Goal: Task Accomplishment & Management: Complete application form

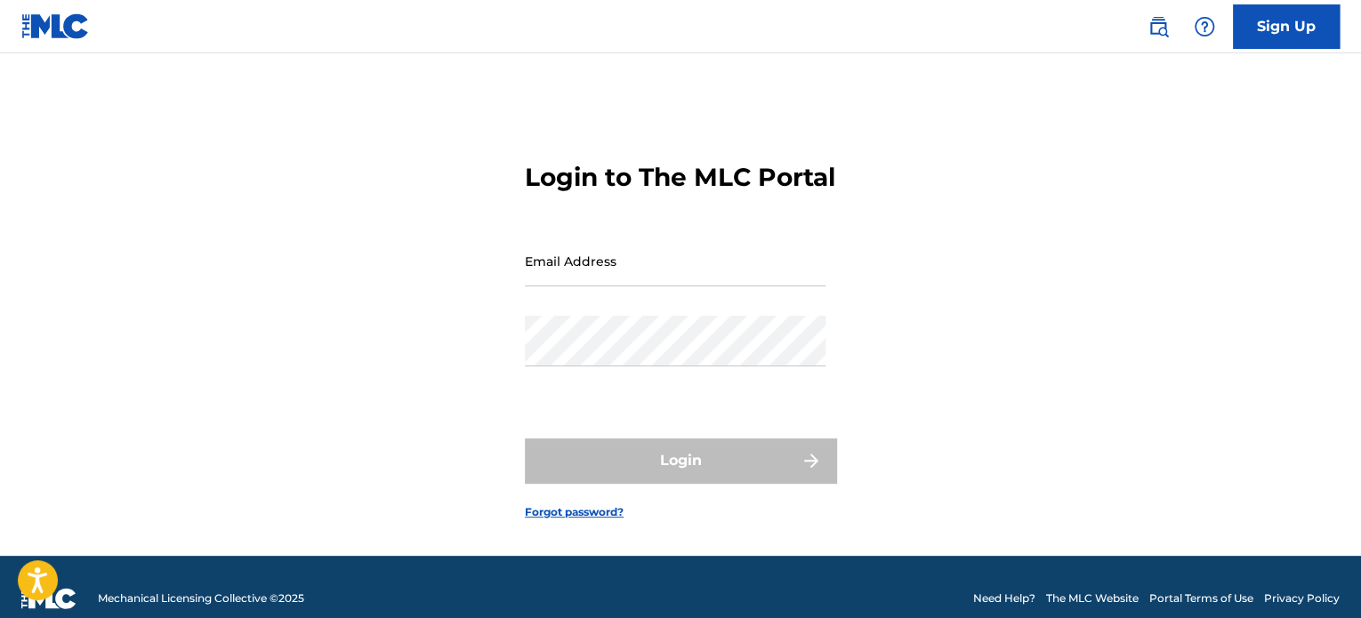
click at [1303, 31] on link "Sign Up" at bounding box center [1286, 26] width 107 height 44
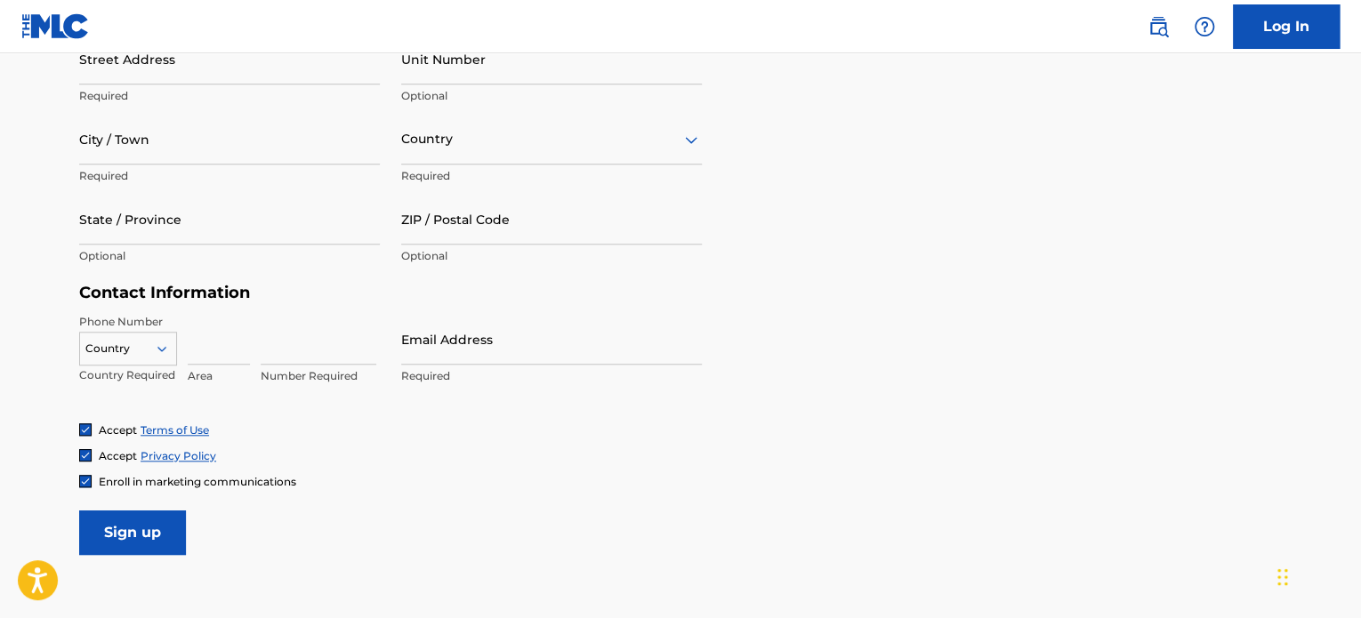
scroll to position [697, 0]
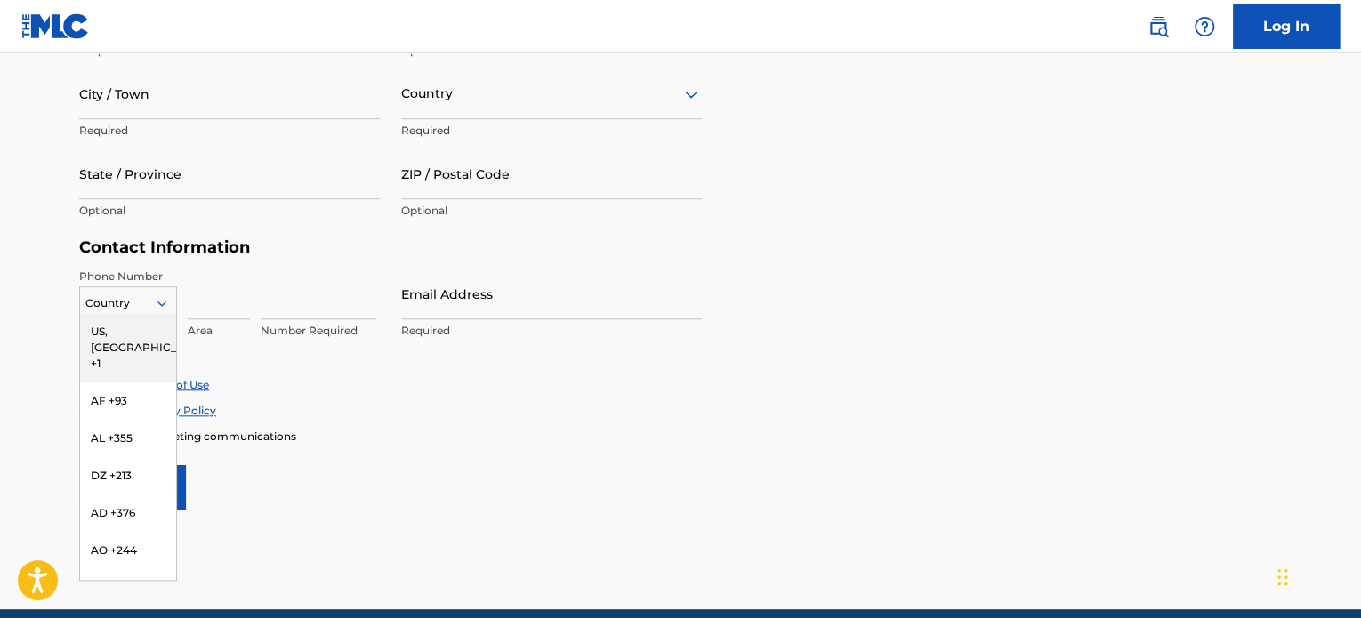
click at [150, 306] on div at bounding box center [128, 304] width 96 height 20
click at [128, 367] on div "IN +91" at bounding box center [128, 385] width 96 height 37
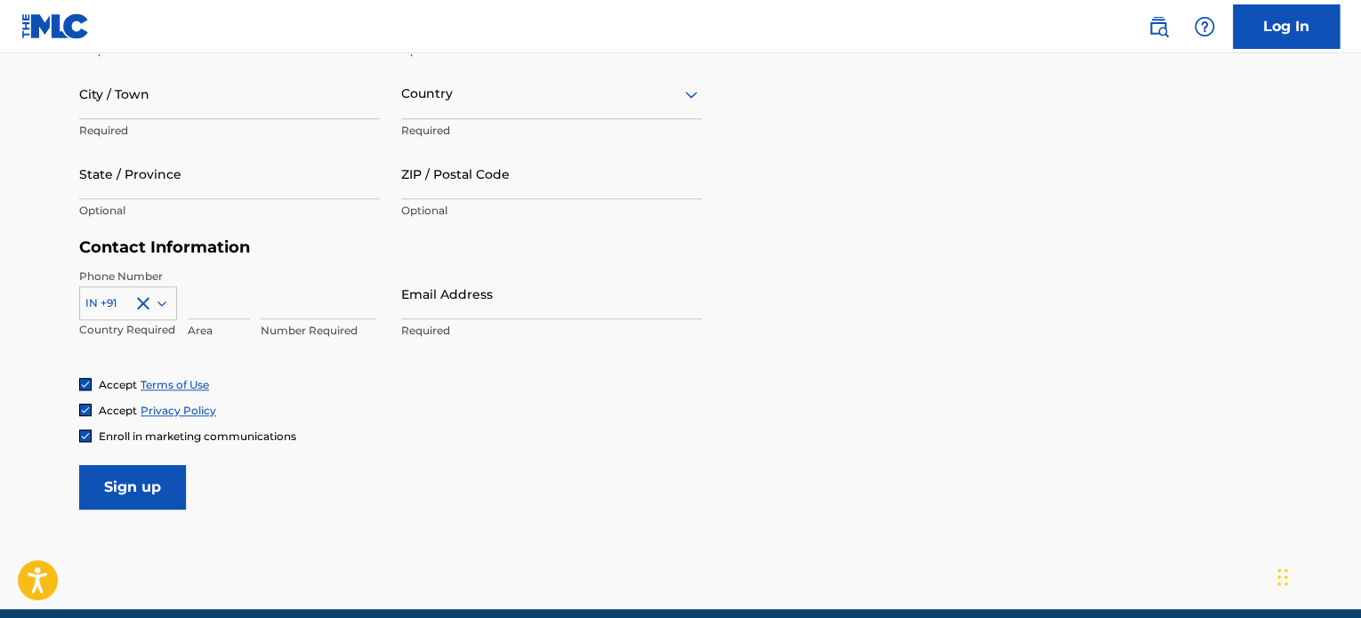
click at [214, 304] on input at bounding box center [219, 294] width 62 height 51
type input "91"
click at [303, 317] on input at bounding box center [319, 294] width 116 height 51
type input "7361914876"
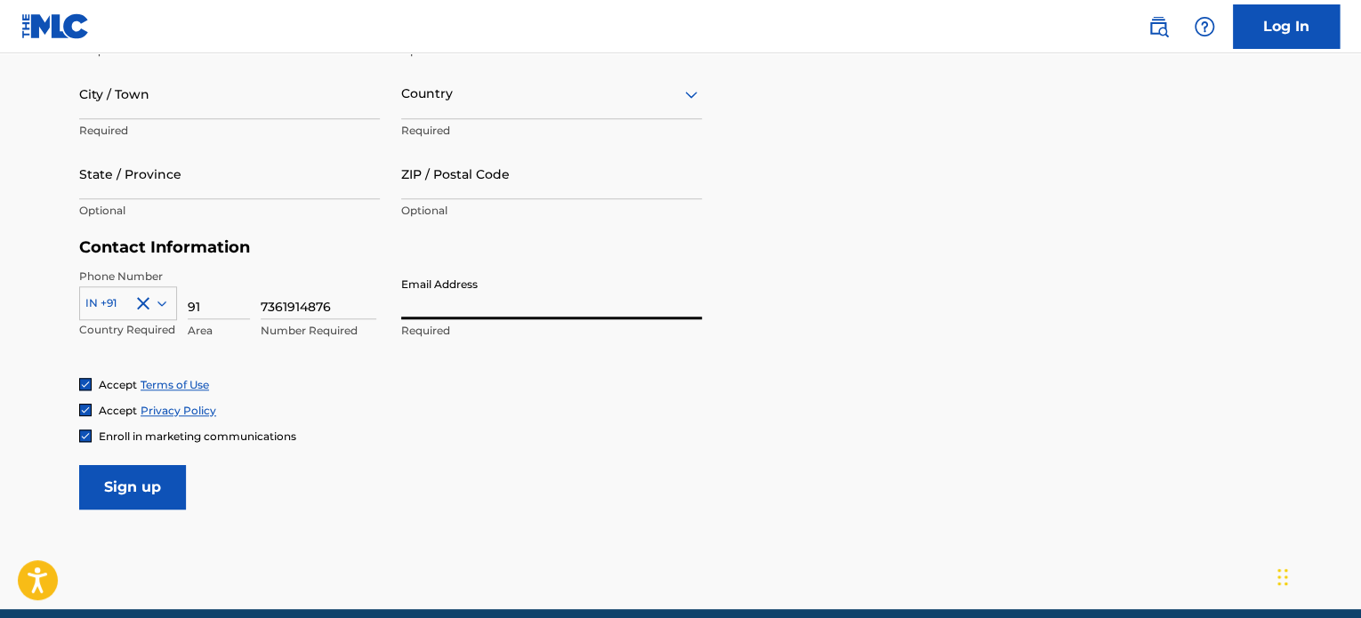
click at [473, 298] on input "Email Address" at bounding box center [551, 294] width 301 height 51
type input "[EMAIL_ADDRESS][DOMAIN_NAME]"
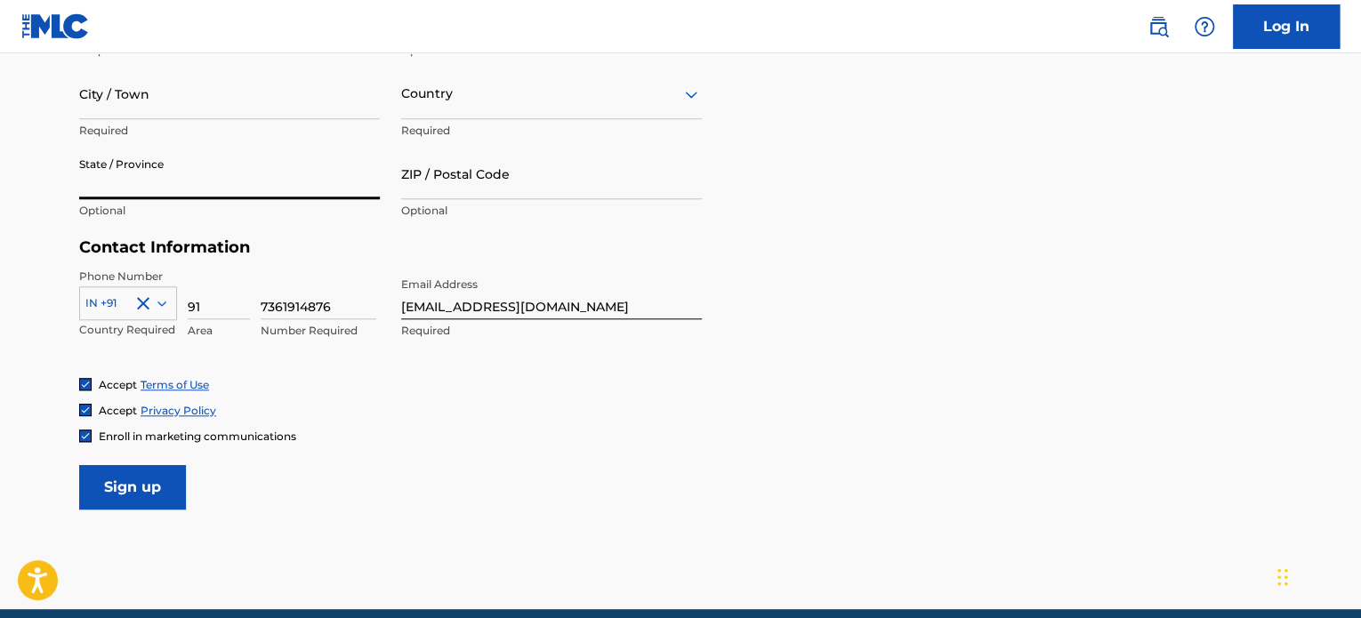
click at [262, 184] on input "State / Province" at bounding box center [229, 174] width 301 height 51
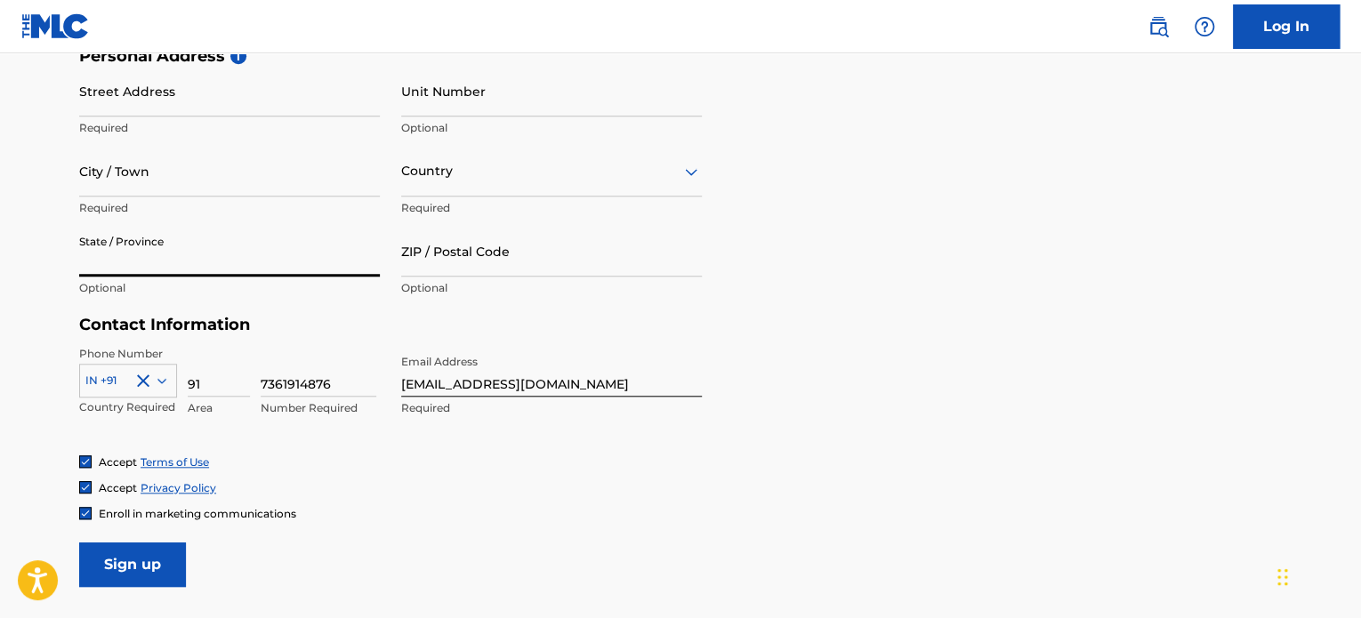
scroll to position [618, 0]
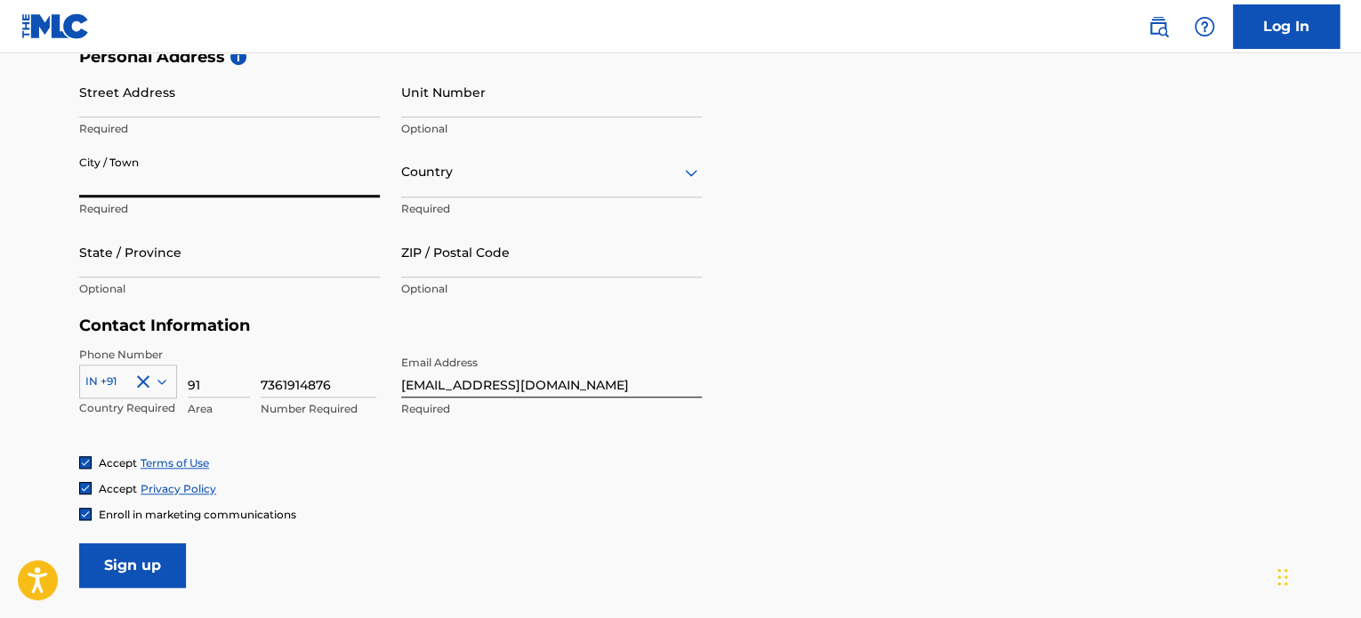
click at [189, 178] on input "City / Town" at bounding box center [229, 172] width 301 height 51
type input "[GEOGRAPHIC_DATA]"
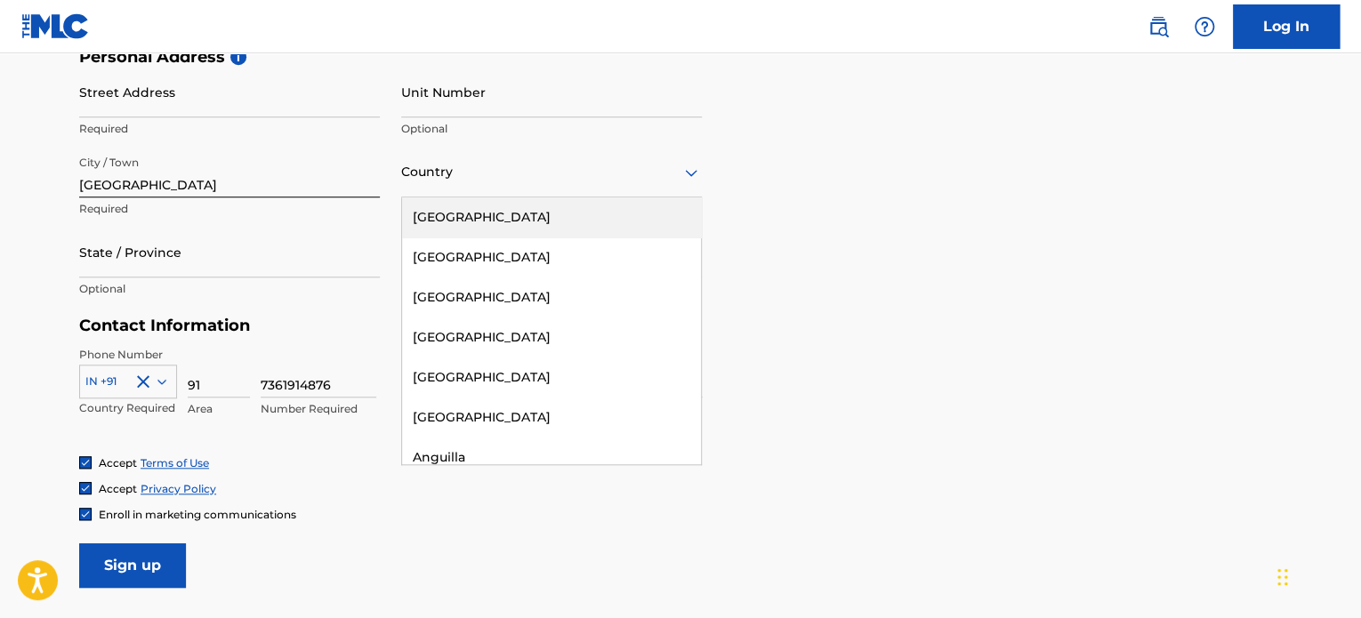
click at [439, 167] on div at bounding box center [551, 172] width 301 height 22
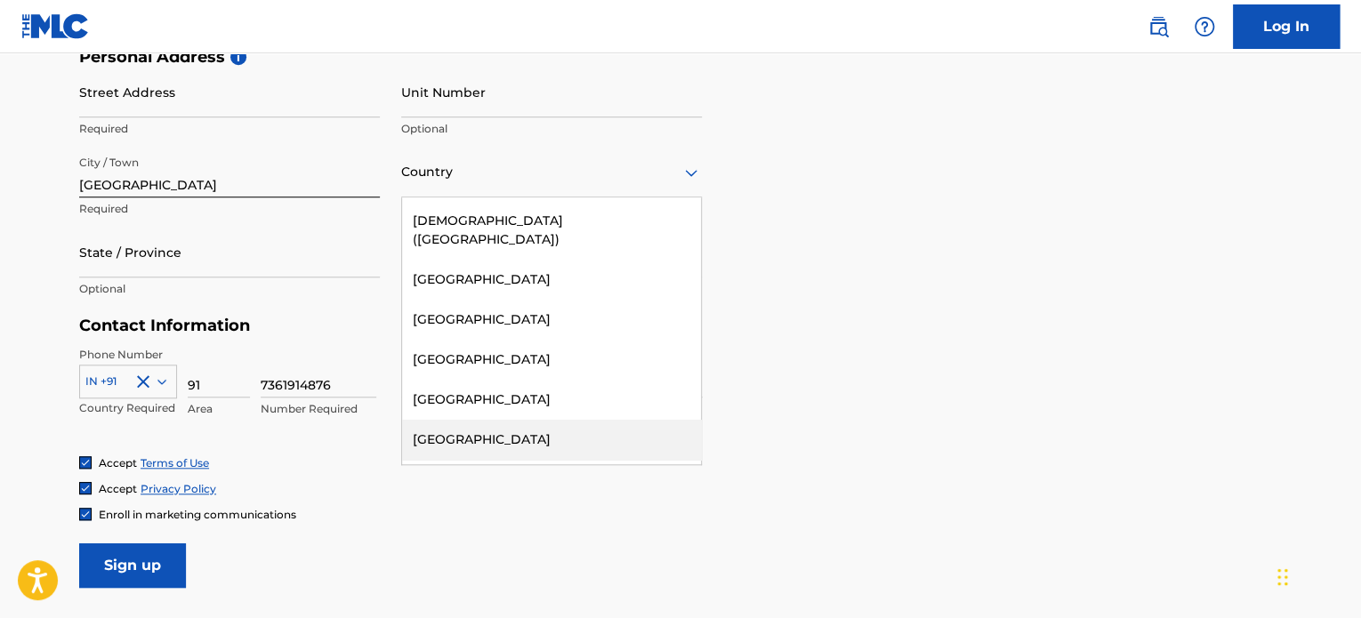
scroll to position [3514, 0]
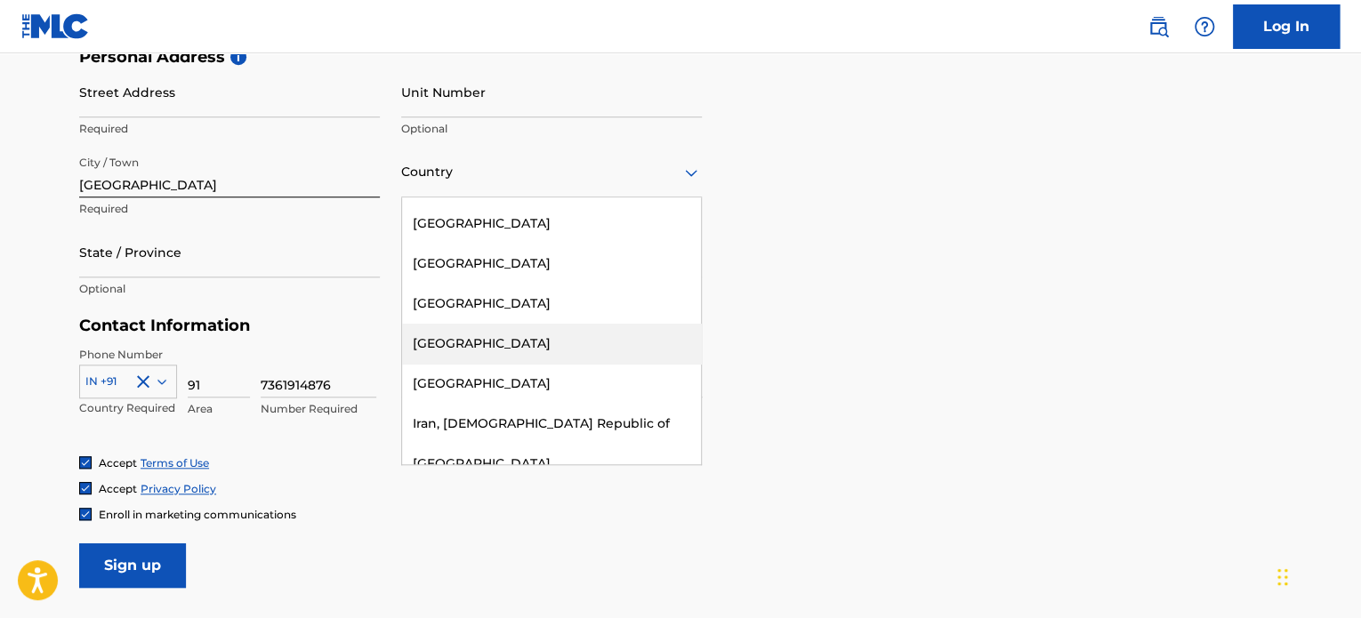
click at [468, 324] on div "[GEOGRAPHIC_DATA]" at bounding box center [551, 344] width 299 height 40
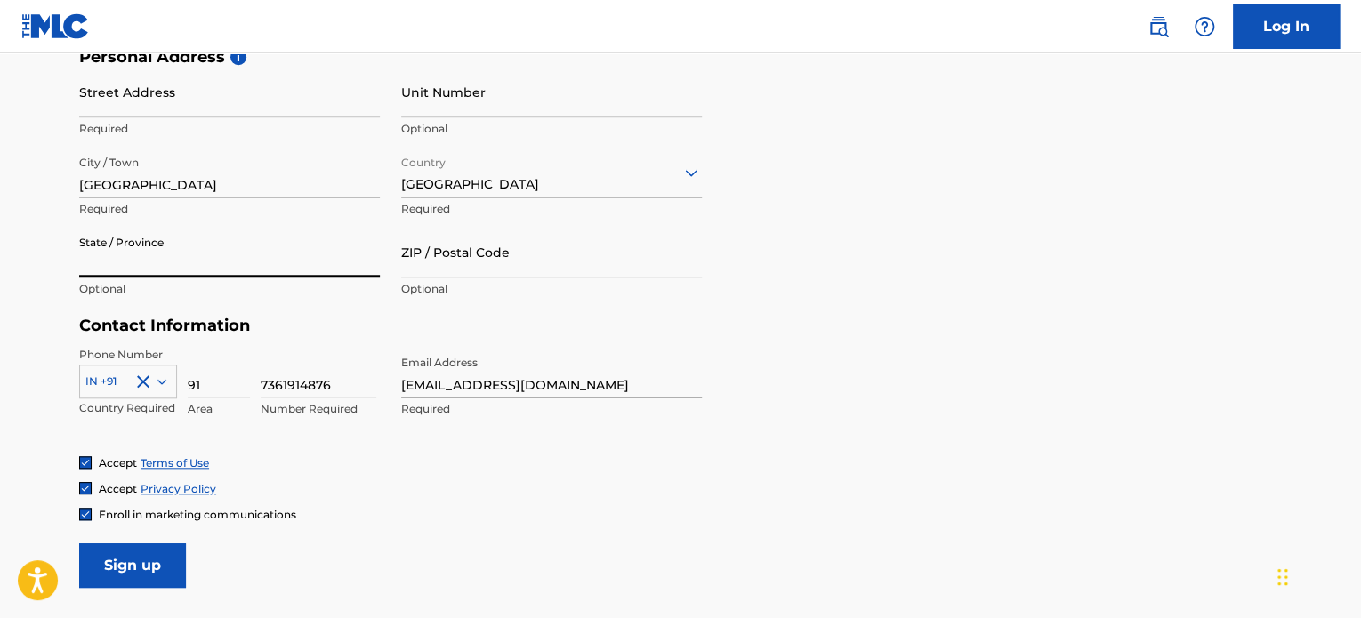
click at [270, 251] on input "State / Province" at bounding box center [229, 252] width 301 height 51
type input "Jharkhand"
click at [45, 232] on main "The MLC uses identity verification before a user is registered to comply with K…" at bounding box center [680, 61] width 1361 height 1253
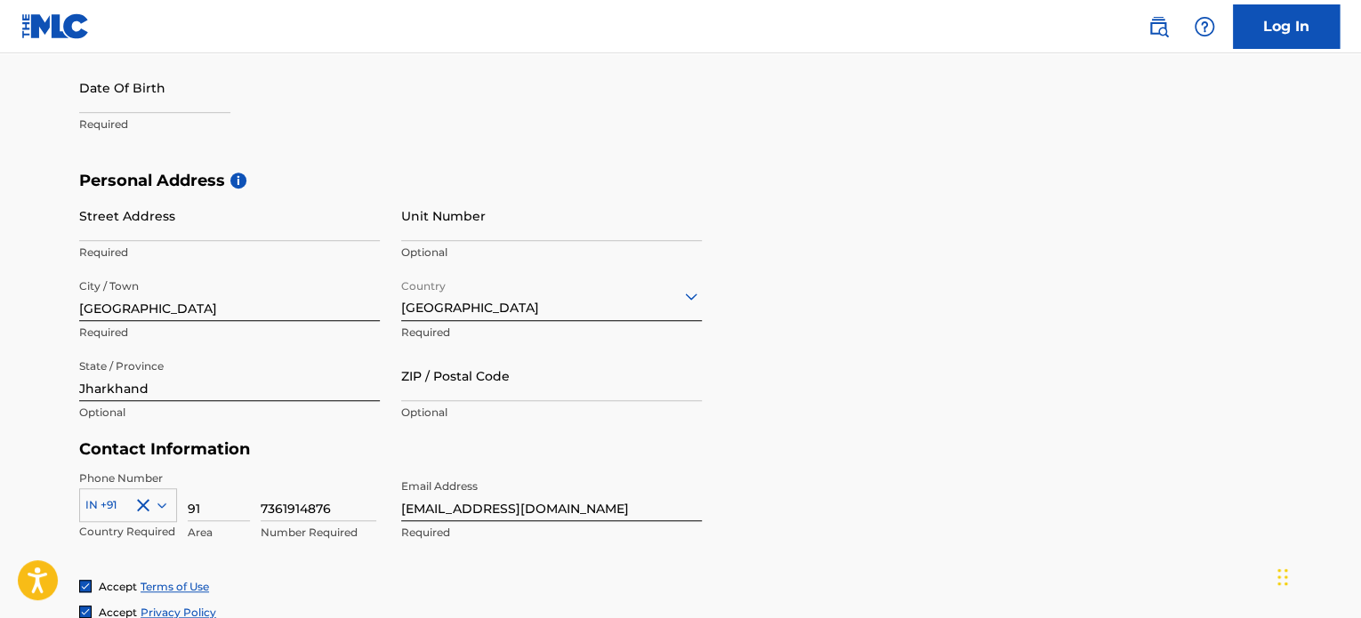
scroll to position [464, 0]
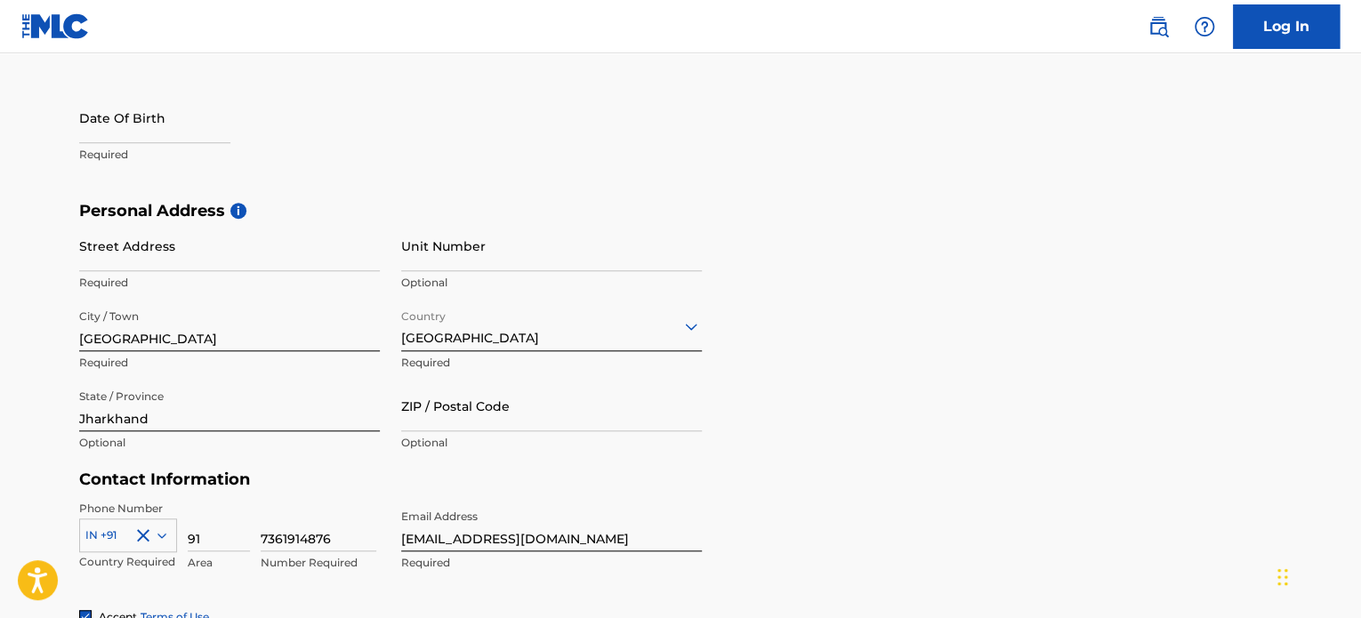
drag, startPoint x: 135, startPoint y: 270, endPoint x: 162, endPoint y: 243, distance: 38.4
click at [162, 243] on div "Street Address Required" at bounding box center [229, 261] width 301 height 80
click at [162, 243] on input "Street Address" at bounding box center [229, 246] width 301 height 51
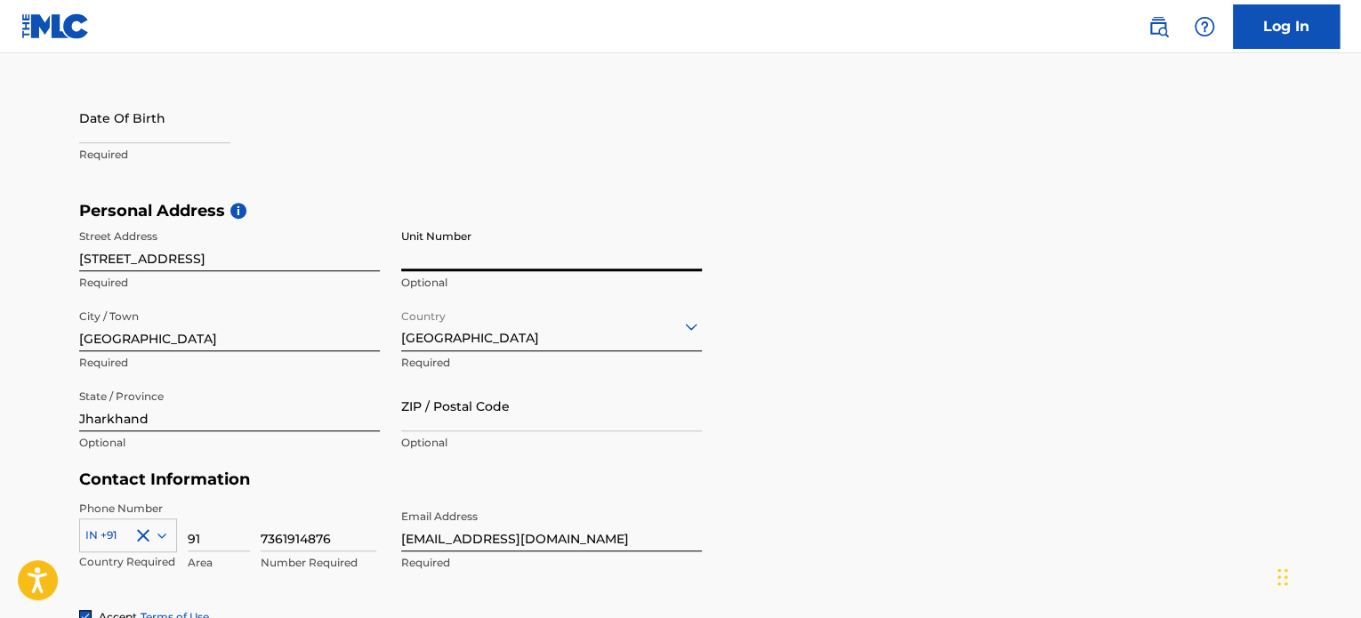
click at [449, 248] on input "Unit Number" at bounding box center [551, 246] width 301 height 51
click at [455, 257] on input "Unit Number" at bounding box center [551, 246] width 301 height 51
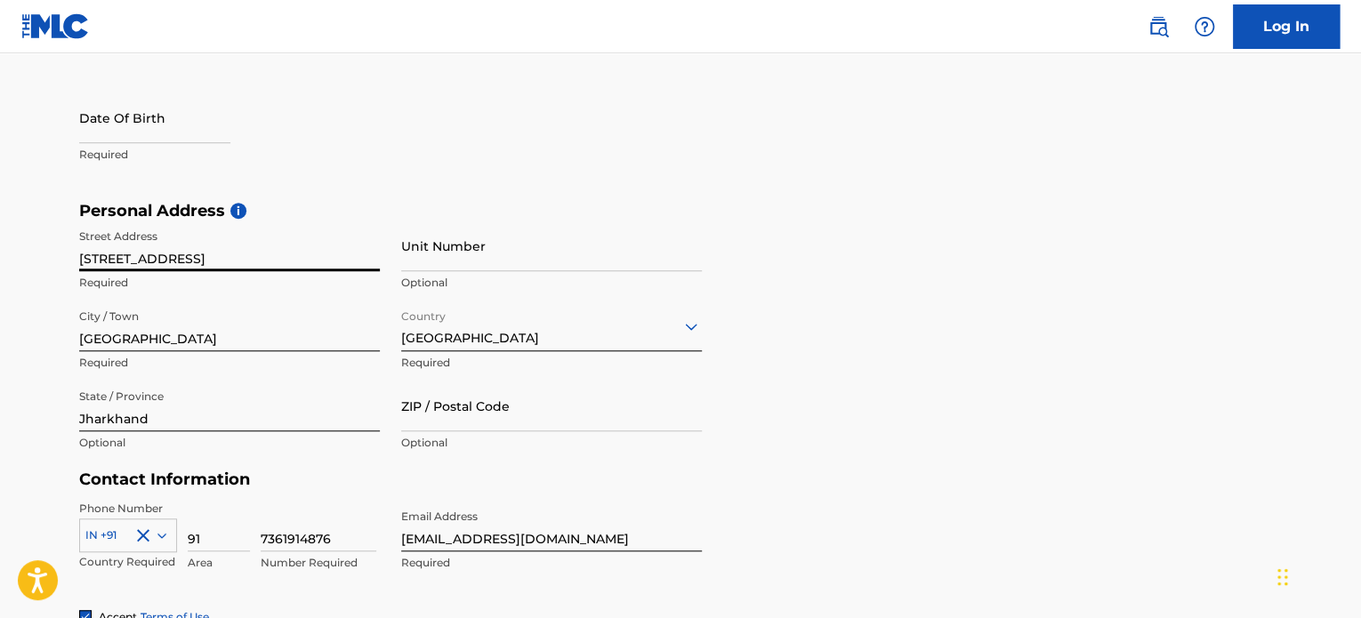
click at [238, 221] on input "[STREET_ADDRESS]" at bounding box center [229, 246] width 301 height 51
click at [312, 188] on div "First Name Required Last Name Required Date Of Birth Required" at bounding box center [390, 92] width 623 height 217
click at [302, 250] on input "[STREET_ADDRESS]" at bounding box center [229, 246] width 301 height 51
type input "A-36 [GEOGRAPHIC_DATA] Sakchi Near [GEOGRAPHIC_DATA]"
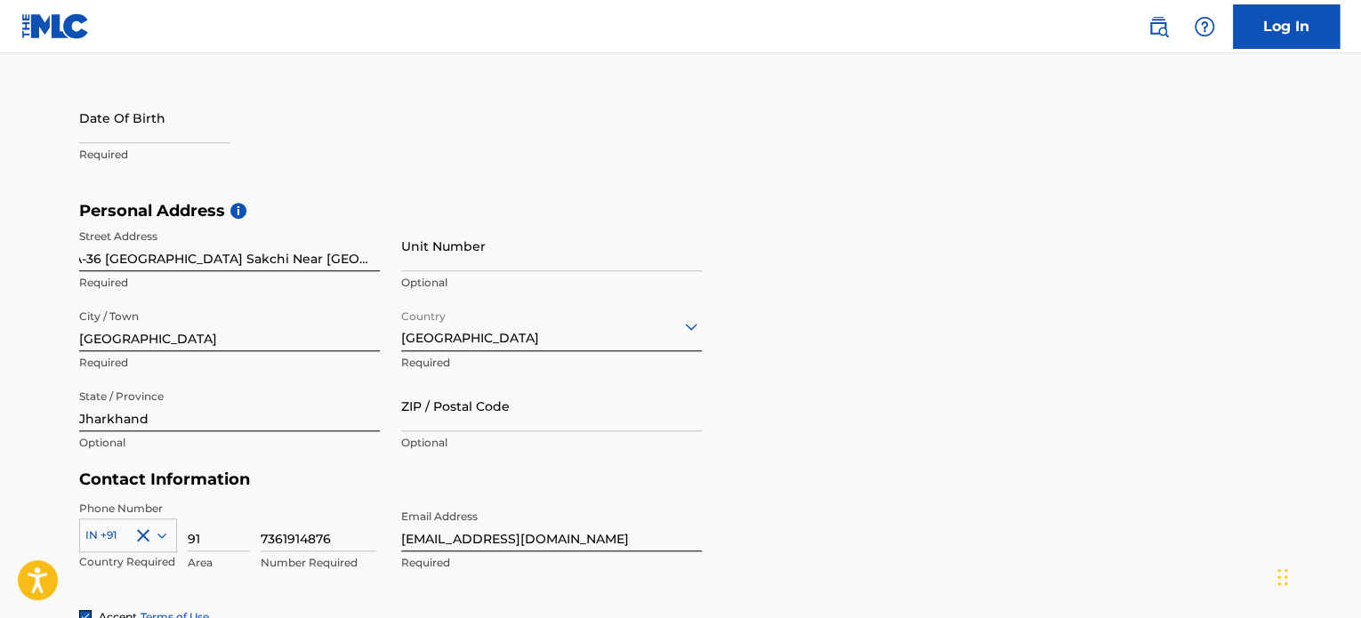
scroll to position [0, 0]
click at [298, 159] on p "Required" at bounding box center [229, 155] width 301 height 16
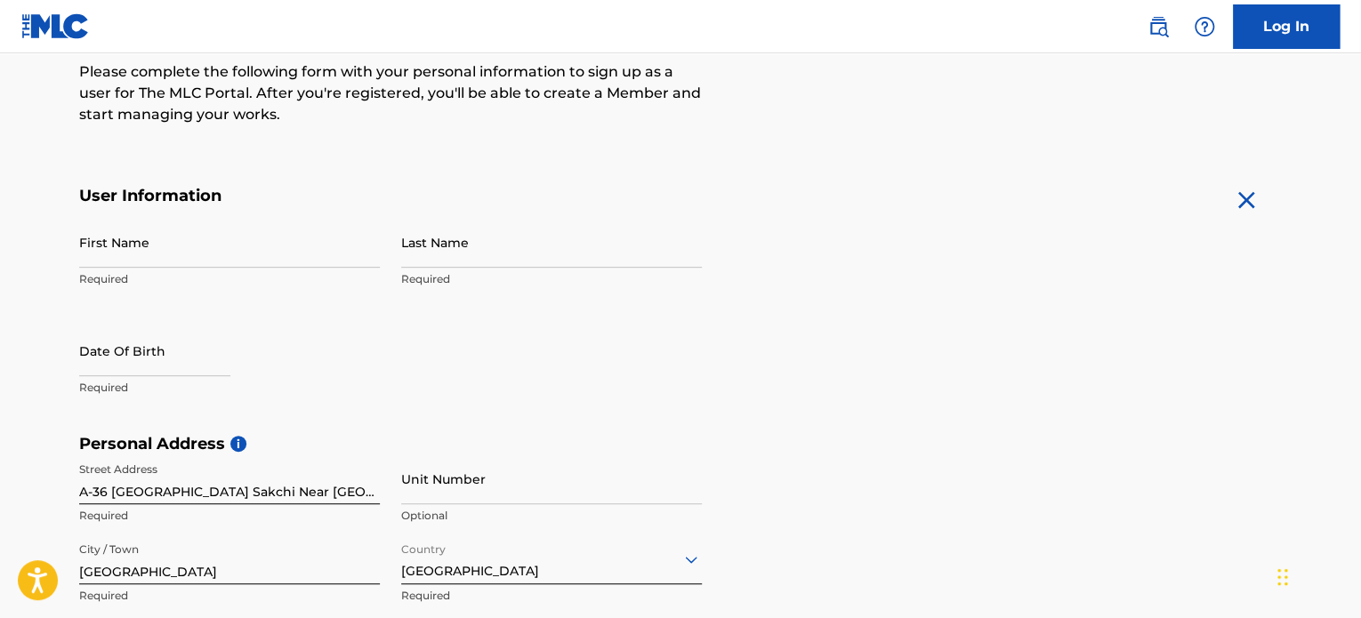
scroll to position [231, 0]
click at [117, 246] on input "First Name" at bounding box center [229, 242] width 301 height 51
type input "Arun"
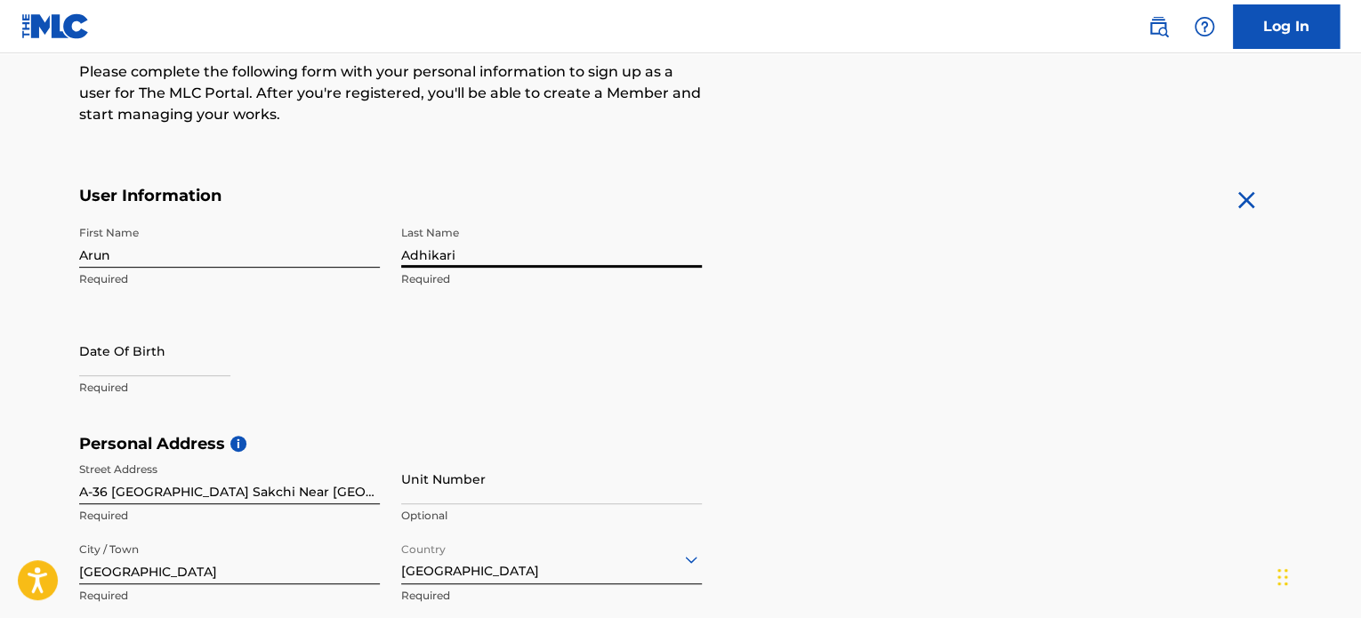
type input "Adhikari"
select select "7"
select select "2025"
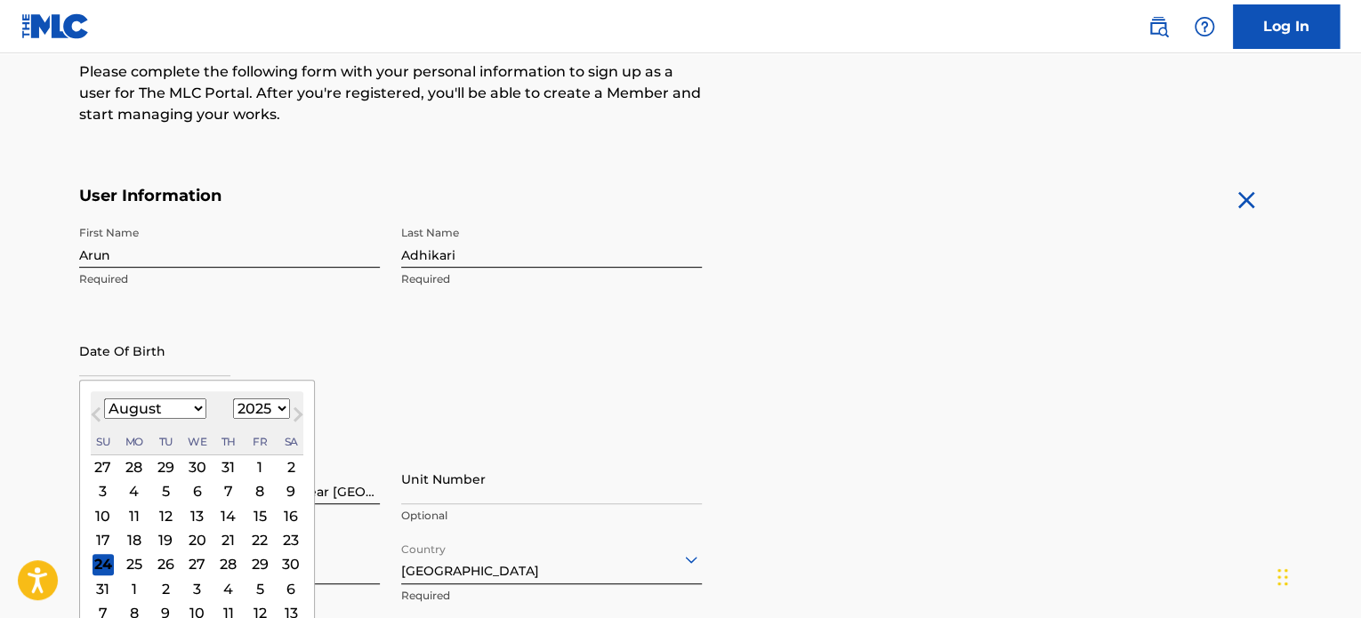
click at [120, 355] on input "text" at bounding box center [154, 351] width 151 height 51
click at [157, 411] on select "January February March April May June July August September October November De…" at bounding box center [155, 409] width 102 height 20
select select "2"
click at [104, 399] on select "January February March April May June July August September October November De…" at bounding box center [155, 409] width 102 height 20
drag, startPoint x: 268, startPoint y: 406, endPoint x: 253, endPoint y: 10, distance: 396.2
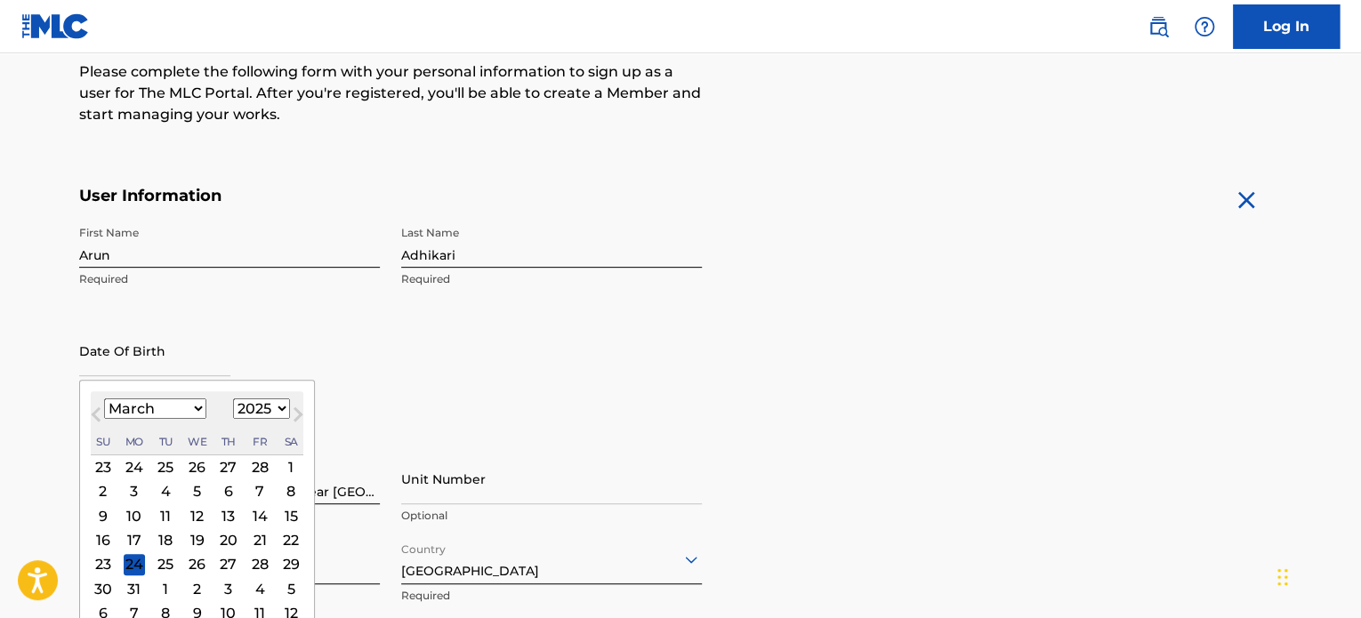
click at [253, 10] on div "Log In The MLC uses identity verification before a user is registered to comply…" at bounding box center [680, 464] width 1361 height 1391
select select "1996"
click at [233, 399] on select "1900 1901 1902 1903 1904 1905 1906 1907 1908 1909 1910 1911 1912 1913 1914 1915…" at bounding box center [261, 409] width 57 height 20
click at [199, 534] on div "20" at bounding box center [197, 539] width 21 height 21
type input "[DATE]"
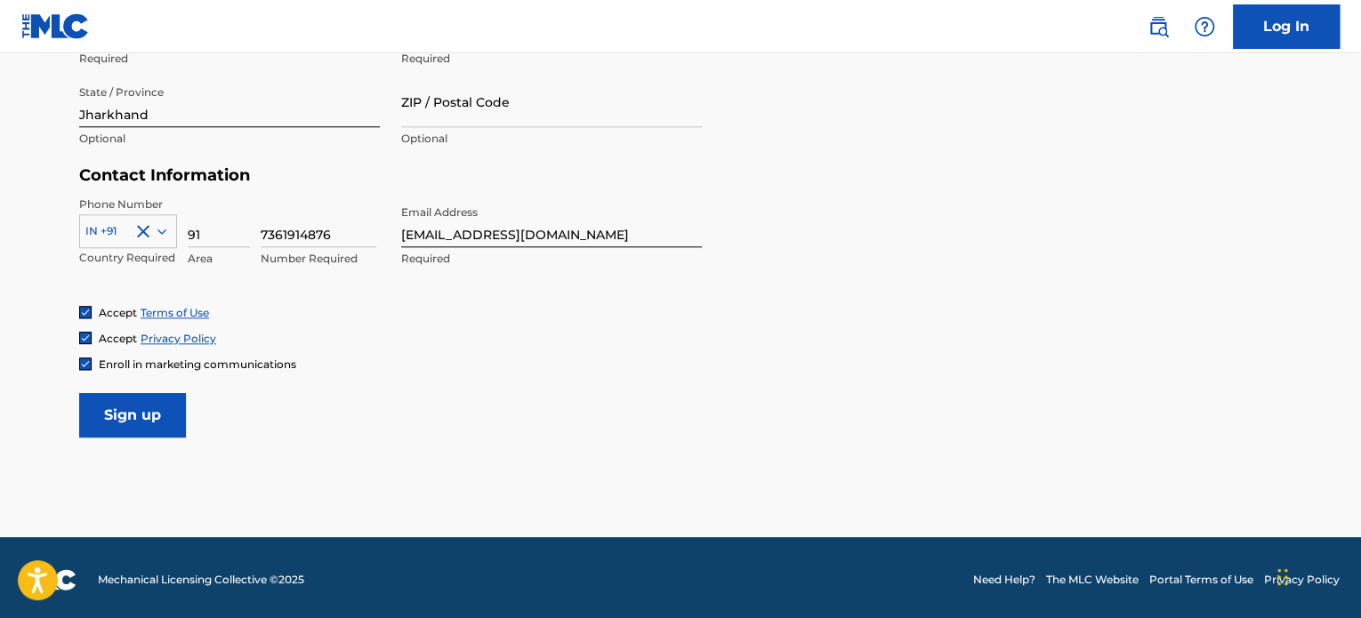
scroll to position [772, 0]
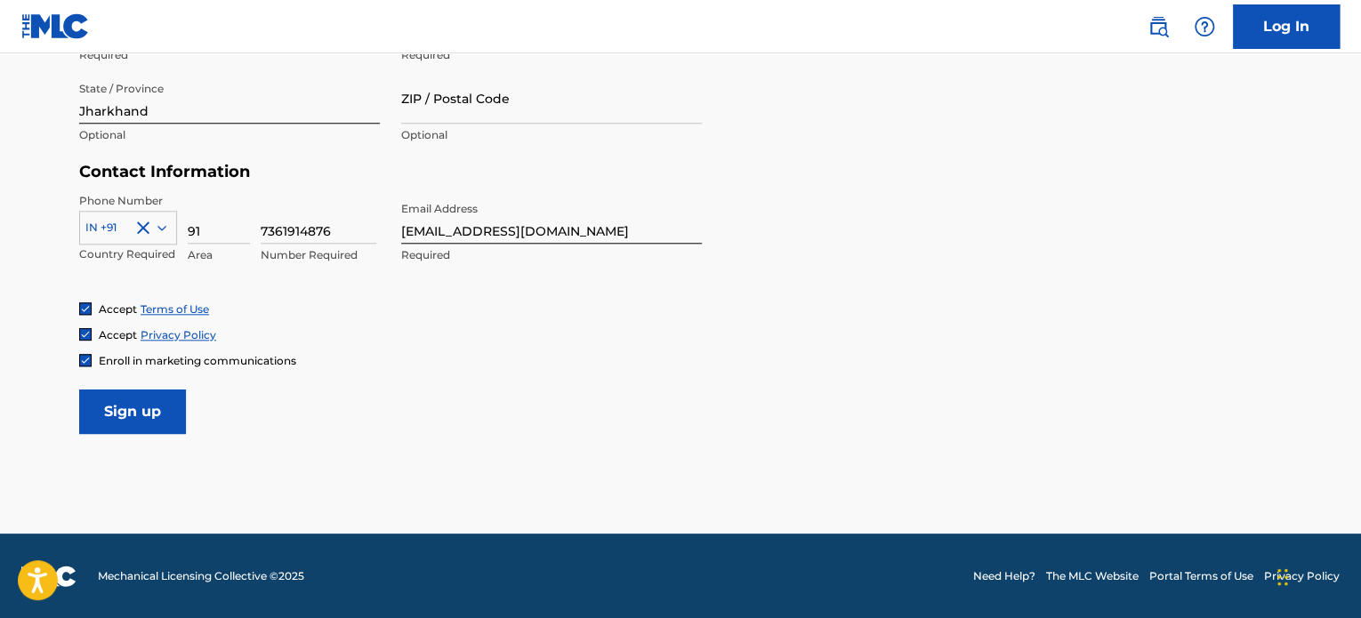
click at [151, 407] on input "Sign up" at bounding box center [132, 412] width 107 height 44
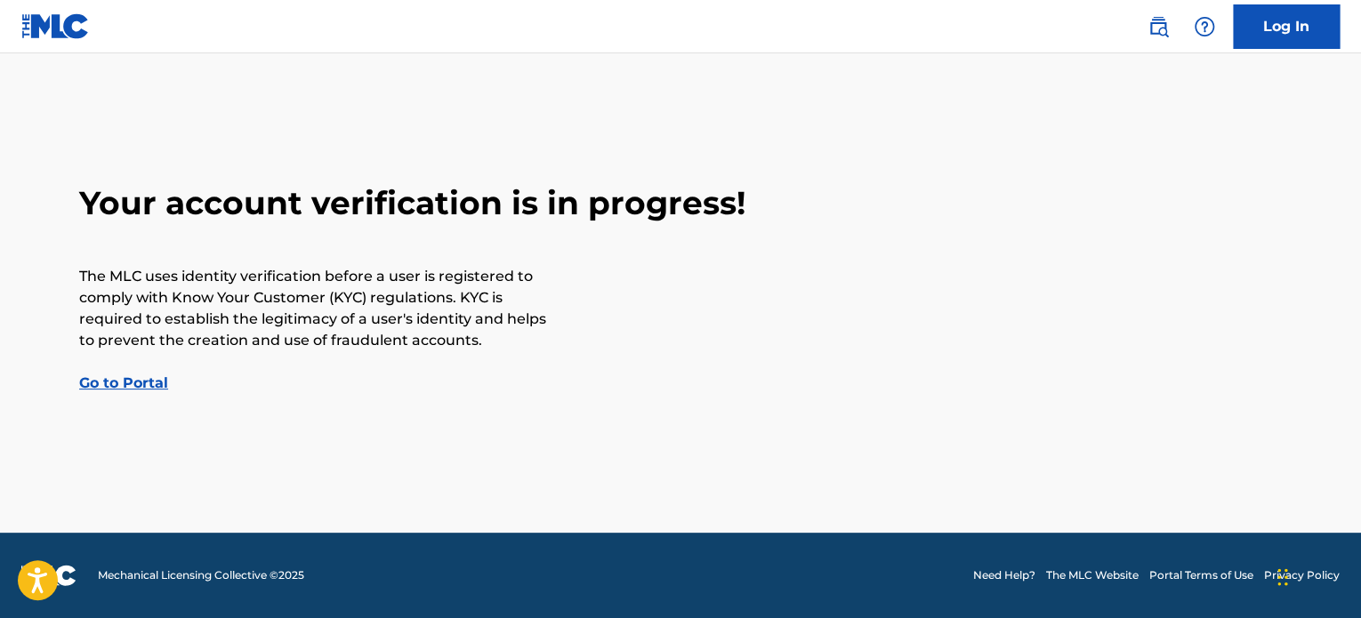
click at [139, 385] on link "Go to Portal" at bounding box center [123, 383] width 89 height 17
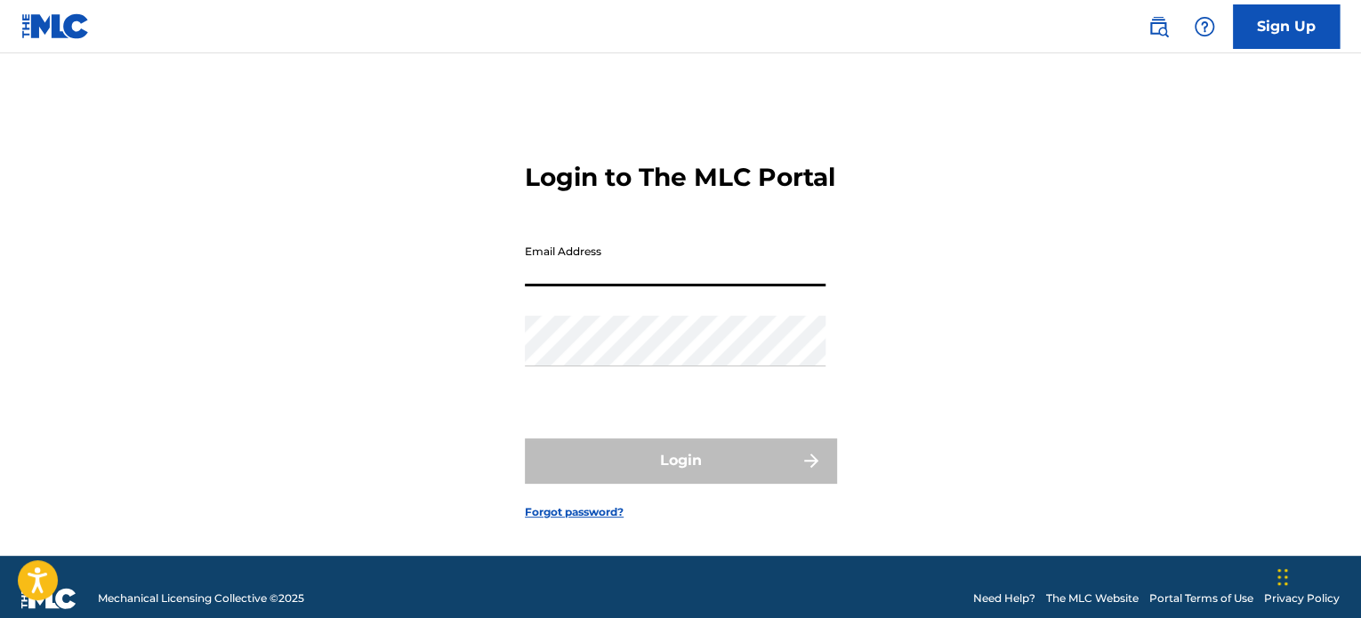
click at [601, 259] on input "Email Address" at bounding box center [675, 261] width 301 height 51
click at [641, 251] on input "Email Address" at bounding box center [675, 261] width 301 height 51
type input "[EMAIL_ADDRESS][DOMAIN_NAME]"
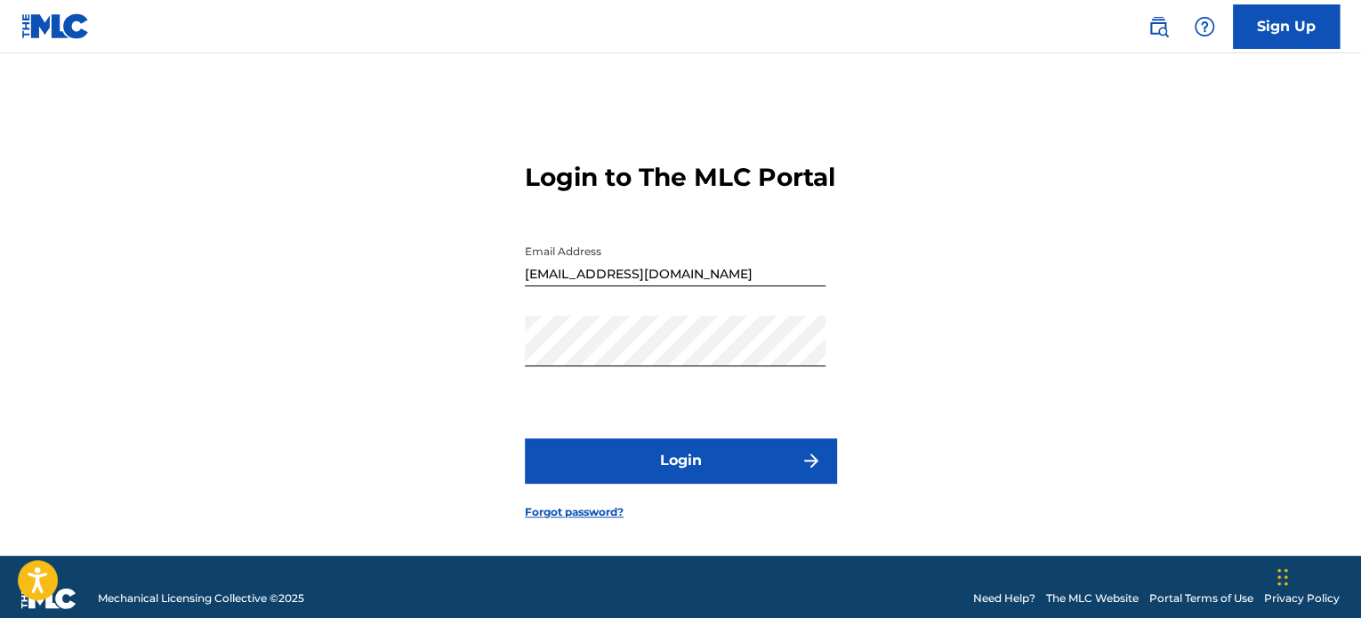
click at [679, 467] on button "Login" at bounding box center [680, 461] width 311 height 44
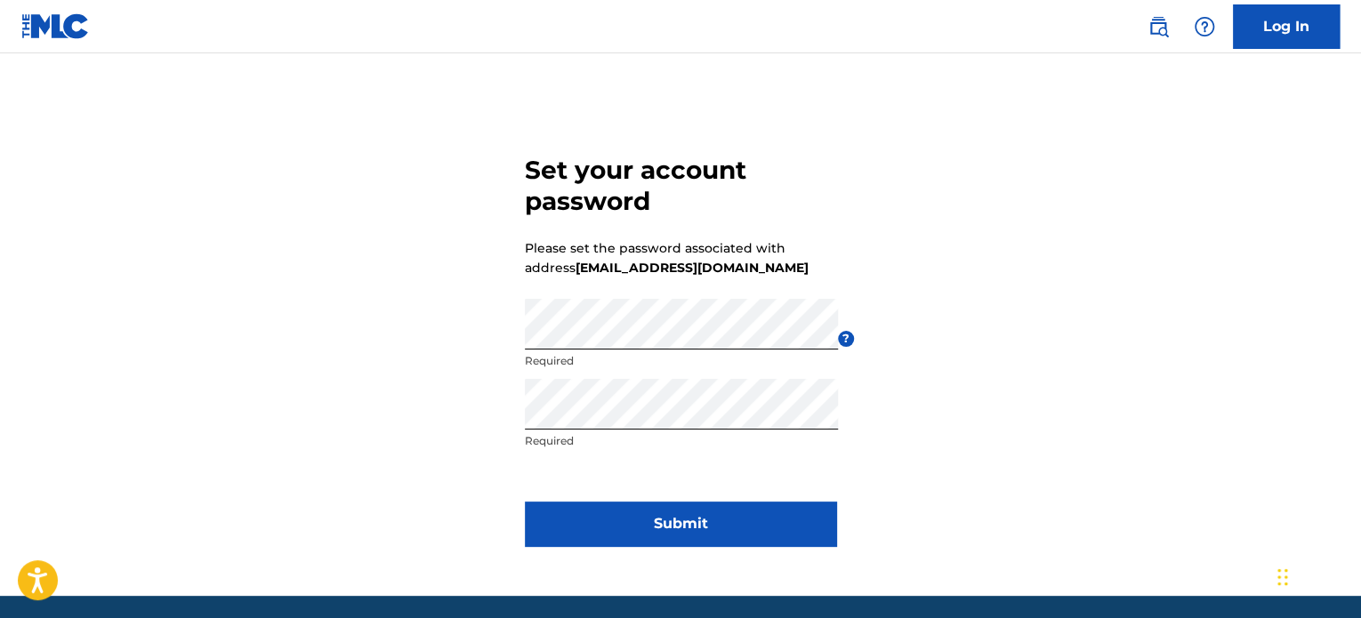
click at [689, 502] on button "Submit" at bounding box center [680, 524] width 311 height 44
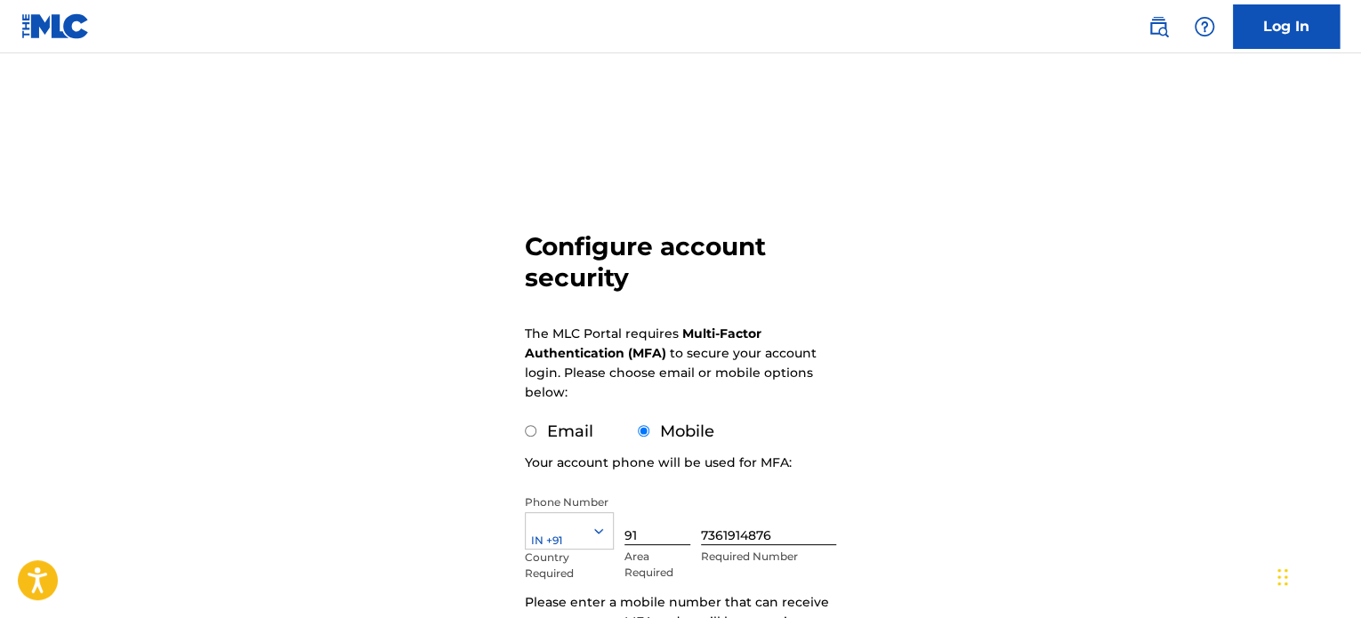
scroll to position [75, 0]
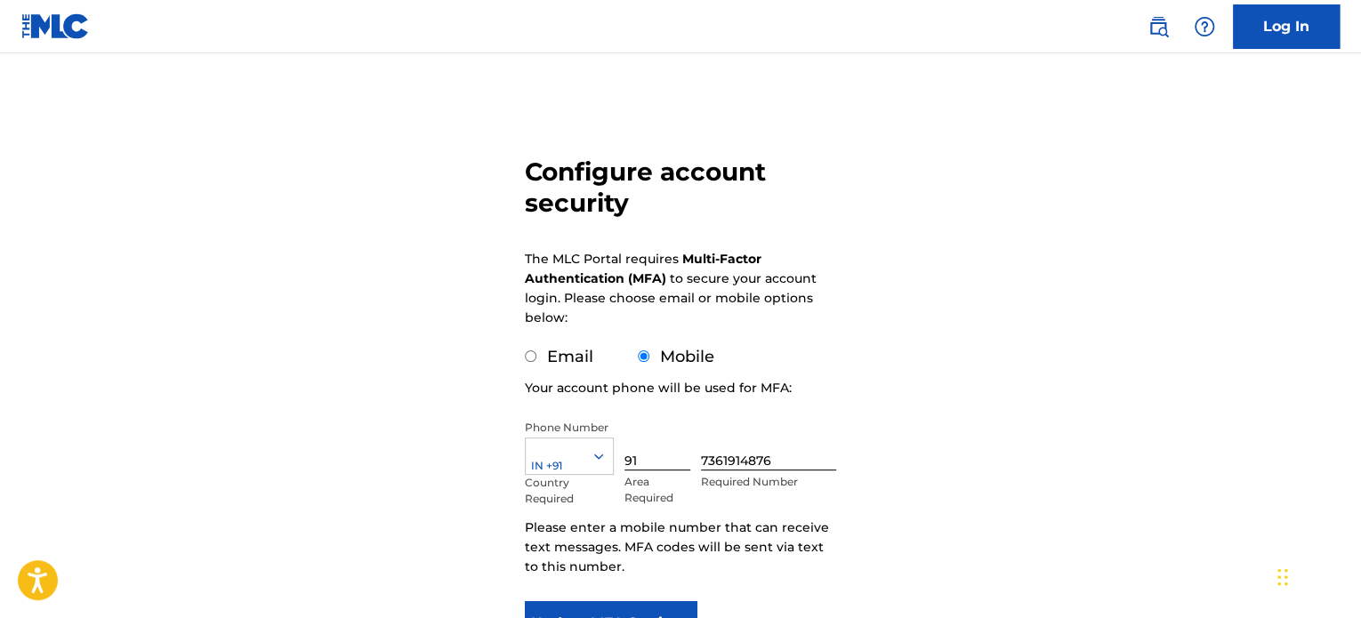
click at [535, 345] on div "Email" at bounding box center [559, 357] width 69 height 24
click at [531, 351] on input "Email" at bounding box center [531, 357] width 12 height 12
radio input "true"
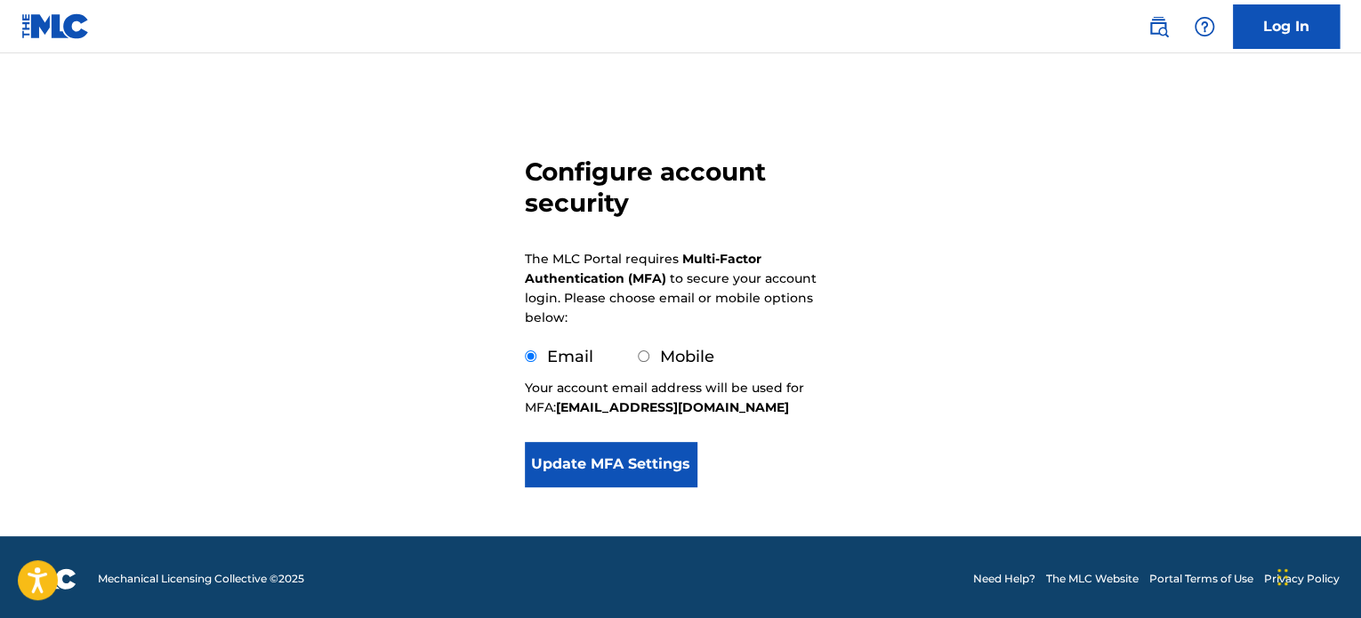
scroll to position [0, 0]
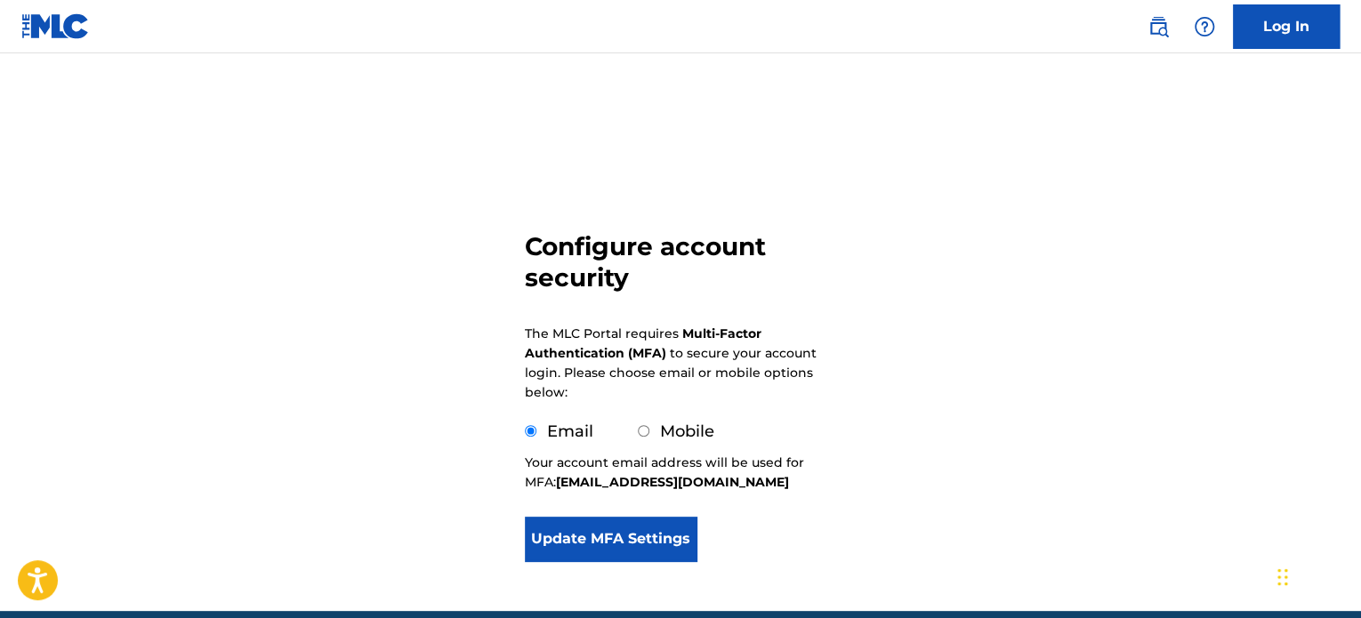
click at [599, 517] on button "Update MFA Settings" at bounding box center [611, 539] width 172 height 44
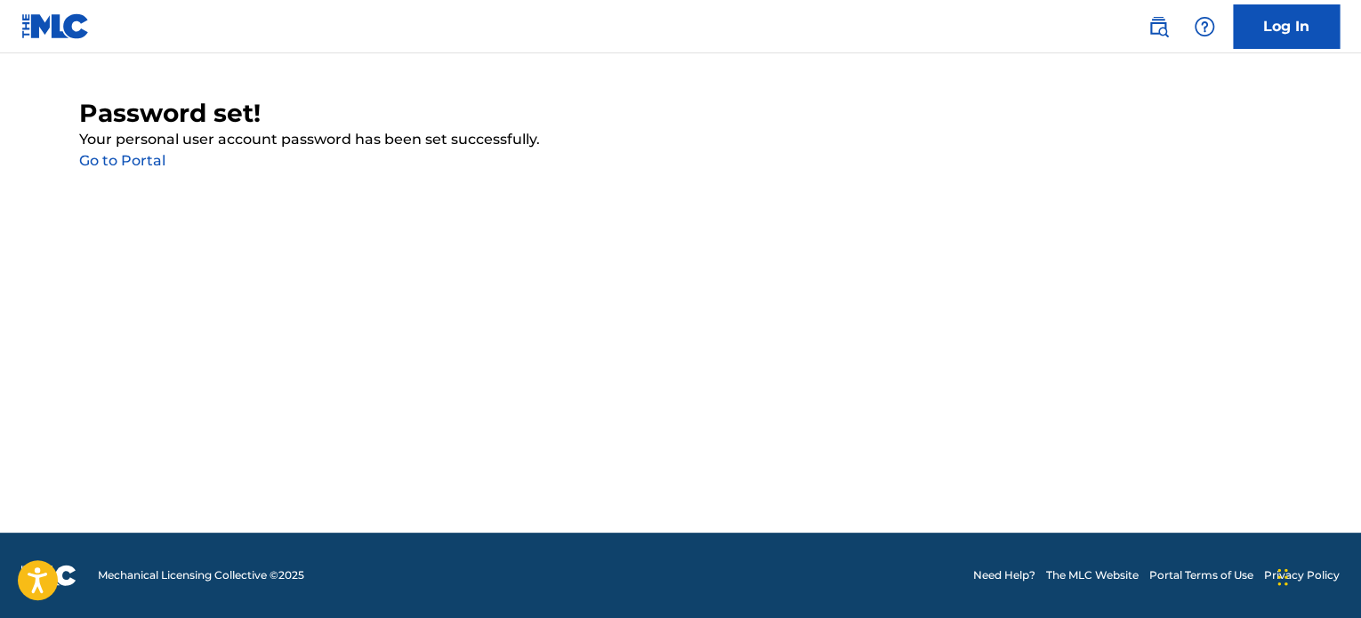
click at [1268, 31] on link "Log In" at bounding box center [1286, 26] width 107 height 44
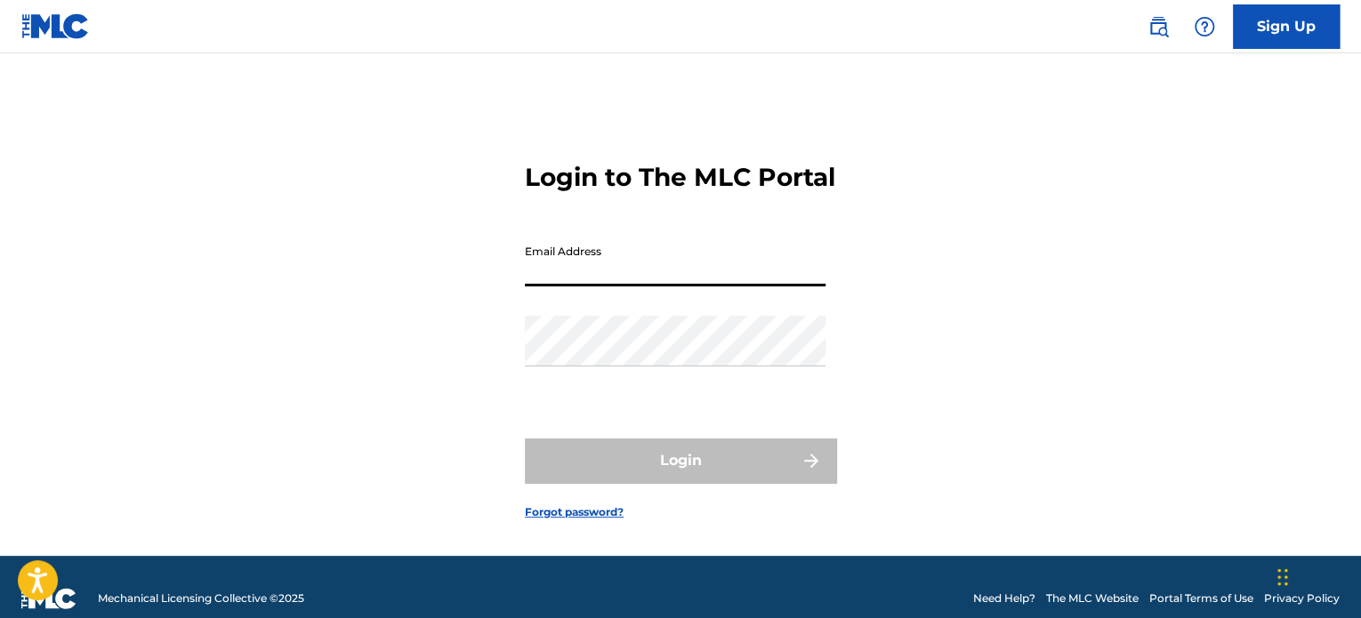
click at [618, 265] on input "Email Address" at bounding box center [675, 261] width 301 height 51
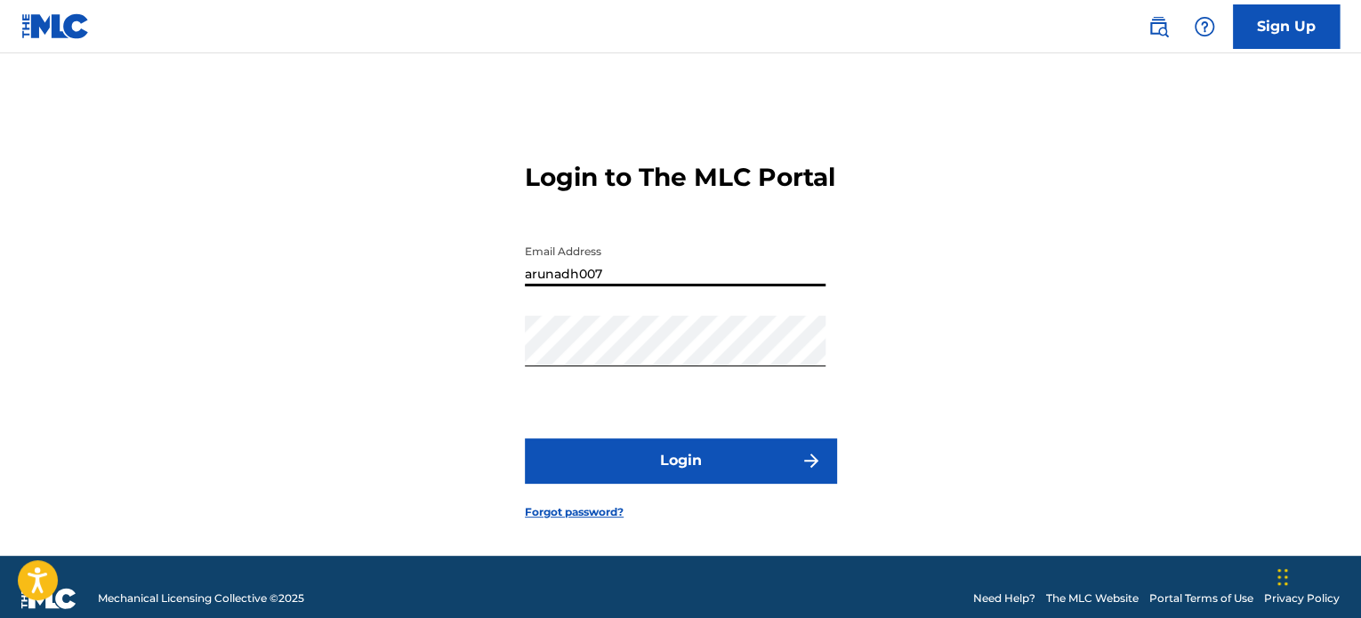
click at [656, 260] on input "arunadh007" at bounding box center [675, 261] width 301 height 51
type input "[EMAIL_ADDRESS][DOMAIN_NAME]"
click at [680, 450] on button "Login" at bounding box center [680, 461] width 311 height 44
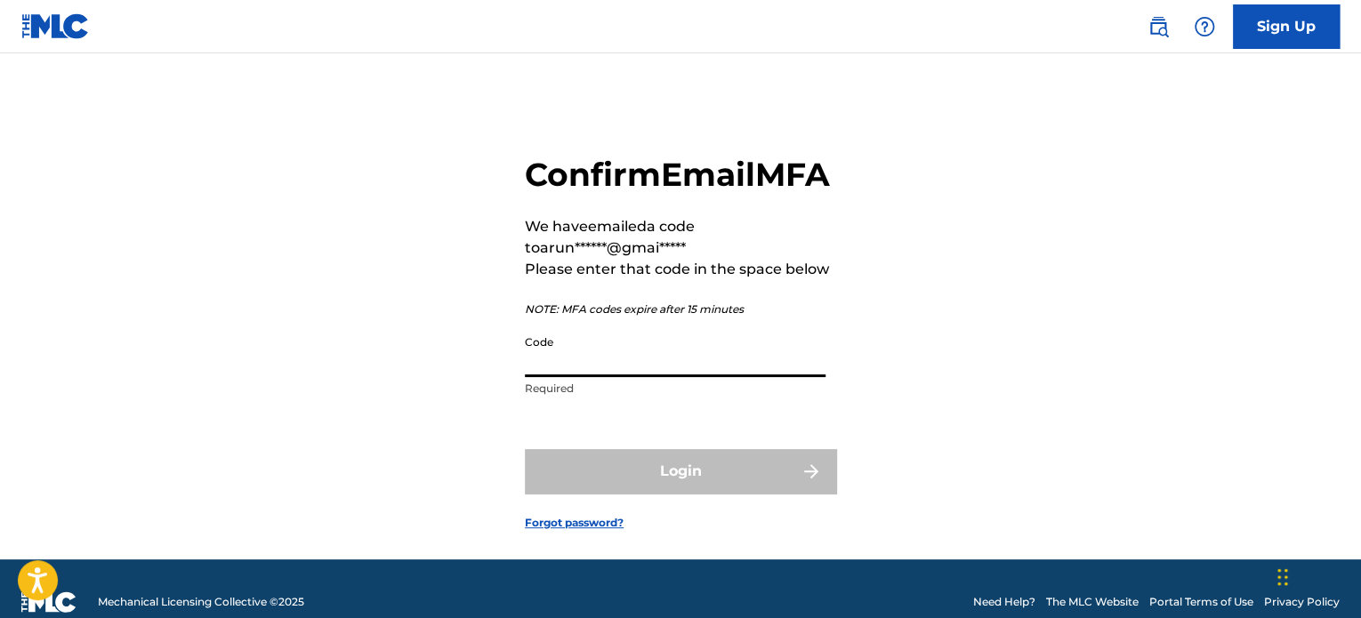
click at [602, 373] on input "Code" at bounding box center [675, 352] width 301 height 51
paste input "795389"
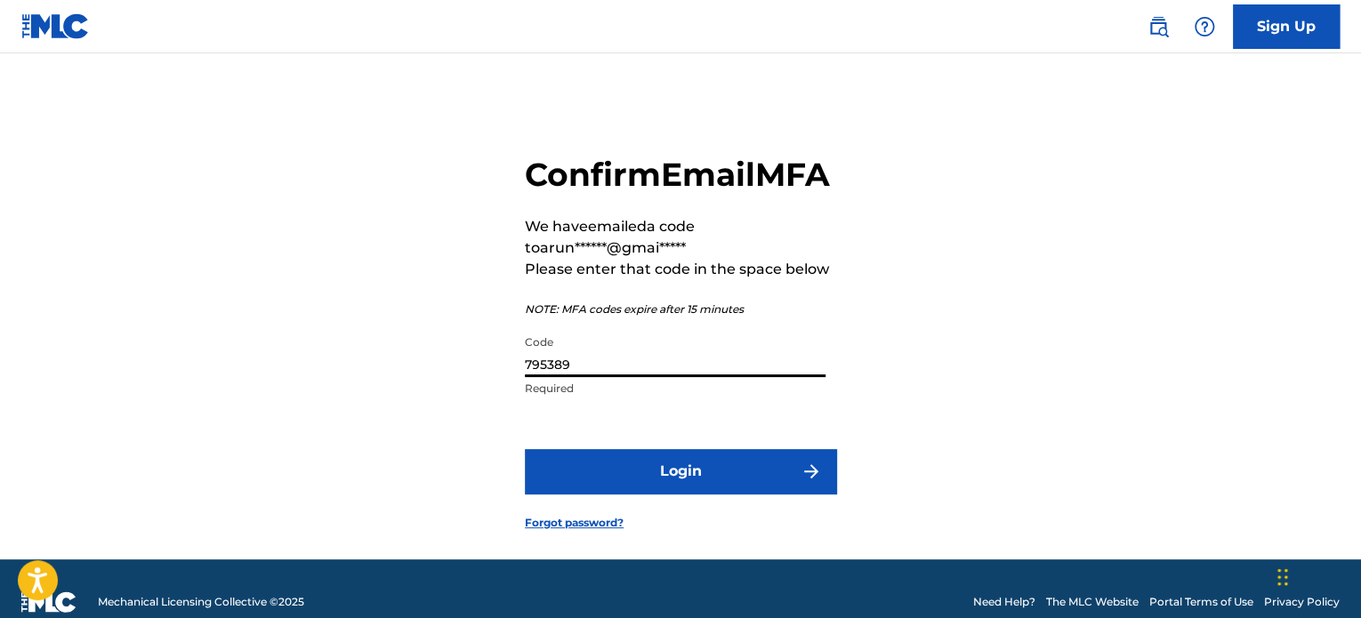
type input "795389"
click at [704, 491] on button "Login" at bounding box center [680, 471] width 311 height 44
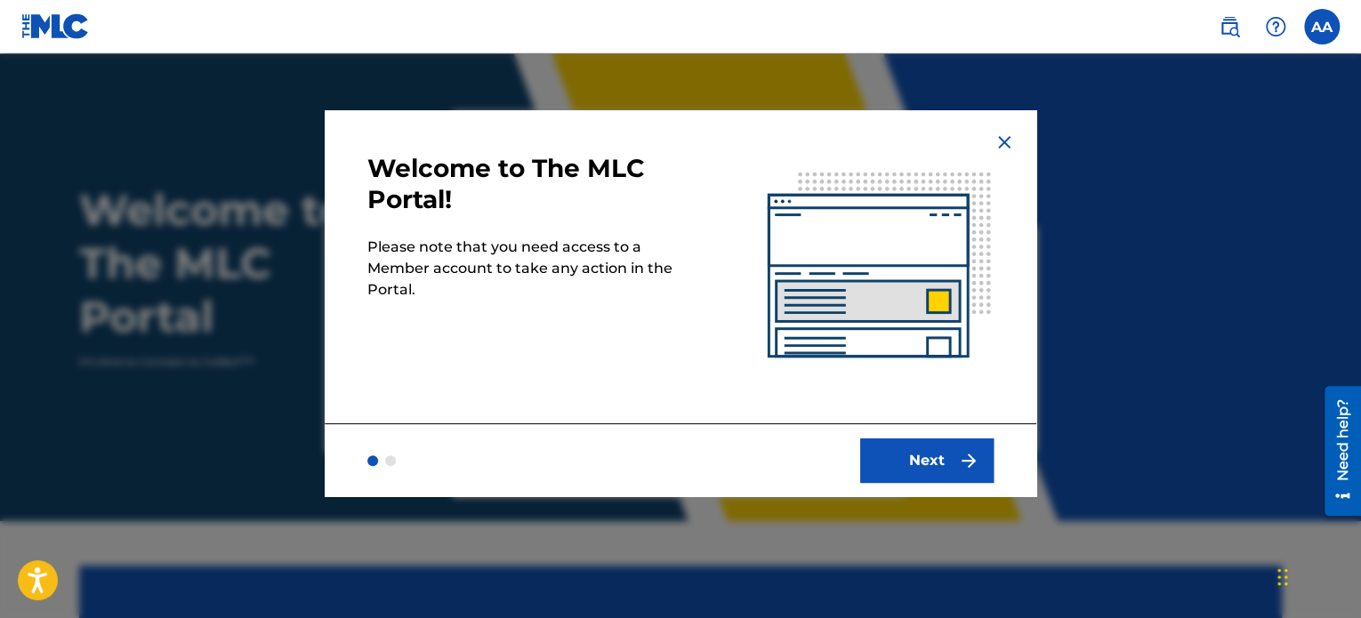
click at [920, 455] on button "Next" at bounding box center [926, 461] width 133 height 44
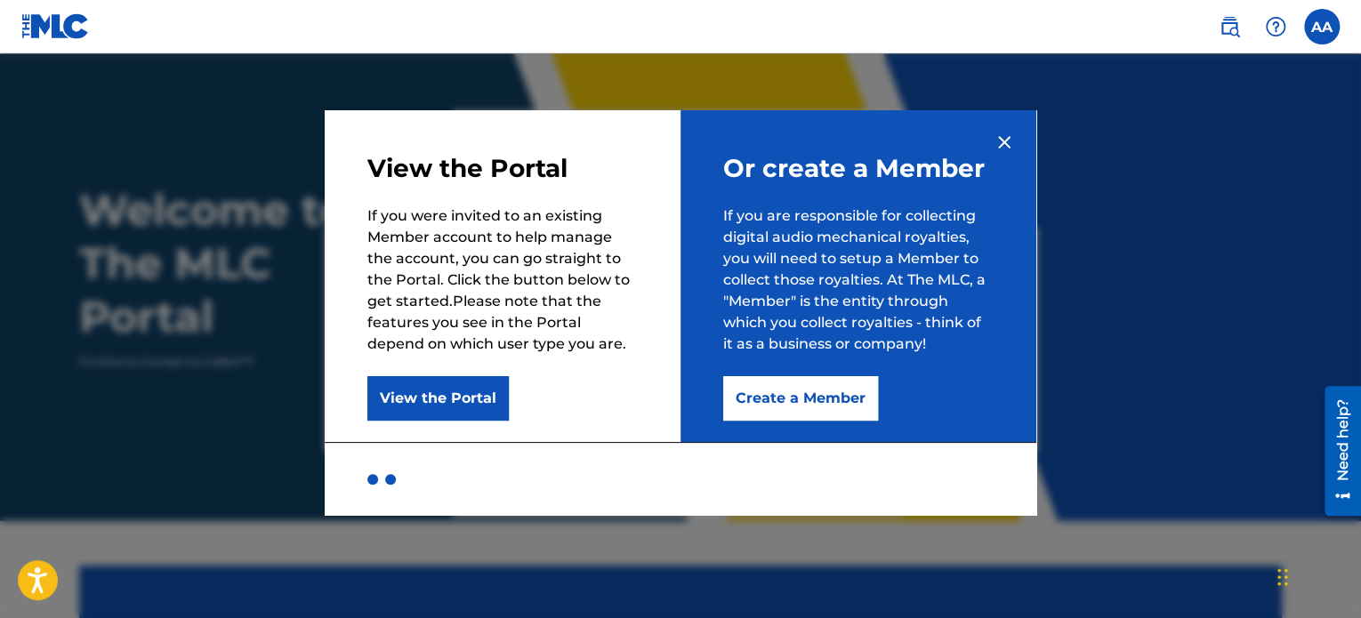
click at [433, 401] on button "View the Portal" at bounding box center [437, 398] width 141 height 44
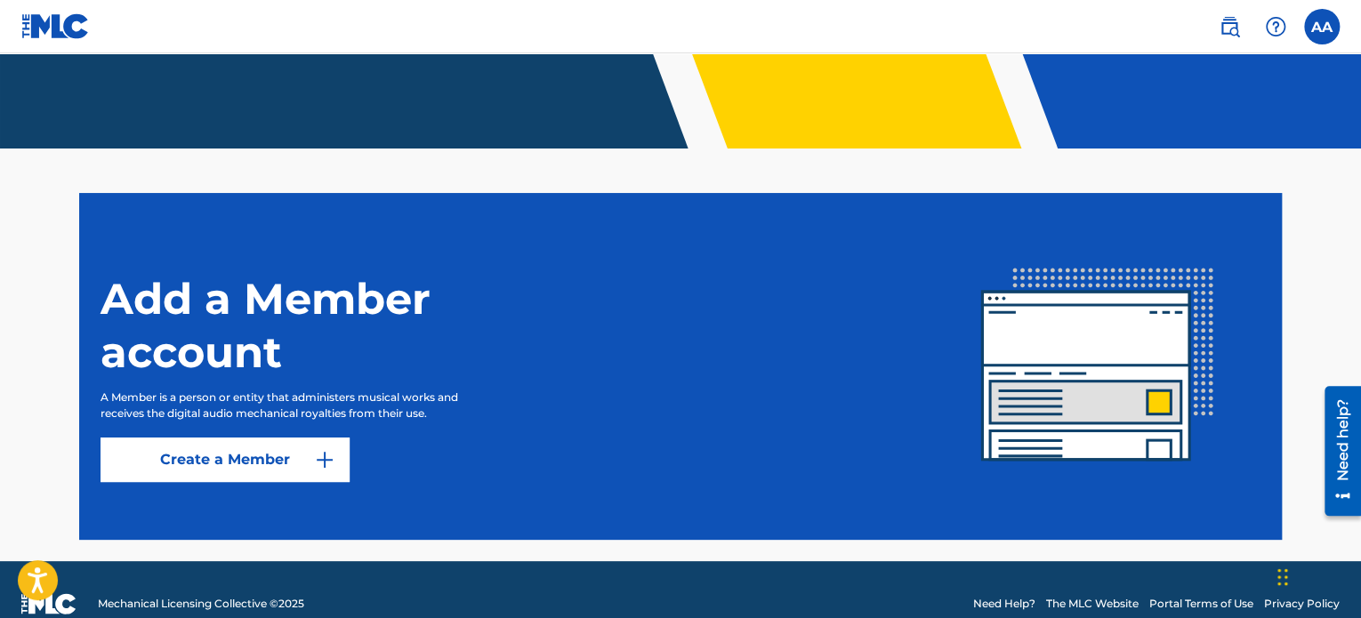
scroll to position [401, 0]
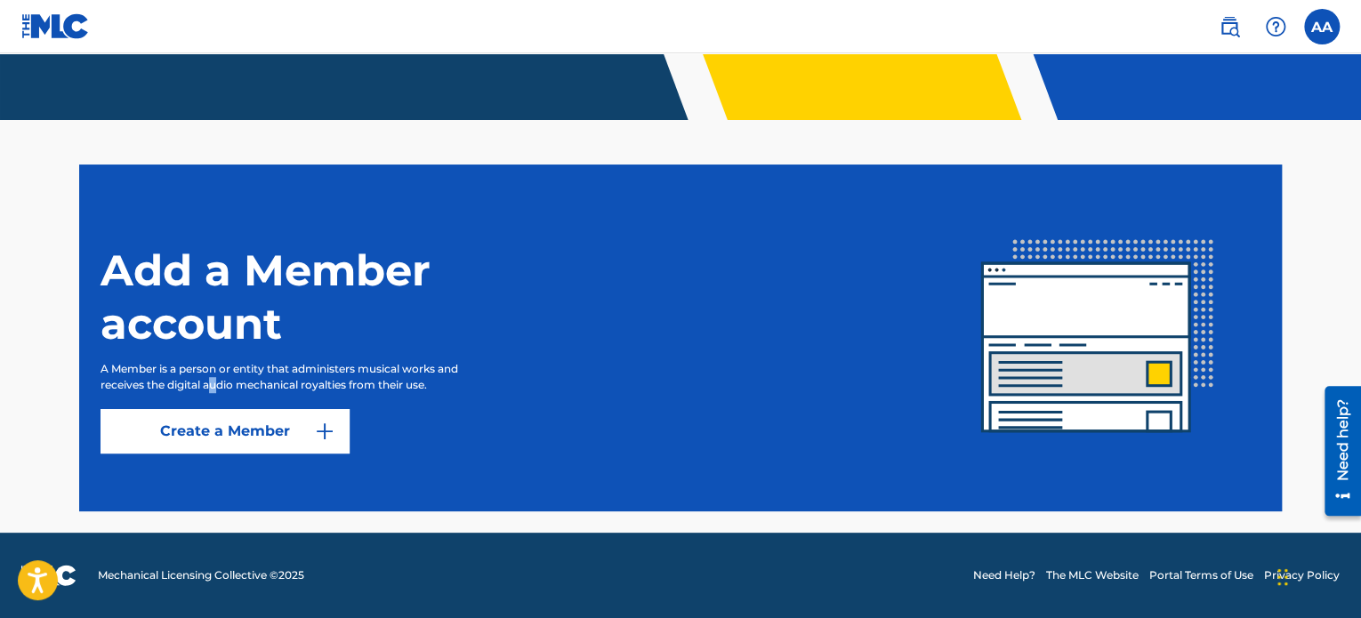
click at [216, 382] on p "A Member is a person or entity that administers musical works and receives the …" at bounding box center [297, 377] width 393 height 32
click at [359, 253] on h1 "Add a Member account" at bounding box center [323, 297] width 445 height 107
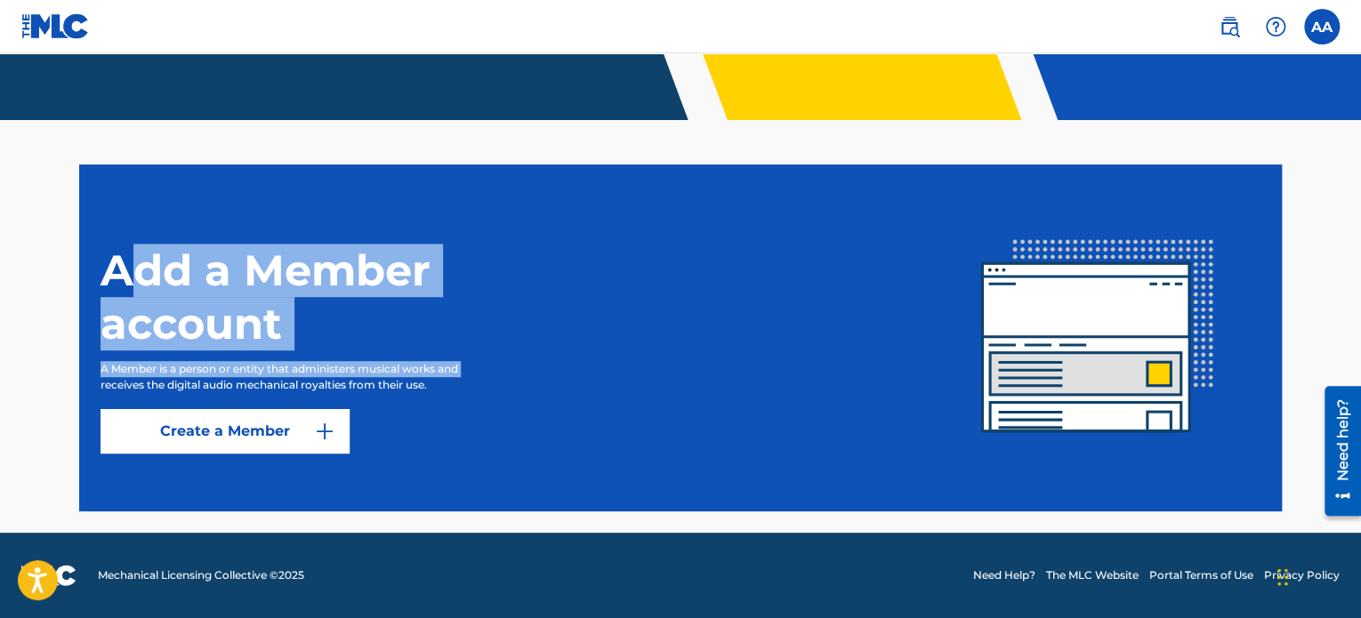
drag, startPoint x: 120, startPoint y: 280, endPoint x: 99, endPoint y: 381, distance: 102.8
click at [99, 381] on section "Add a Member account A Member is a person or entity that administers musical wo…" at bounding box center [680, 338] width 1203 height 347
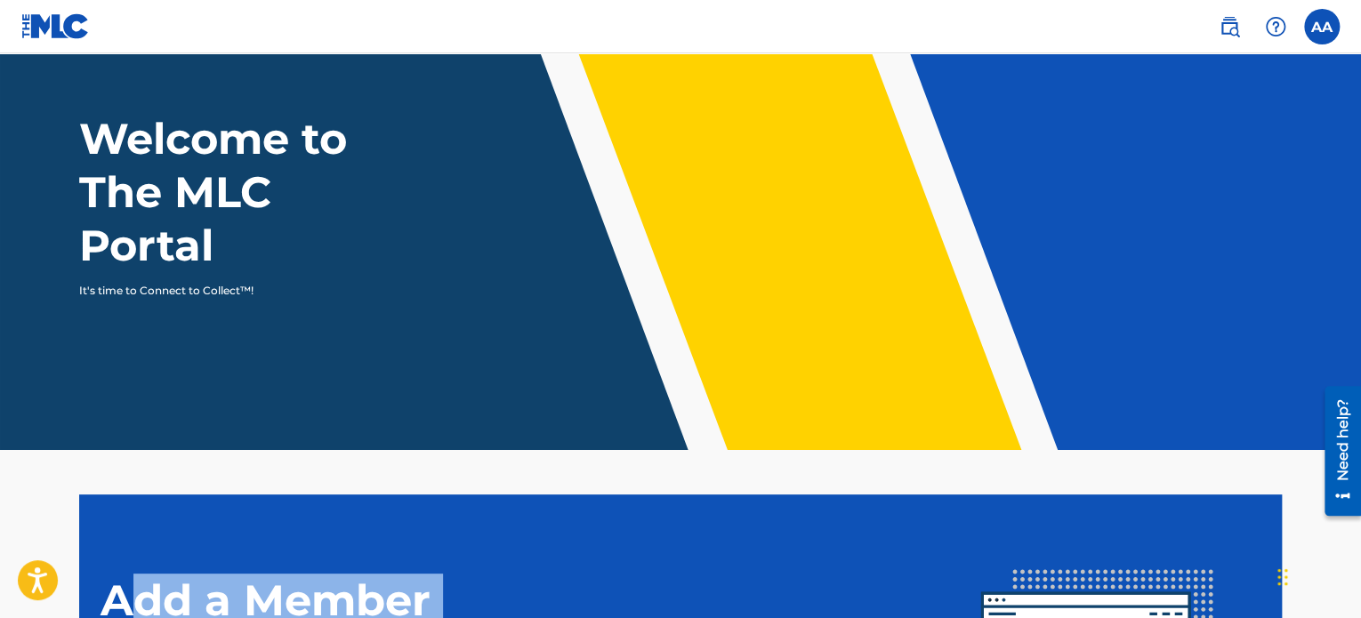
scroll to position [0, 0]
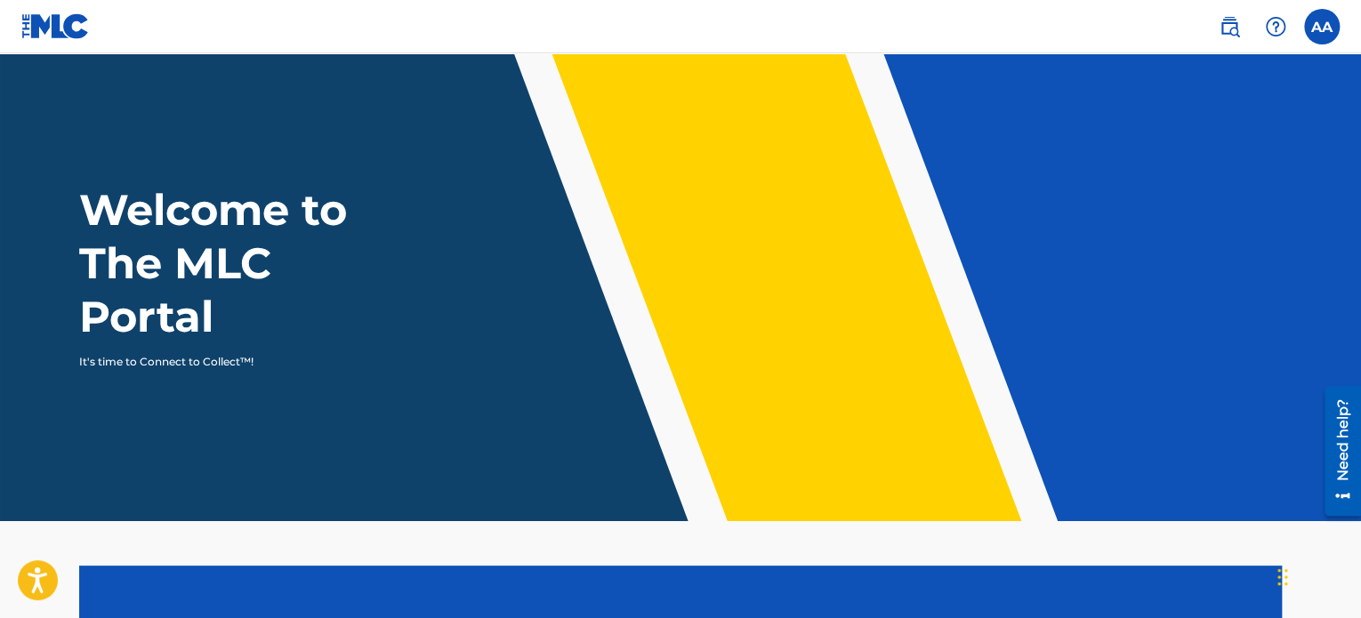
click at [1319, 12] on label at bounding box center [1322, 27] width 36 height 36
click at [1322, 27] on input "AA Arun Adhikari arunadh007@gmail.com Notification Preferences Profile Log out" at bounding box center [1322, 27] width 0 height 0
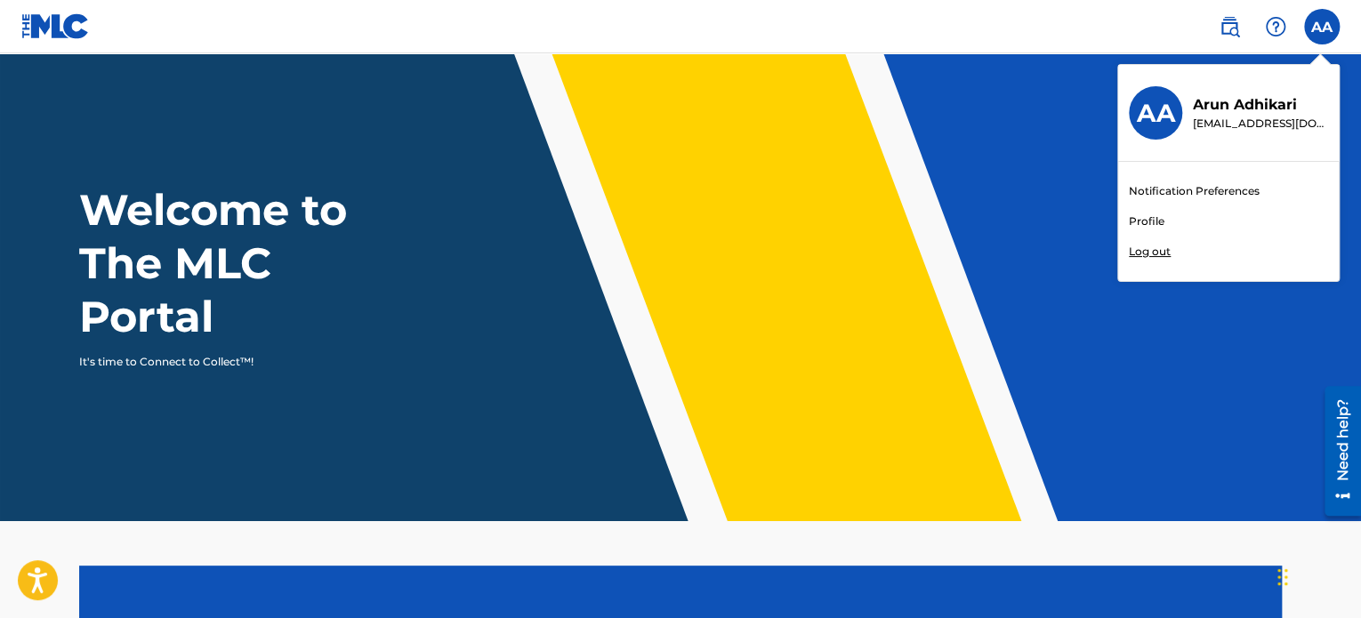
click at [1150, 225] on link "Profile" at bounding box center [1147, 222] width 36 height 16
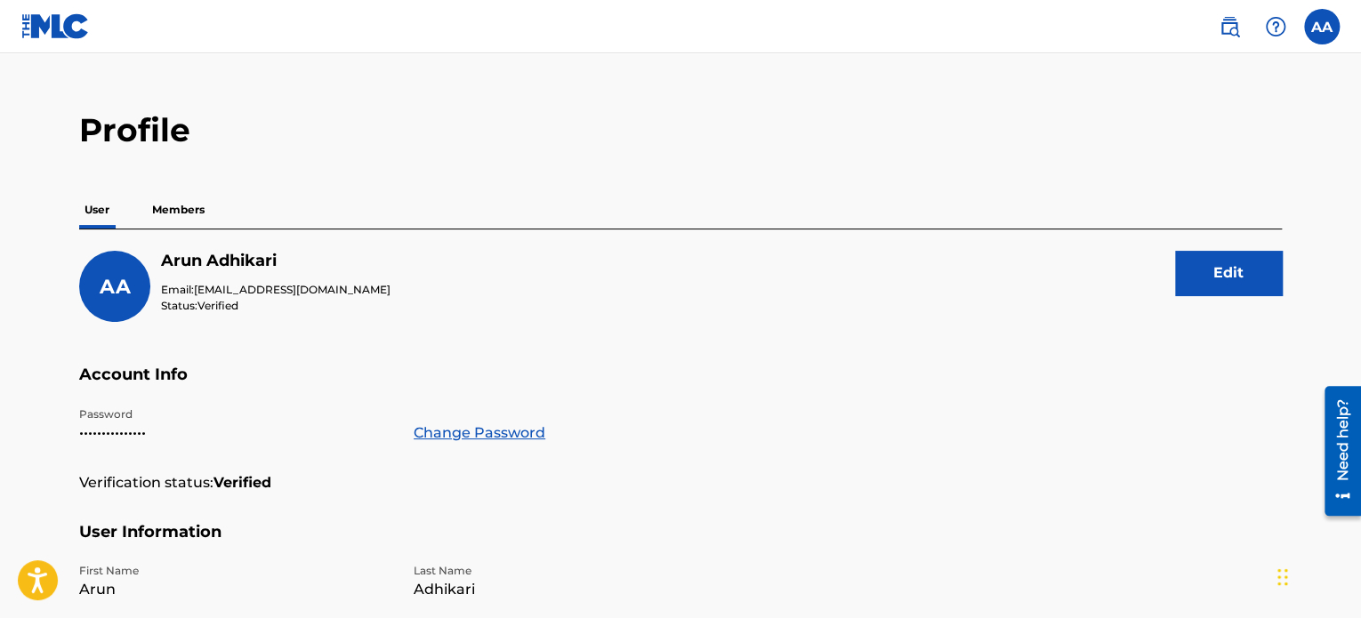
scroll to position [27, 0]
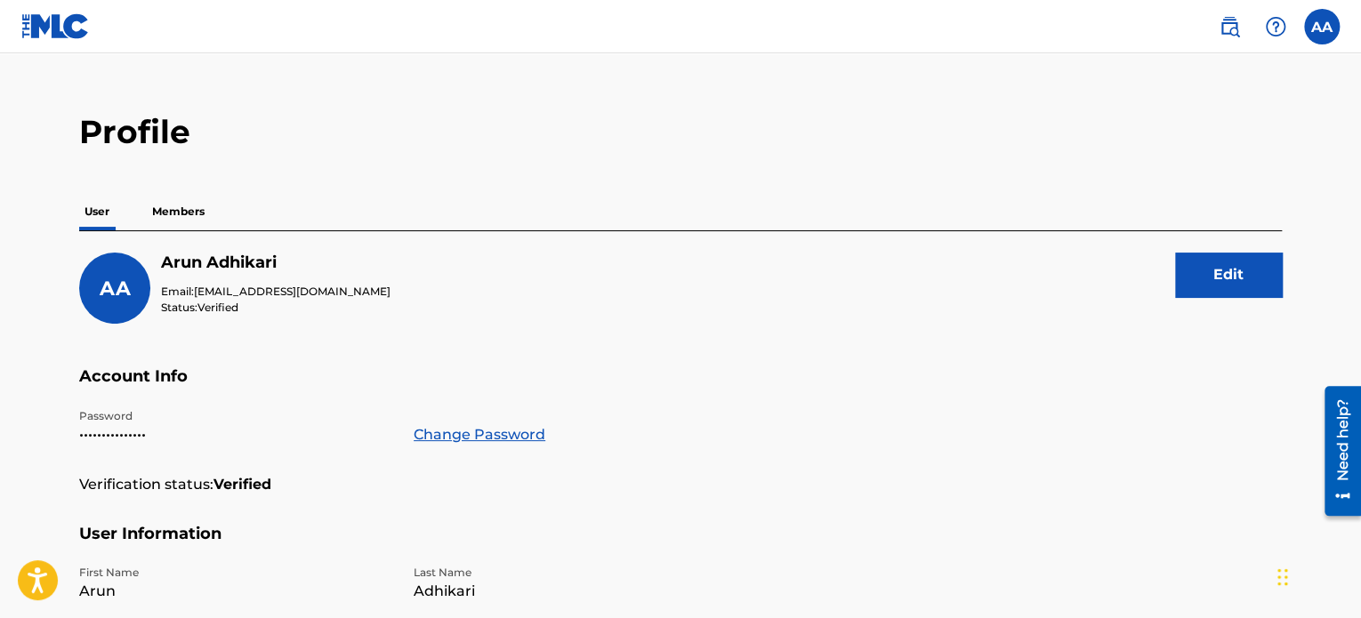
click at [180, 213] on p "Members" at bounding box center [178, 211] width 63 height 37
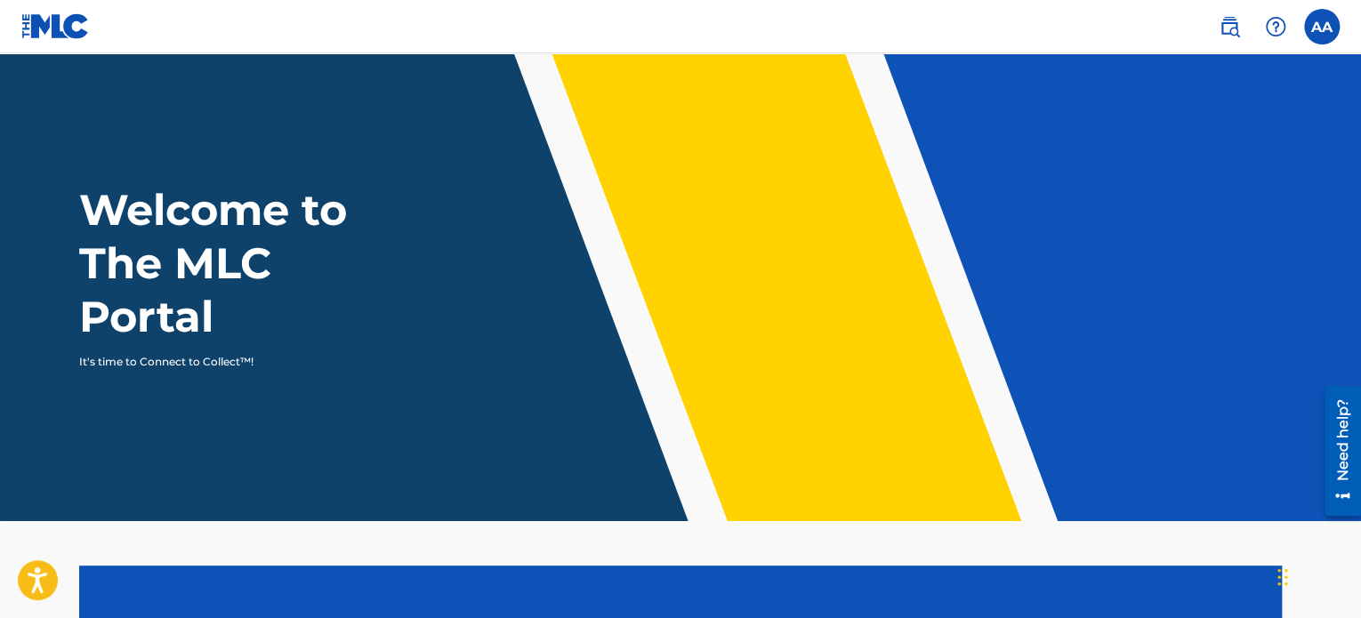
scroll to position [401, 0]
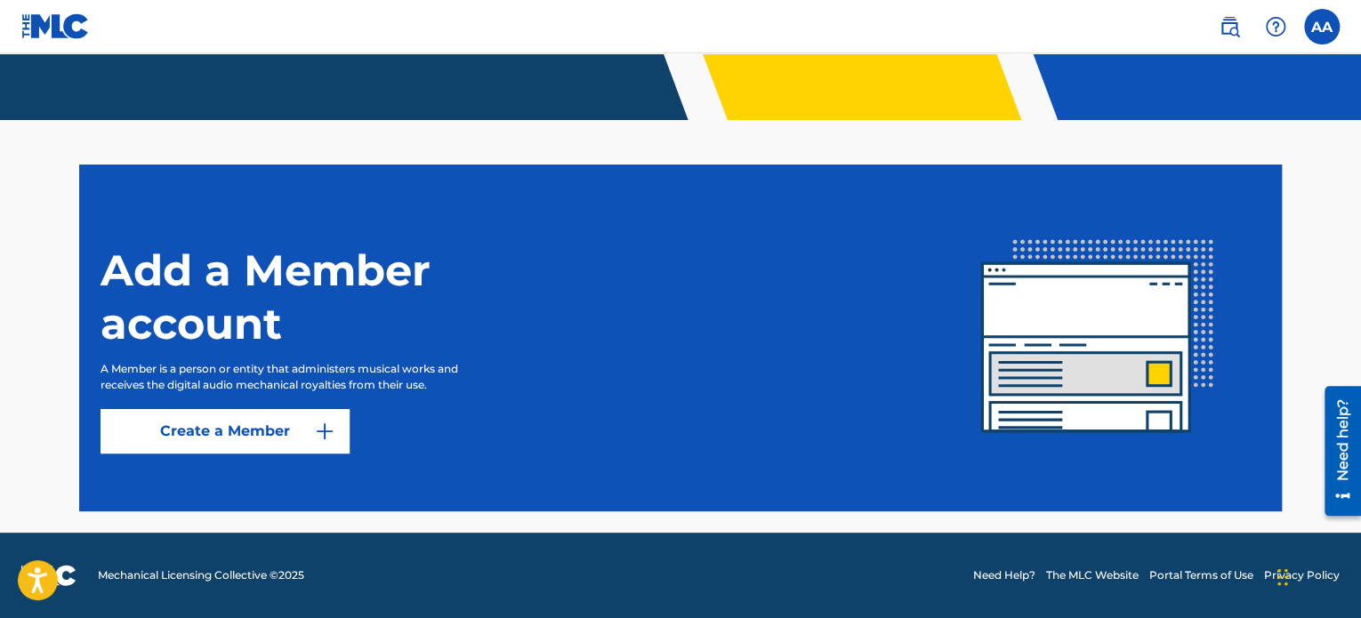
click at [219, 464] on section "Add a Member account A Member is a person or entity that administers musical wo…" at bounding box center [680, 338] width 1203 height 347
click at [235, 451] on link "Create a Member" at bounding box center [225, 431] width 249 height 44
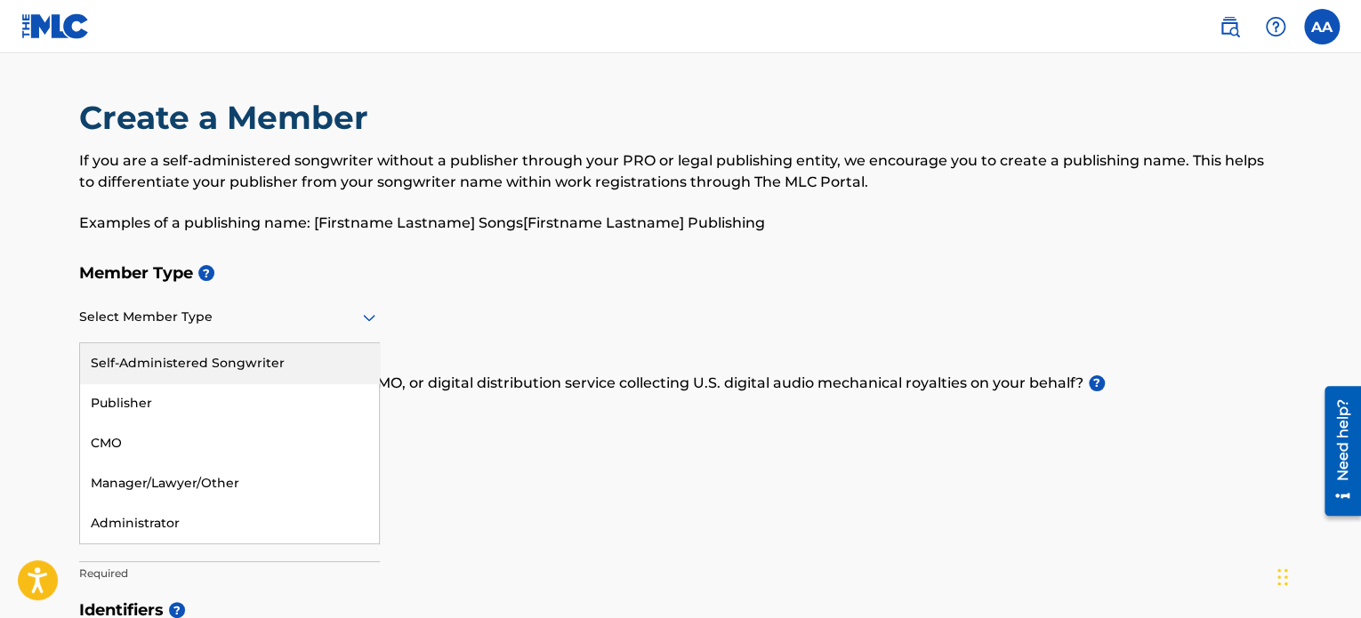
click at [202, 317] on div at bounding box center [229, 317] width 301 height 22
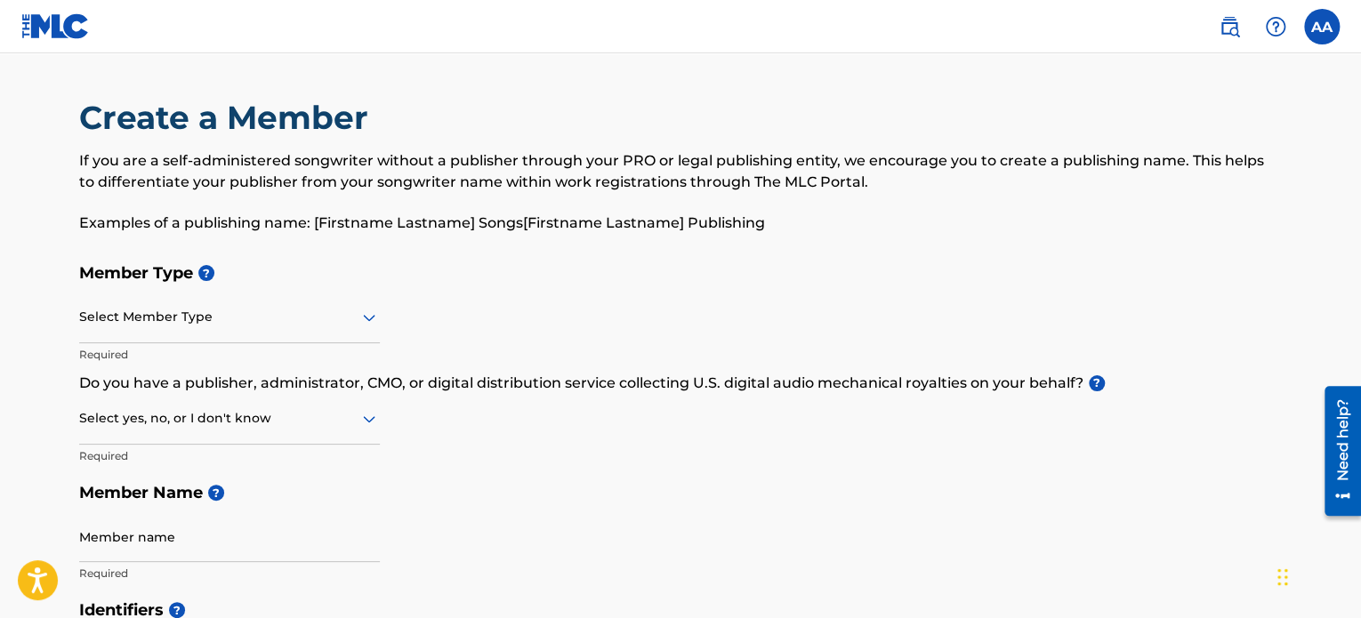
click at [633, 502] on h5 "Member Name ?" at bounding box center [680, 493] width 1203 height 38
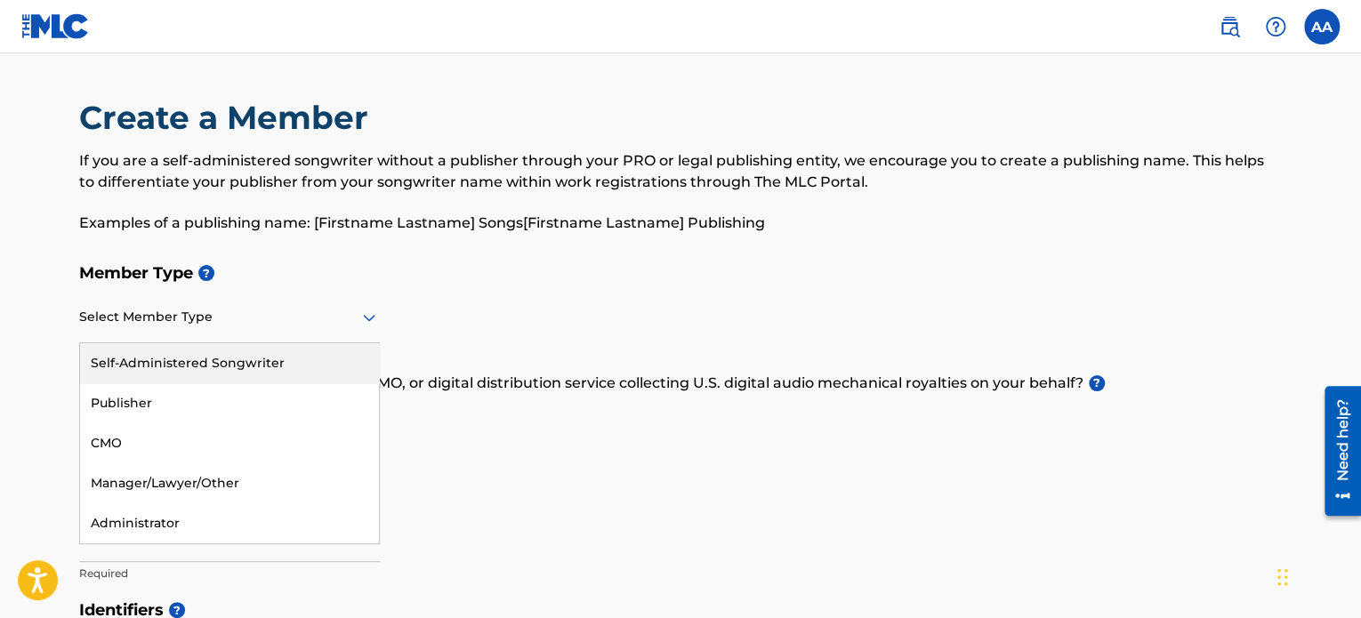
click at [246, 309] on div at bounding box center [229, 317] width 301 height 22
click at [194, 357] on div "Self-Administered Songwriter" at bounding box center [229, 363] width 299 height 40
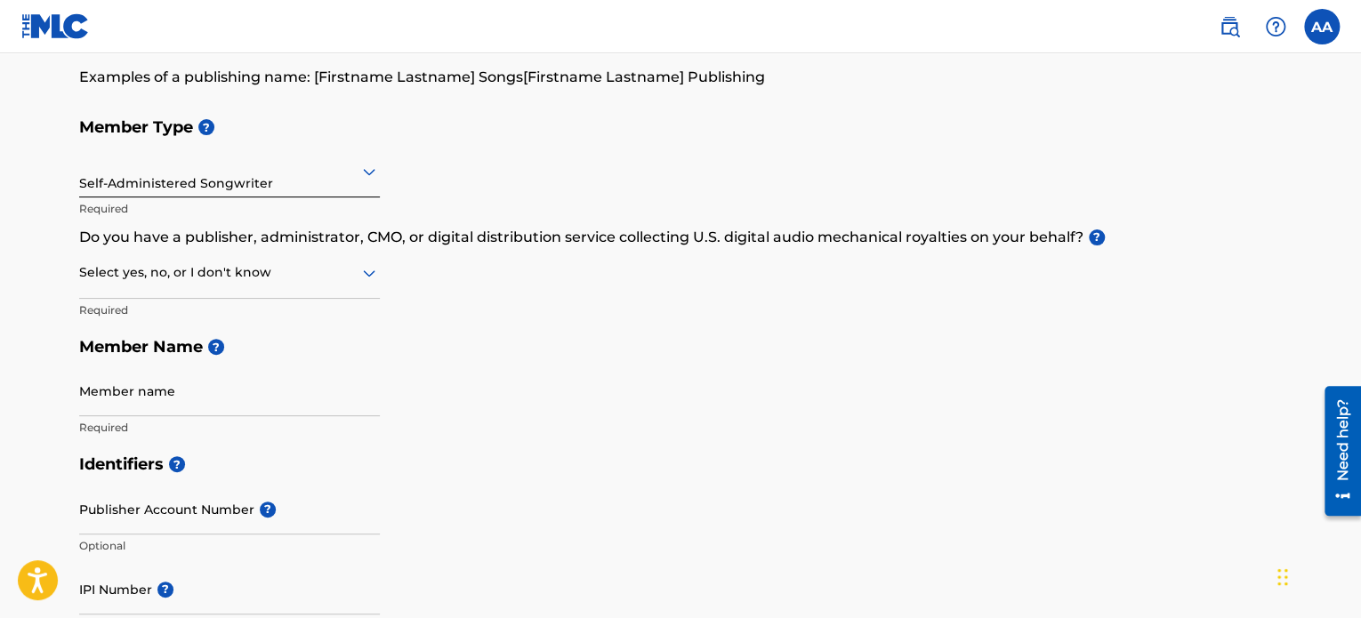
scroll to position [148, 0]
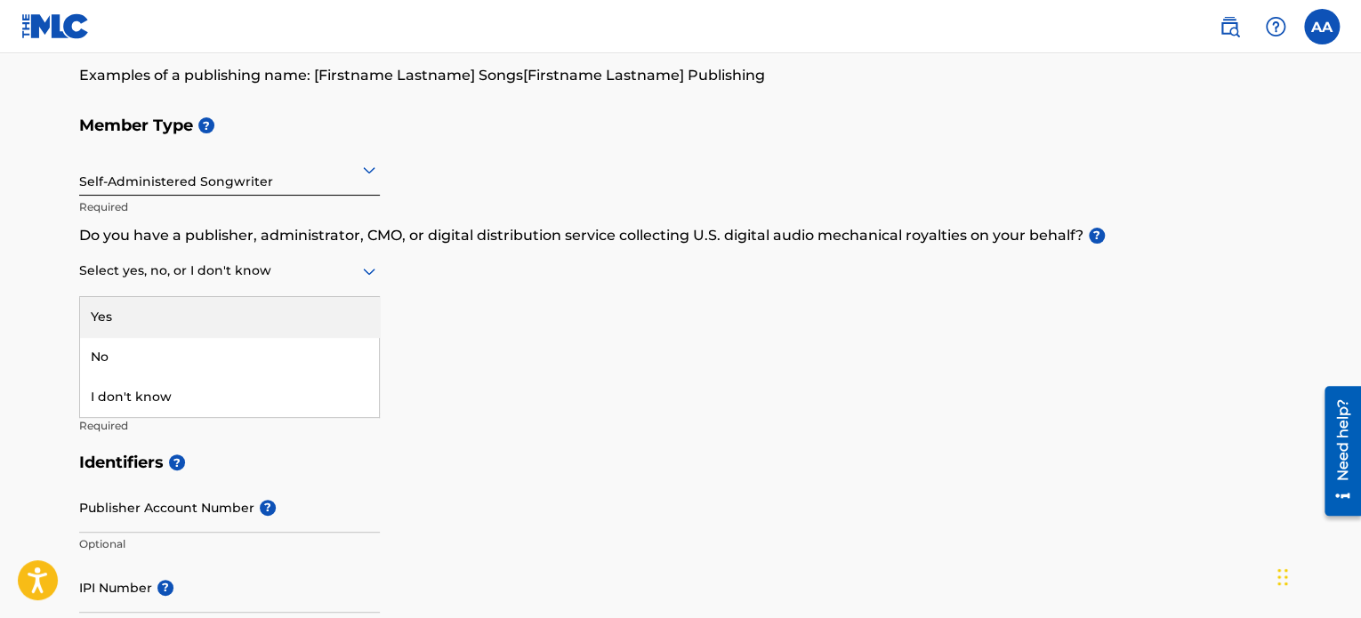
click at [357, 274] on div at bounding box center [229, 271] width 301 height 22
click at [480, 317] on div "Member Type ? Self-Administered Songwriter Required Do you have a publisher, ad…" at bounding box center [680, 275] width 1203 height 337
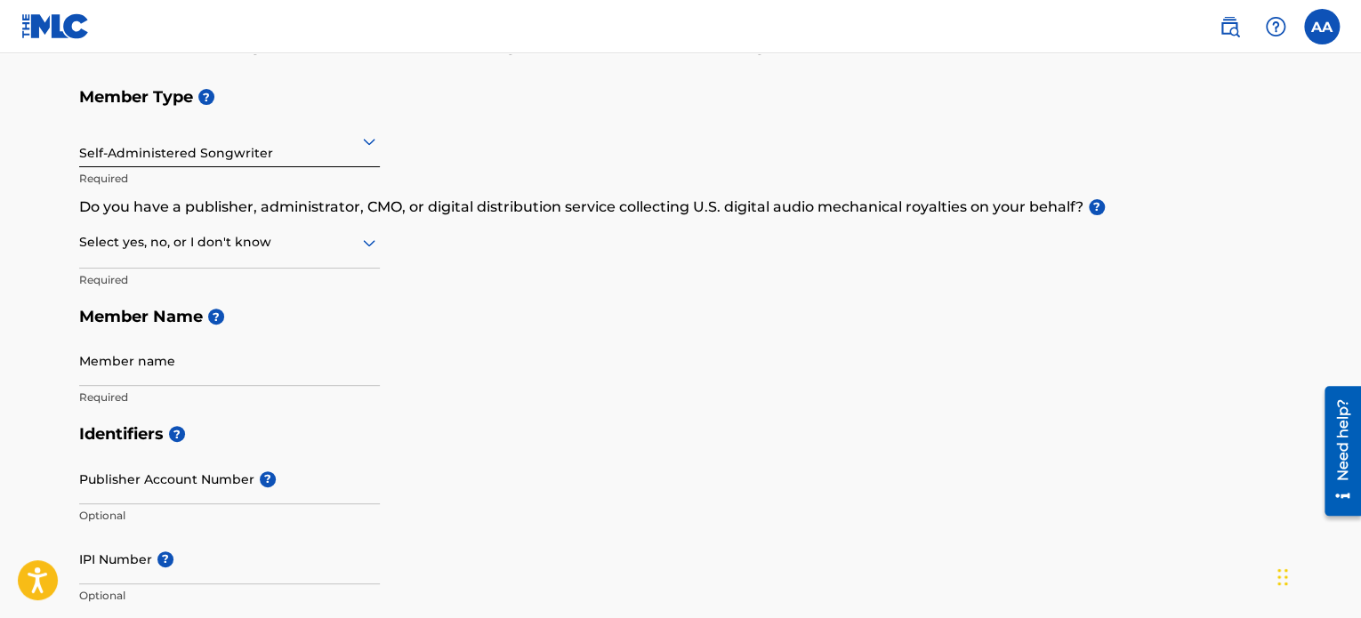
scroll to position [177, 0]
click at [244, 236] on div at bounding box center [229, 241] width 301 height 22
click at [150, 330] on div "No" at bounding box center [229, 328] width 299 height 40
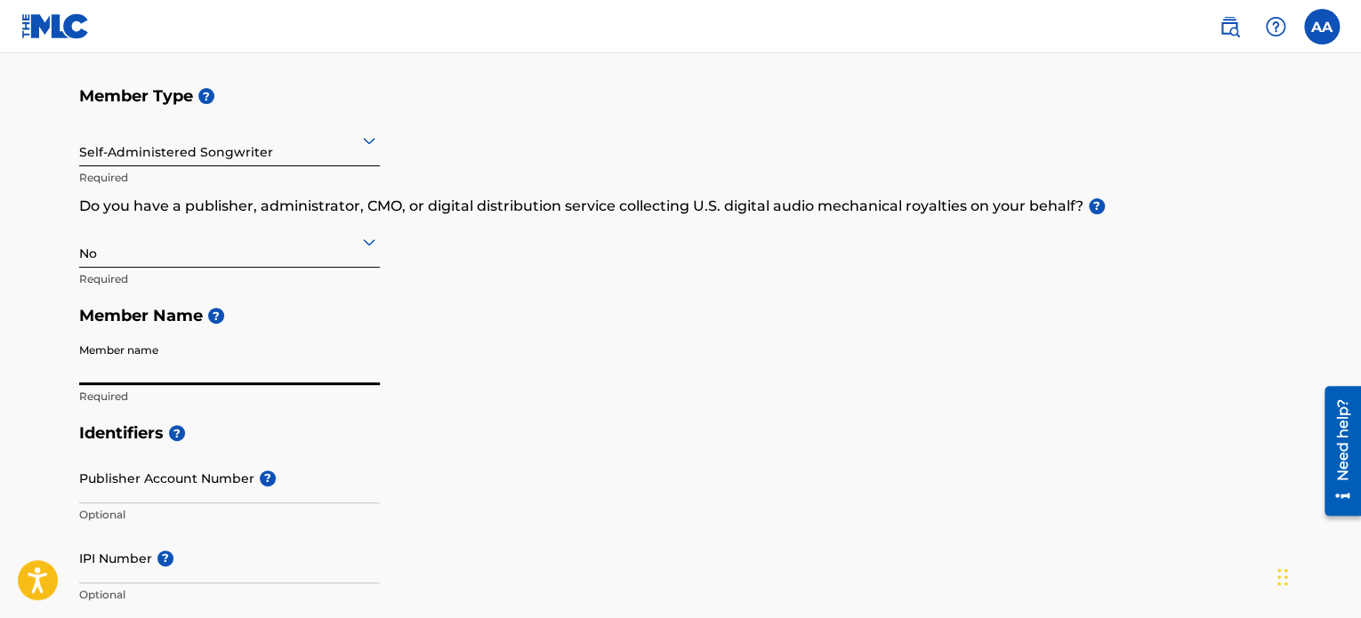
click at [155, 362] on input "Member name" at bounding box center [229, 360] width 301 height 51
click at [199, 359] on input "Member name" at bounding box center [229, 360] width 301 height 51
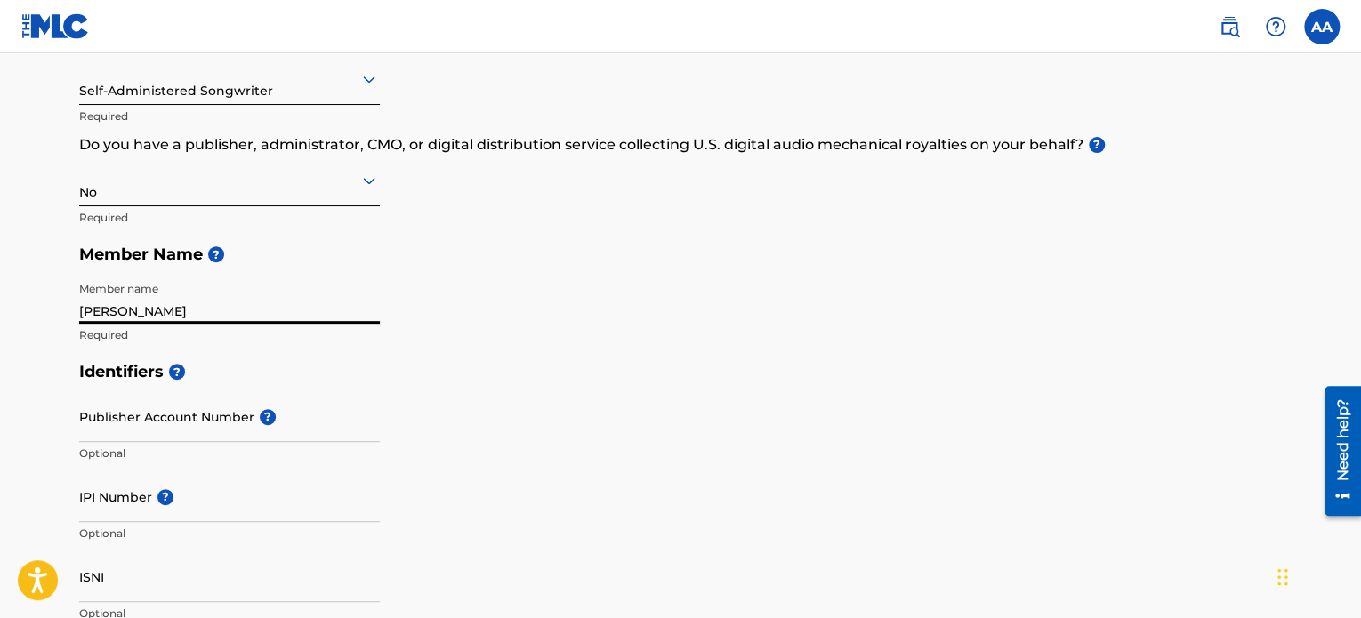
scroll to position [240, 0]
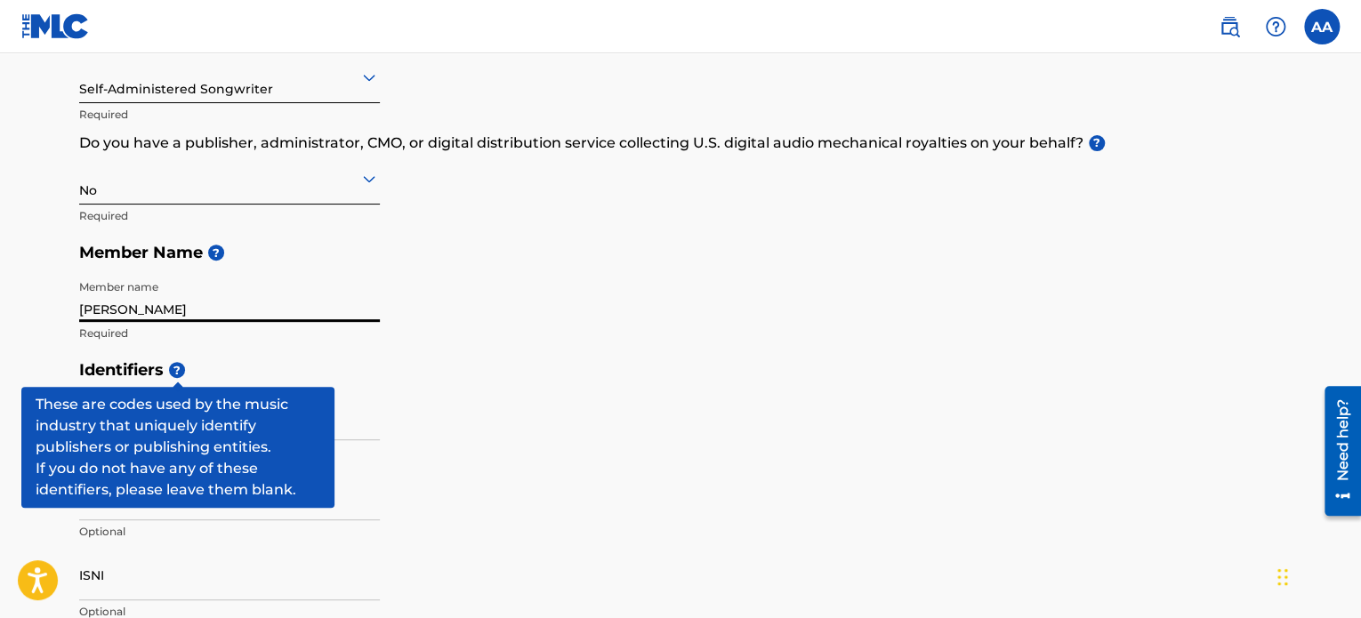
type input "Arun Adhikari"
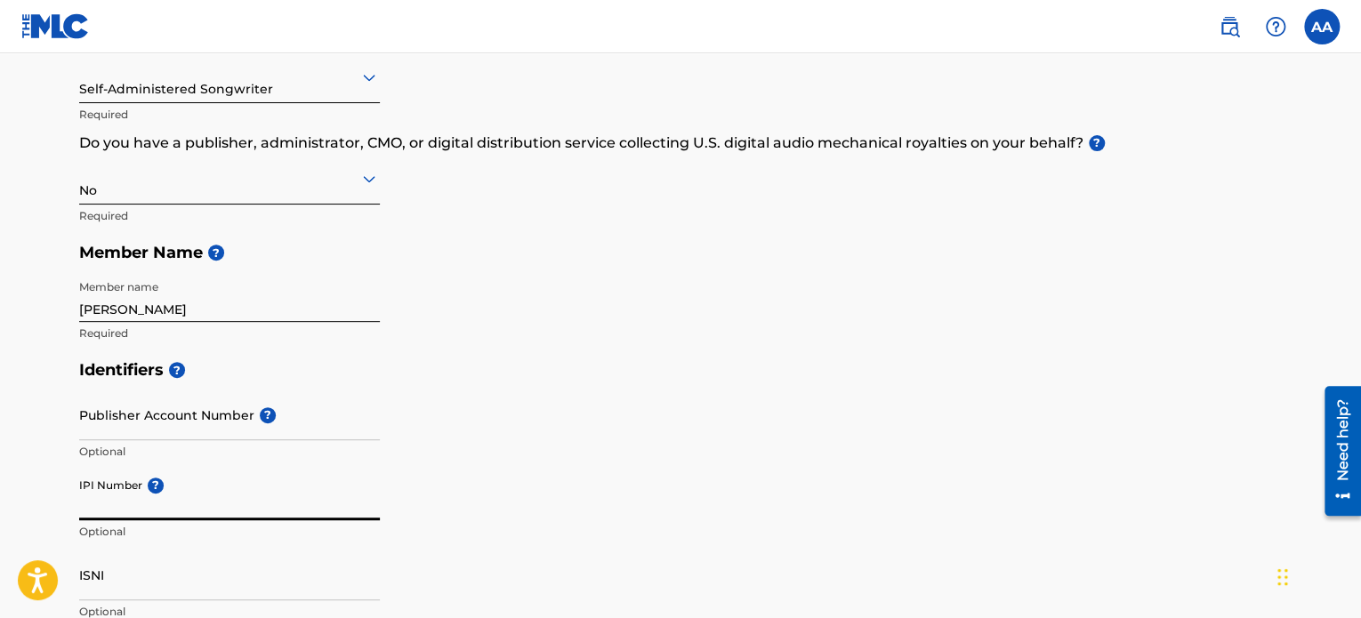
click at [189, 501] on input "IPI Number ?" at bounding box center [229, 495] width 301 height 51
paste input "01307509663"
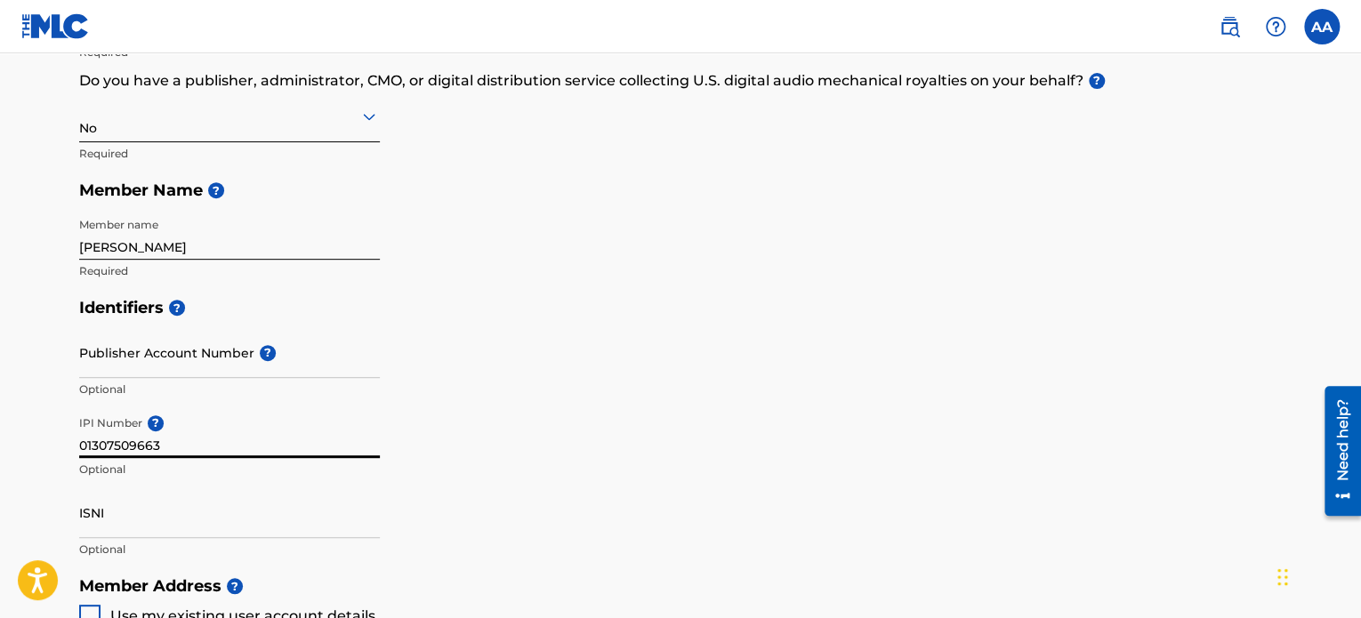
type input "01307509663"
click at [203, 532] on input "ISNI" at bounding box center [229, 513] width 301 height 51
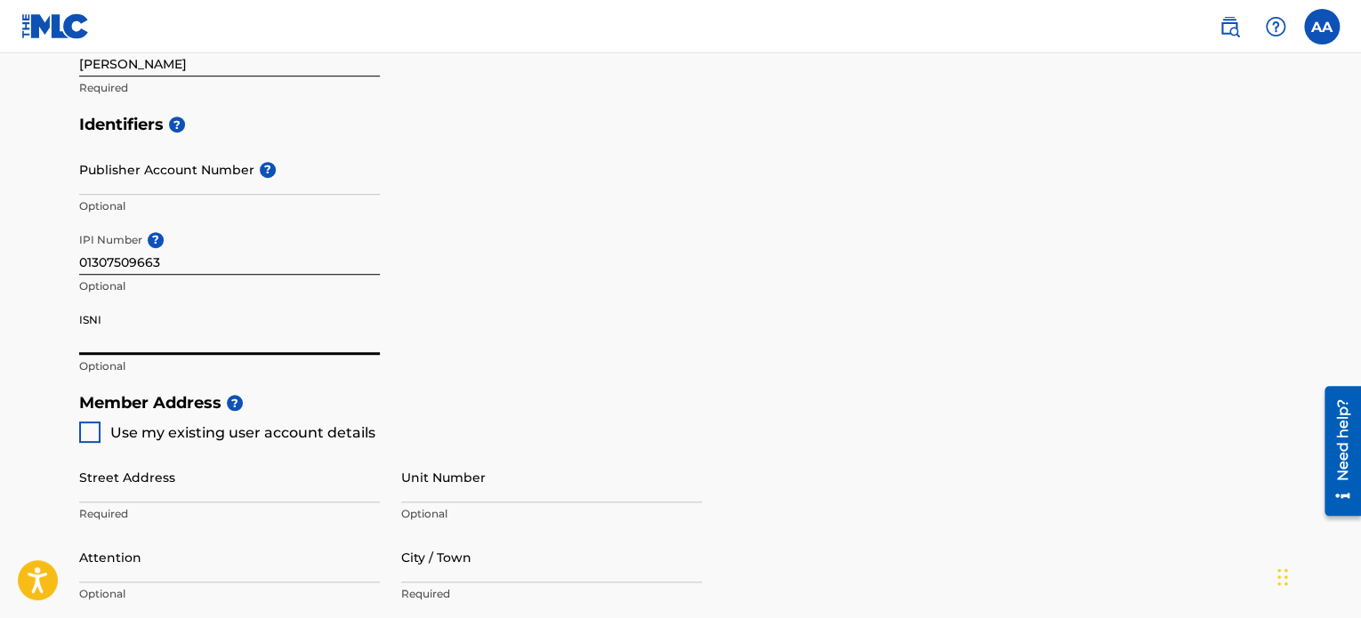
scroll to position [482, 0]
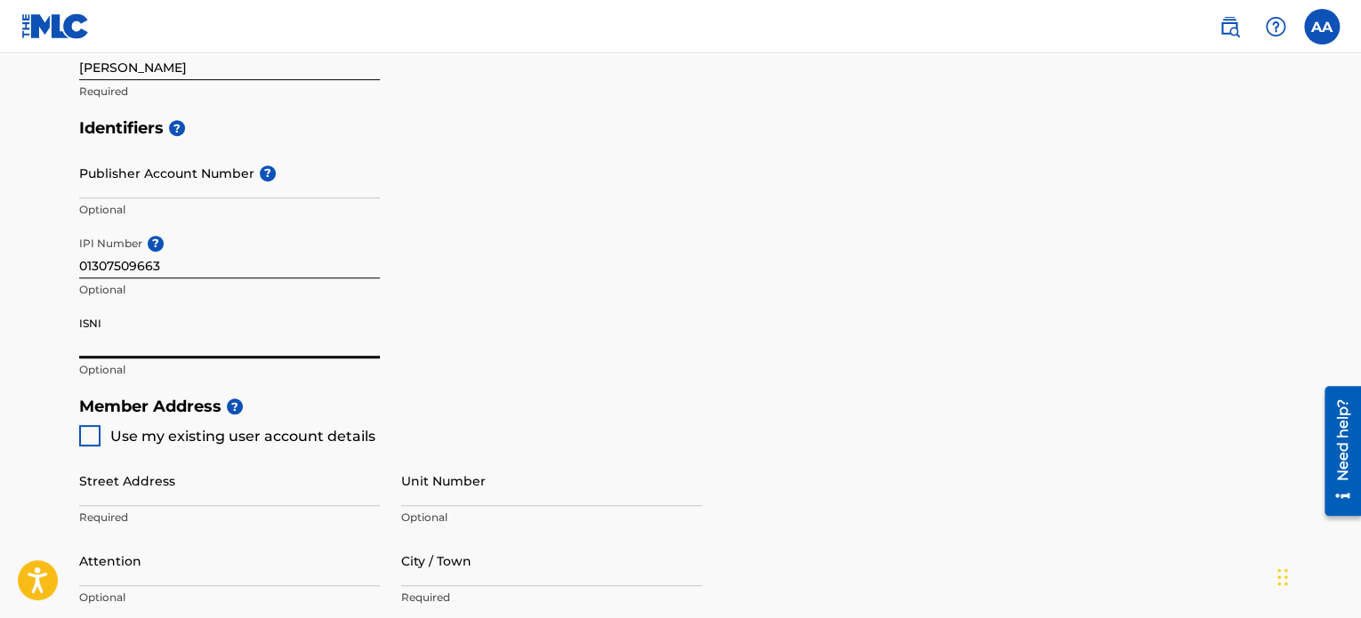
click at [335, 337] on input "ISNI" at bounding box center [229, 333] width 301 height 51
click at [219, 343] on input "ISNI" at bounding box center [229, 333] width 301 height 51
paste input "0000 0005 2807 7963"
click at [440, 326] on div "Identifiers ? Publisher Account Number ? Optional IPI Number ? 01307509663 Opti…" at bounding box center [680, 248] width 1203 height 278
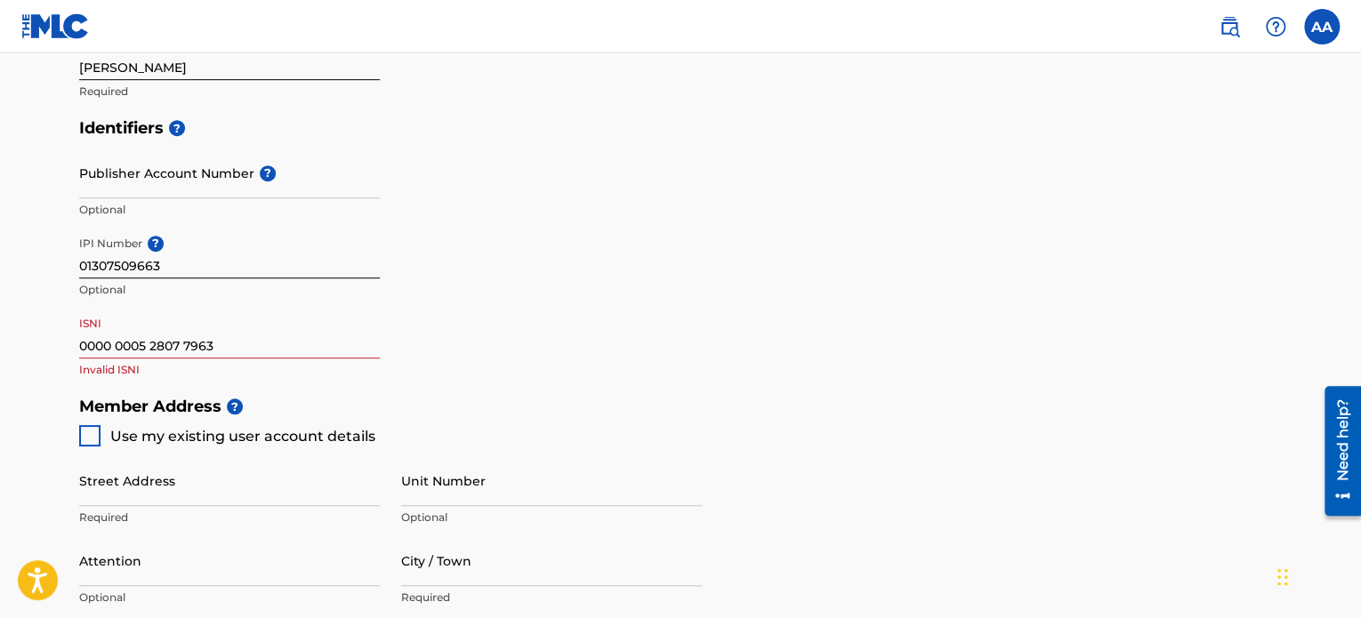
click at [114, 345] on input "0000 0005 2807 7963" at bounding box center [229, 333] width 301 height 51
click at [149, 346] on input "00000005 2807 7963" at bounding box center [229, 333] width 301 height 51
click at [464, 374] on div "Identifiers ? Publisher Account Number ? Optional IPI Number ? 01307509663 Opti…" at bounding box center [680, 248] width 1203 height 278
click at [188, 359] on div "ISNI 000000052807 7963 Invalid ISNI" at bounding box center [229, 348] width 301 height 80
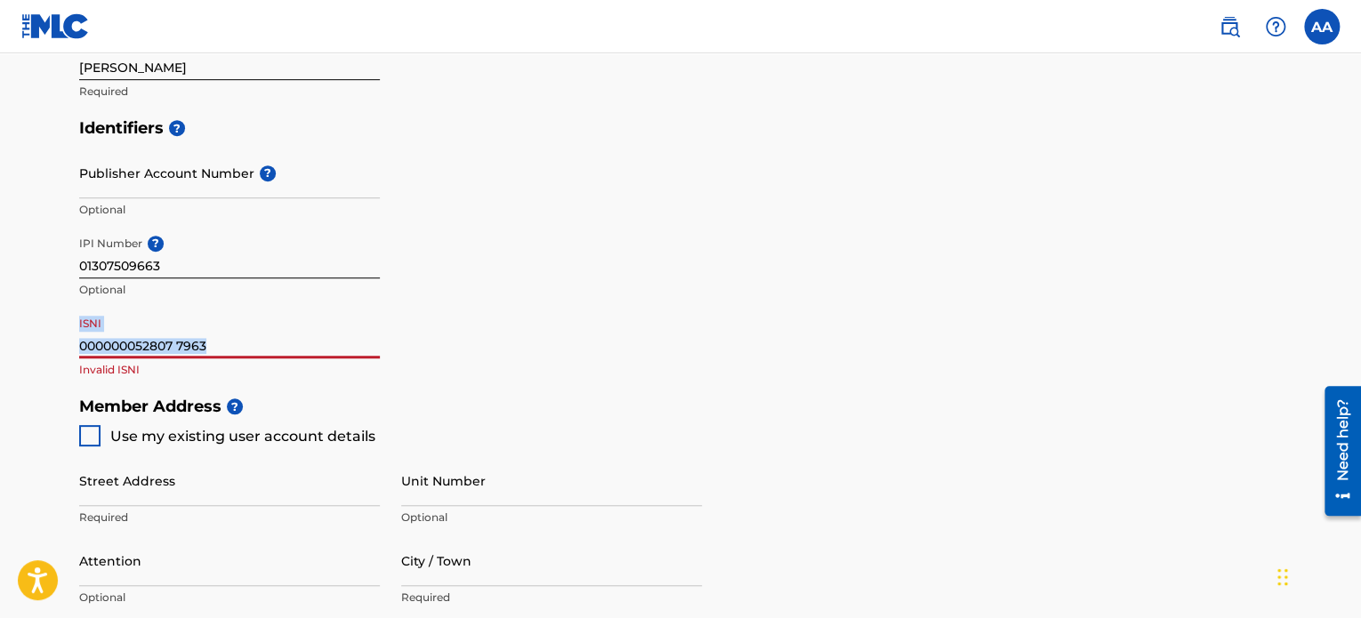
click at [179, 349] on input "000000052807 7963" at bounding box center [229, 333] width 301 height 51
type input "0000000528077963"
click at [46, 383] on main "Create a Member If you are a self-administered songwriter without a publisher t…" at bounding box center [680, 370] width 1361 height 1598
click at [110, 344] on input "0000000528077963" at bounding box center [229, 333] width 301 height 51
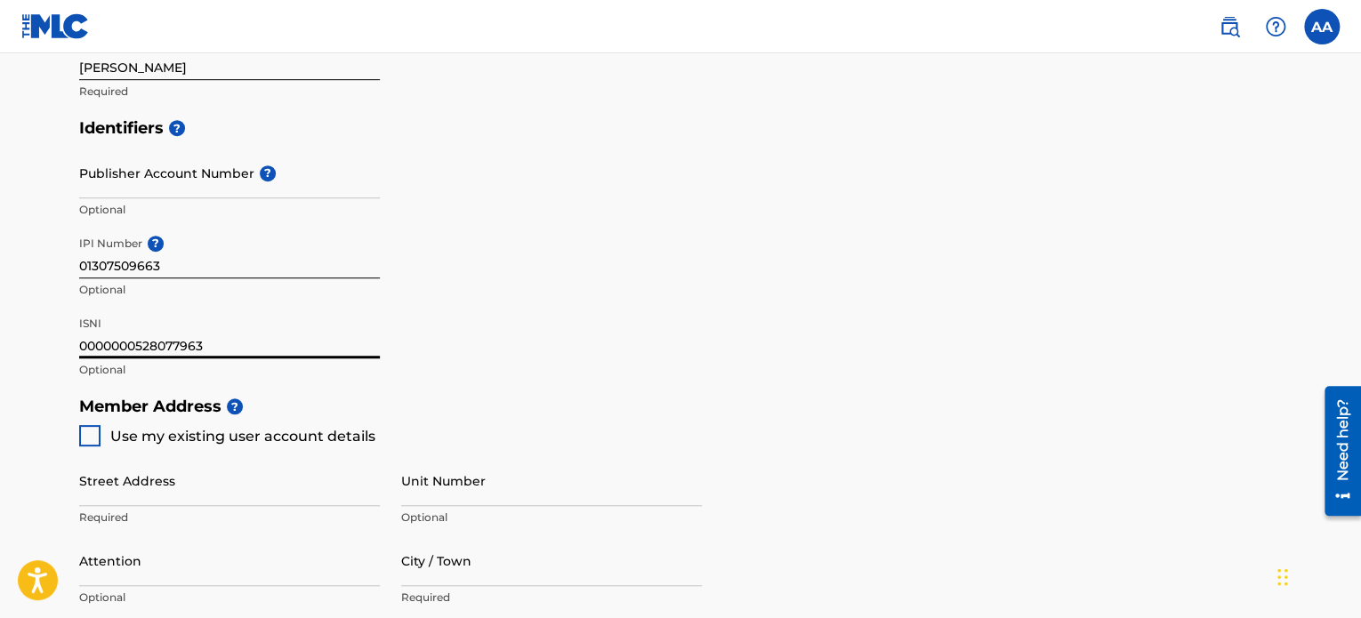
click at [110, 344] on input "0000000528077963" at bounding box center [229, 333] width 301 height 51
paste input "0000000528077963"
type input "0000000528077963"
click at [227, 392] on h5 "Member Address ?" at bounding box center [680, 407] width 1203 height 38
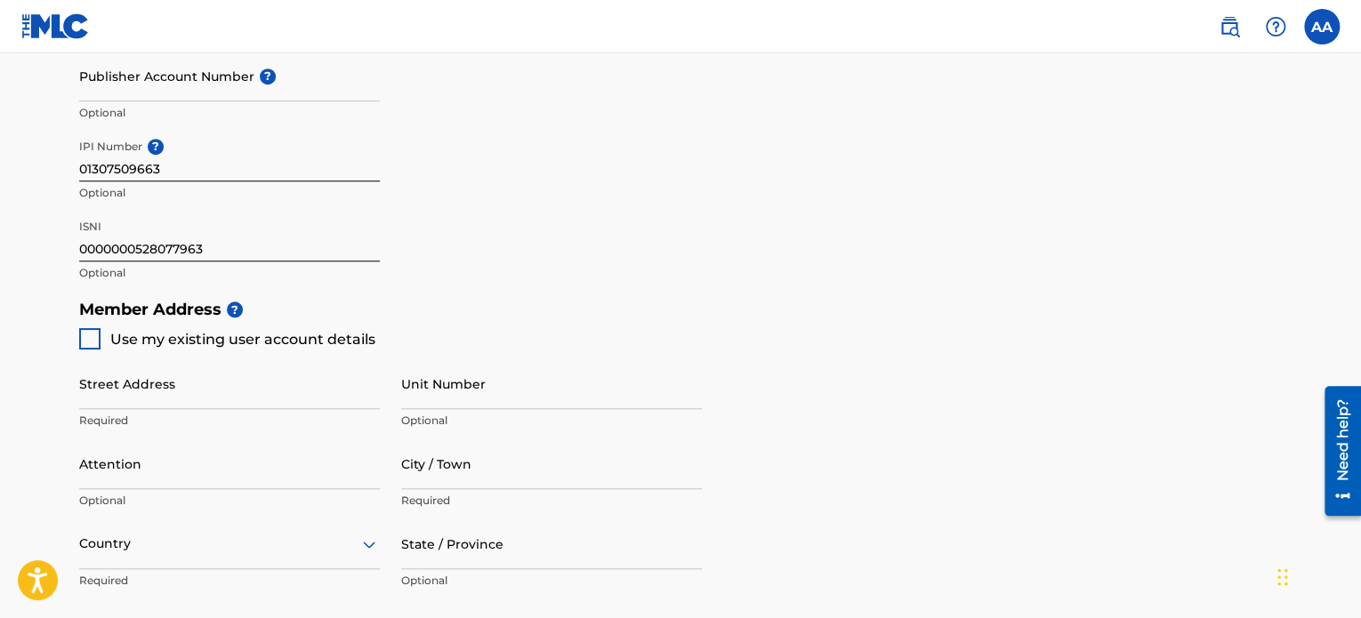
scroll to position [580, 0]
click at [91, 337] on div at bounding box center [89, 337] width 21 height 21
type input "A-36 [GEOGRAPHIC_DATA] Sakchi Near [GEOGRAPHIC_DATA]"
type input "[GEOGRAPHIC_DATA]"
type input "Jharkhand"
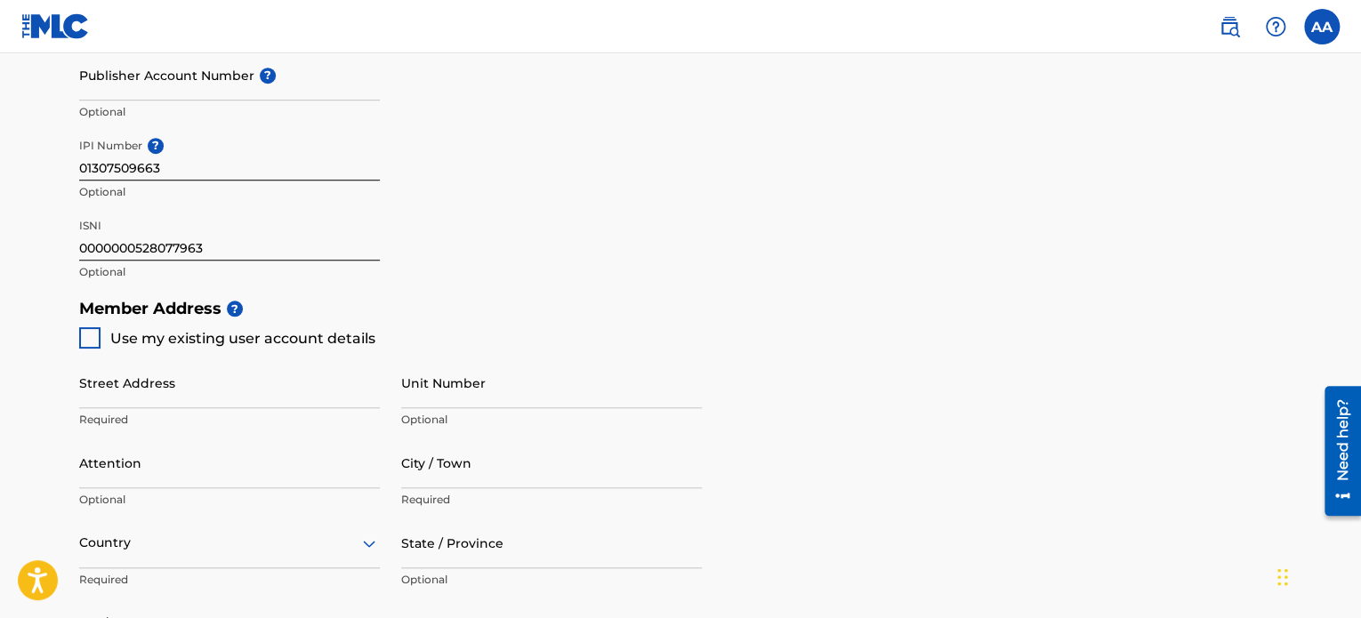
type input "91"
type input "7361914876"
type input "[EMAIL_ADDRESS][DOMAIN_NAME]"
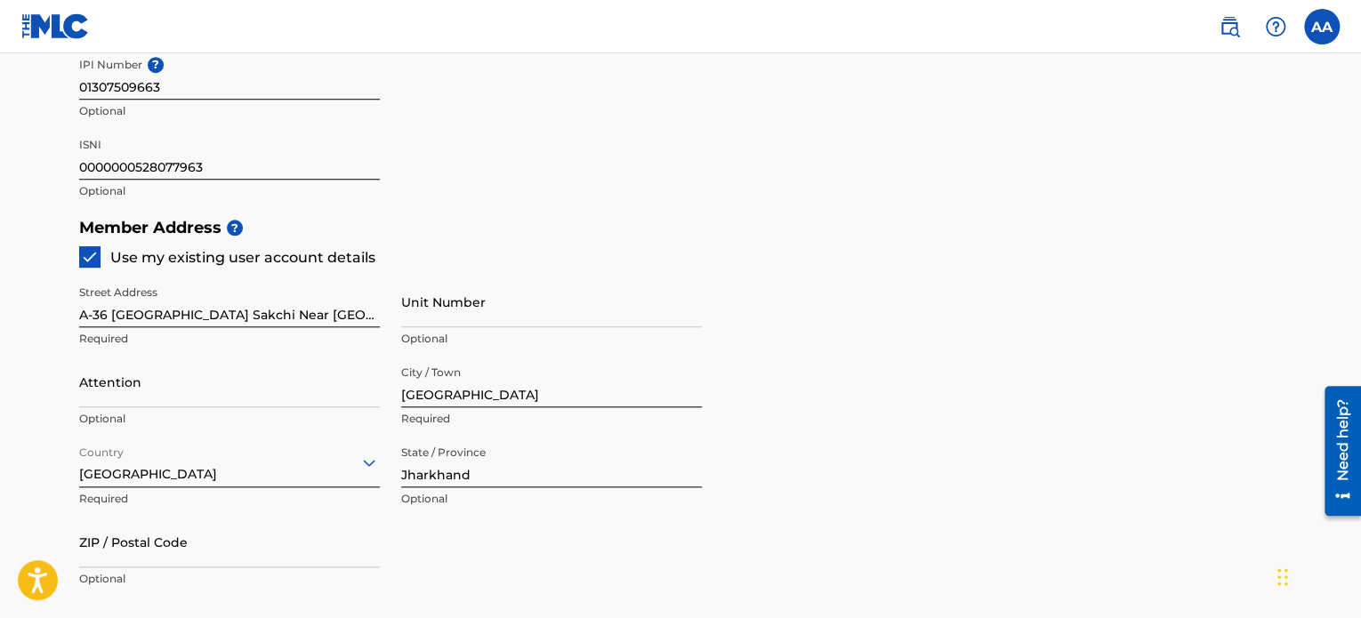
scroll to position [664, 0]
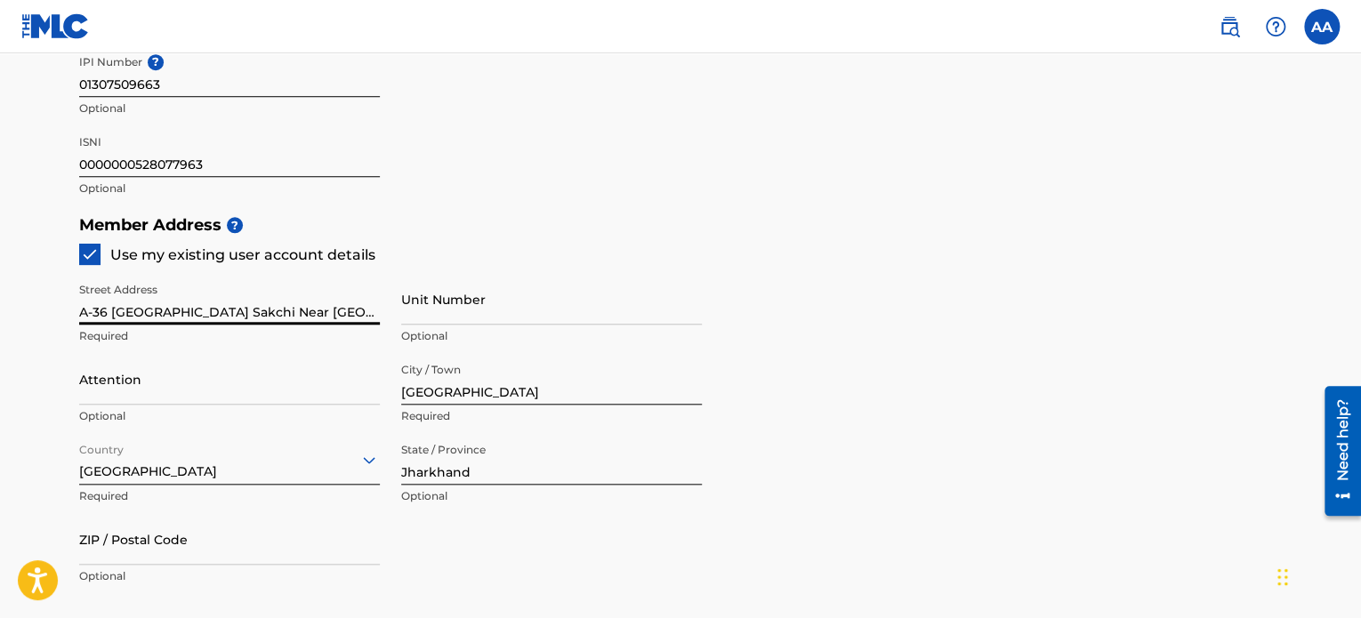
click at [352, 310] on input "A-36 [GEOGRAPHIC_DATA] Sakchi Near [GEOGRAPHIC_DATA]" at bounding box center [229, 299] width 301 height 51
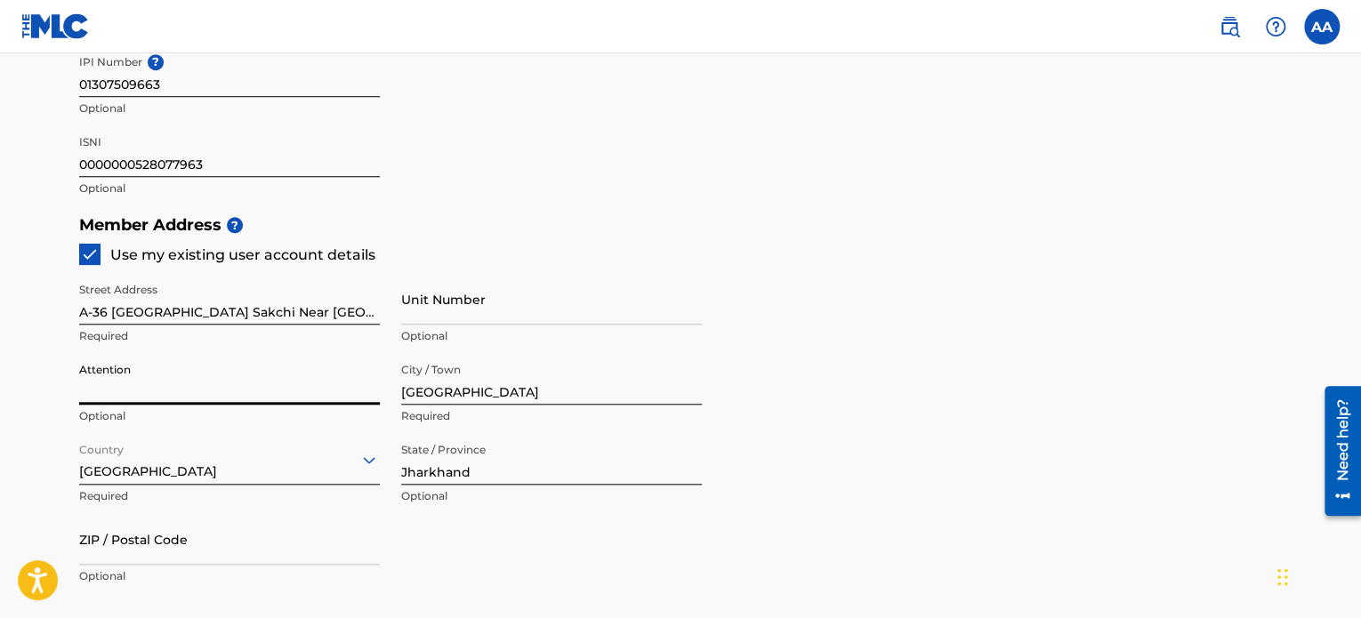
click at [231, 383] on input "Attention" at bounding box center [229, 379] width 301 height 51
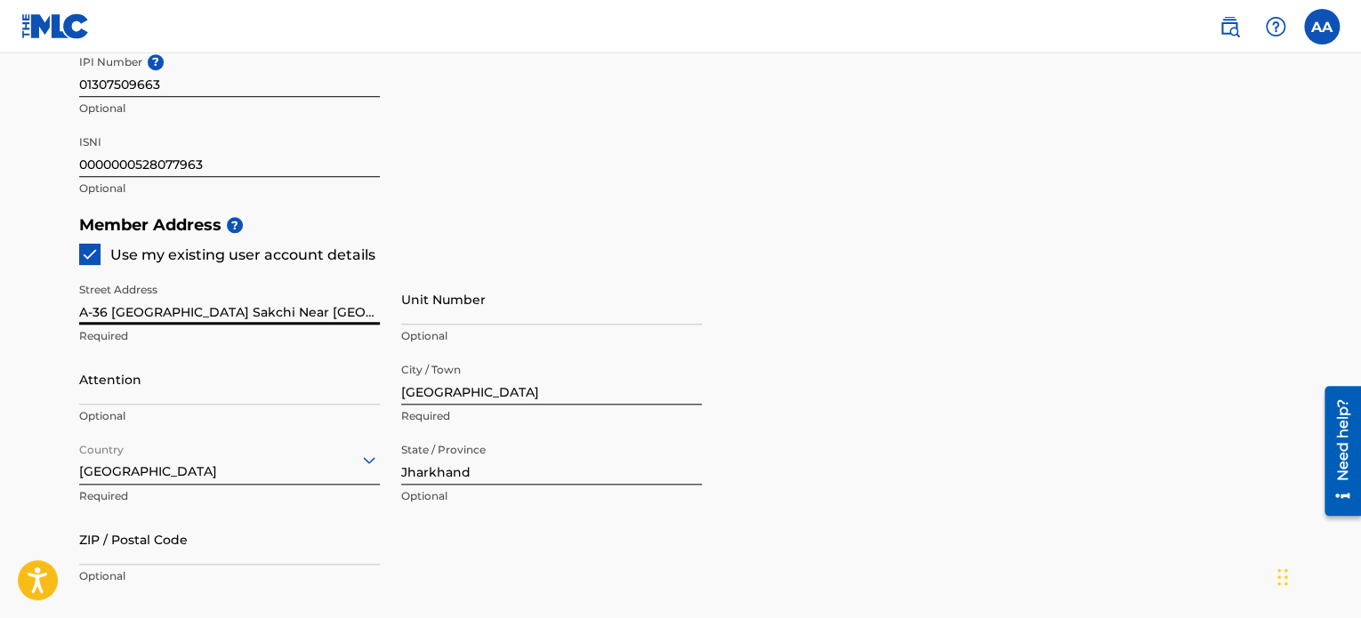
click at [286, 311] on input "A-36 [GEOGRAPHIC_DATA] Sakchi Near [GEOGRAPHIC_DATA]" at bounding box center [229, 299] width 301 height 51
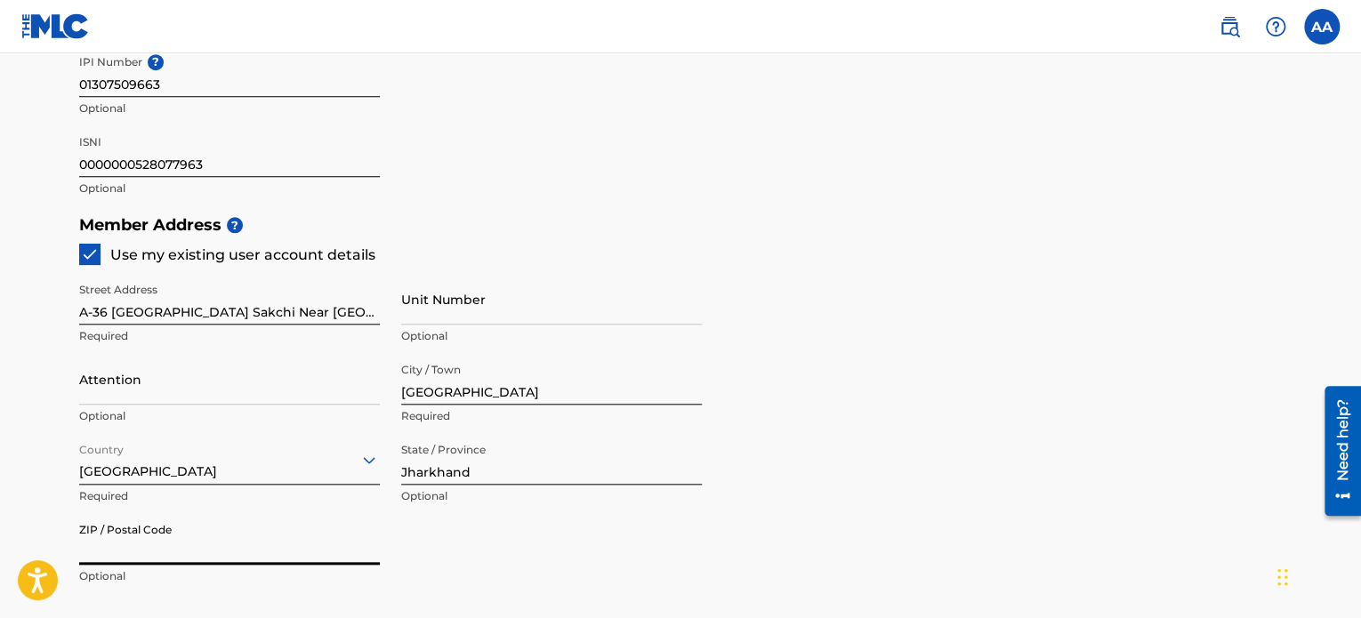
click at [188, 519] on input "ZIP / Postal Code" at bounding box center [229, 539] width 301 height 51
type input "831001"
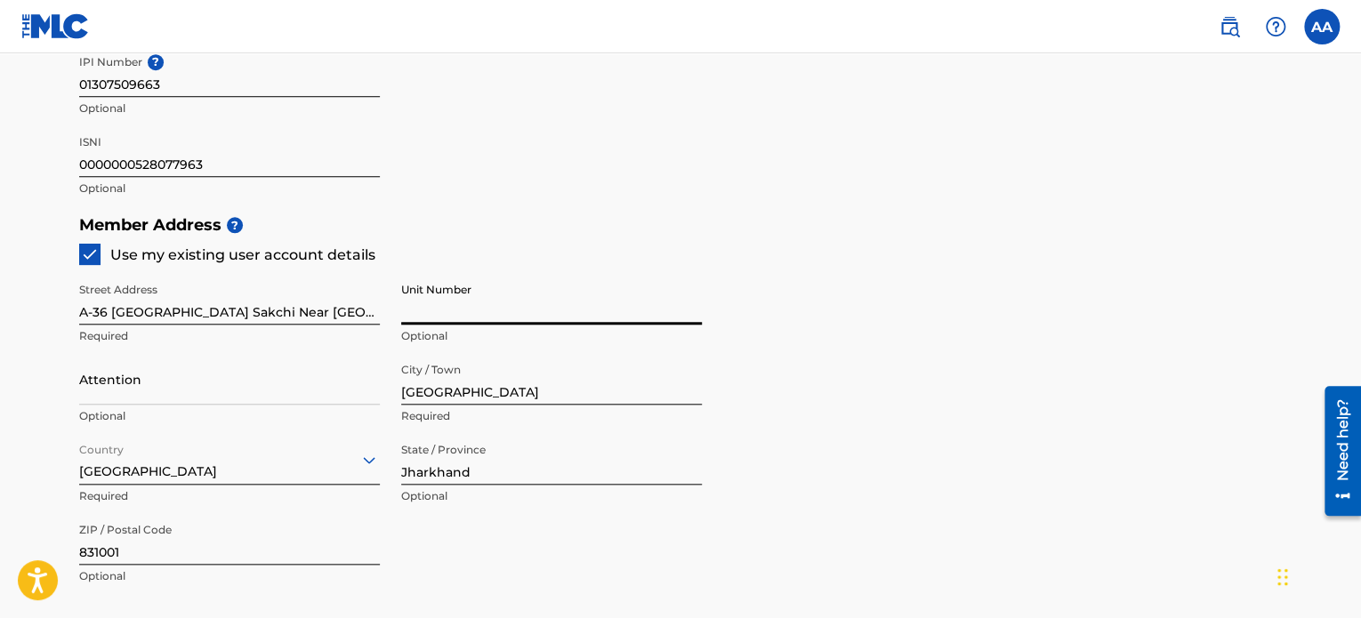
click at [451, 296] on input "Unit Number" at bounding box center [551, 299] width 301 height 51
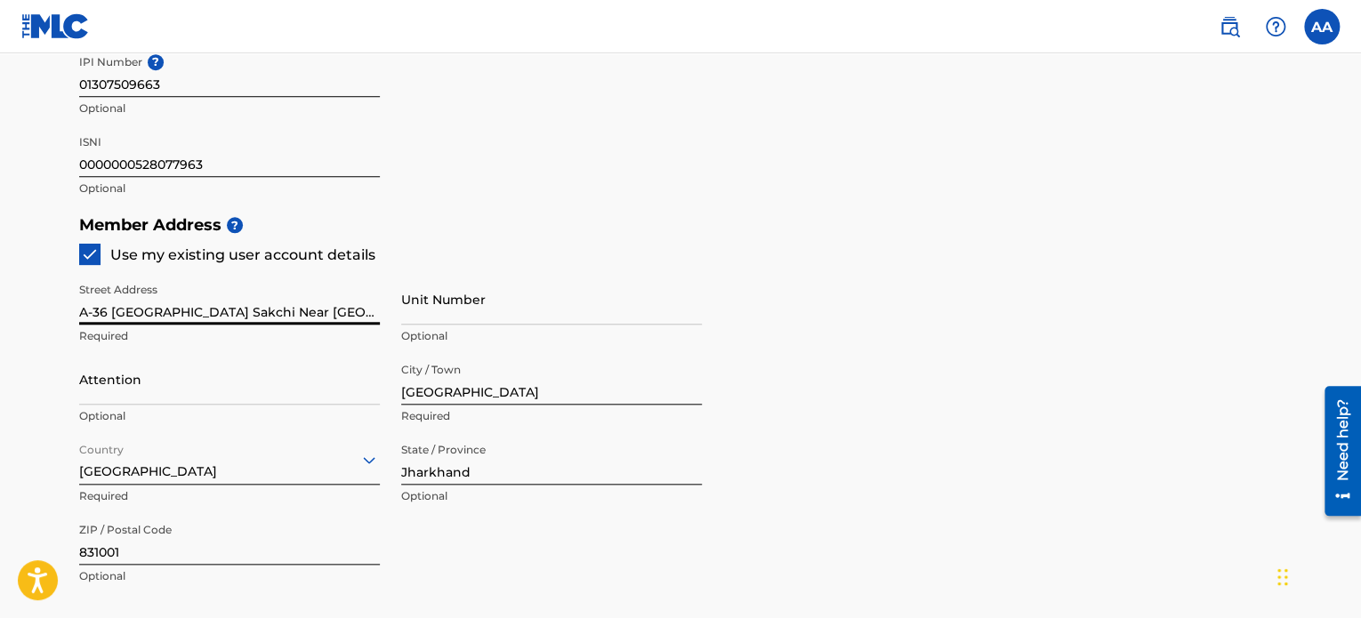
click at [228, 312] on input "A-36 [GEOGRAPHIC_DATA] Sakchi Near [GEOGRAPHIC_DATA]" at bounding box center [229, 299] width 301 height 51
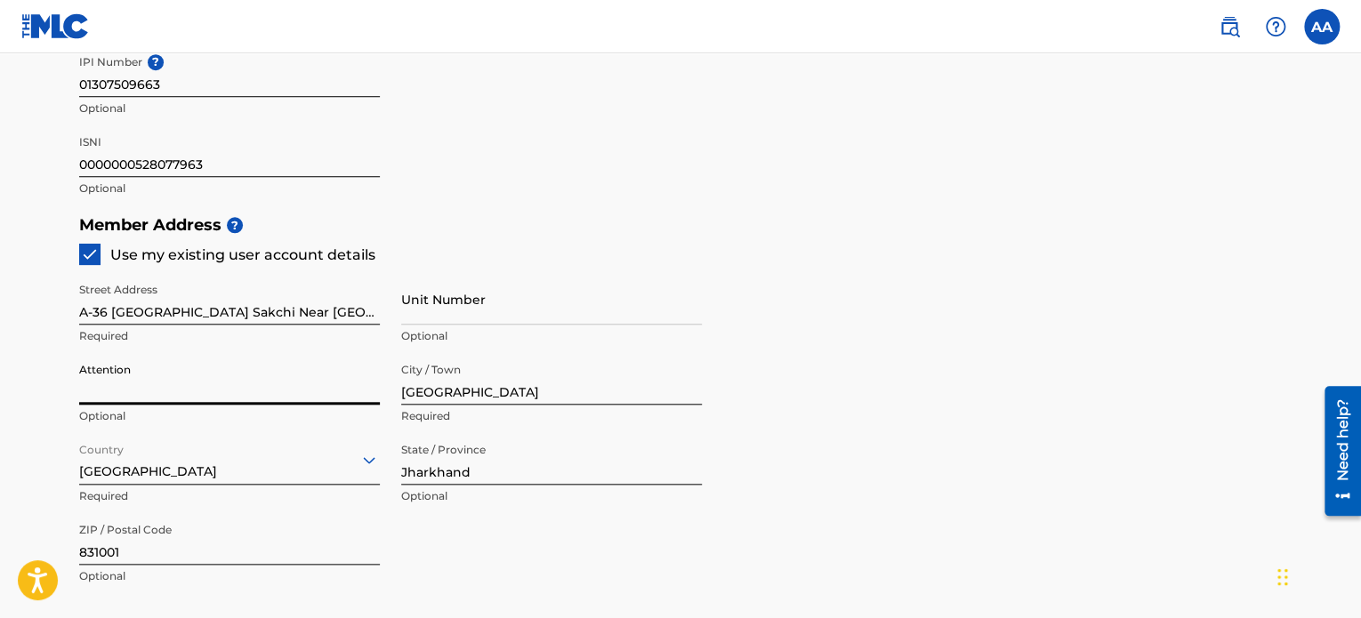
click at [244, 381] on input "Attention" at bounding box center [229, 379] width 301 height 51
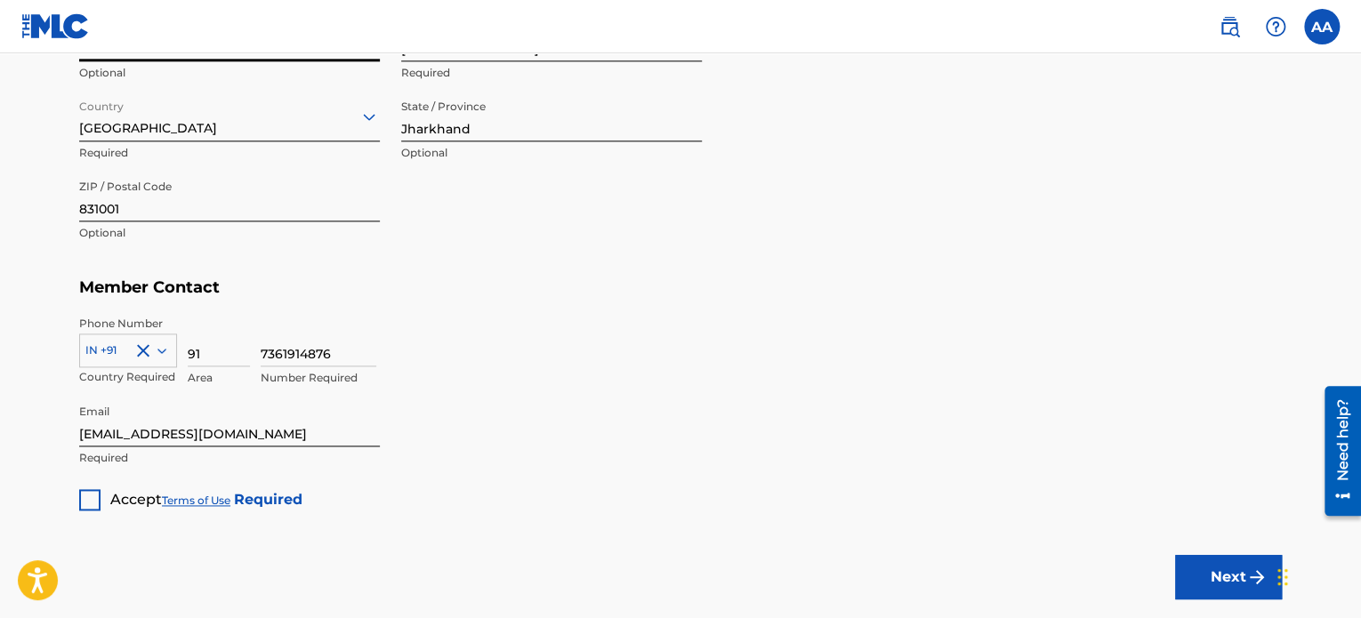
scroll to position [1009, 0]
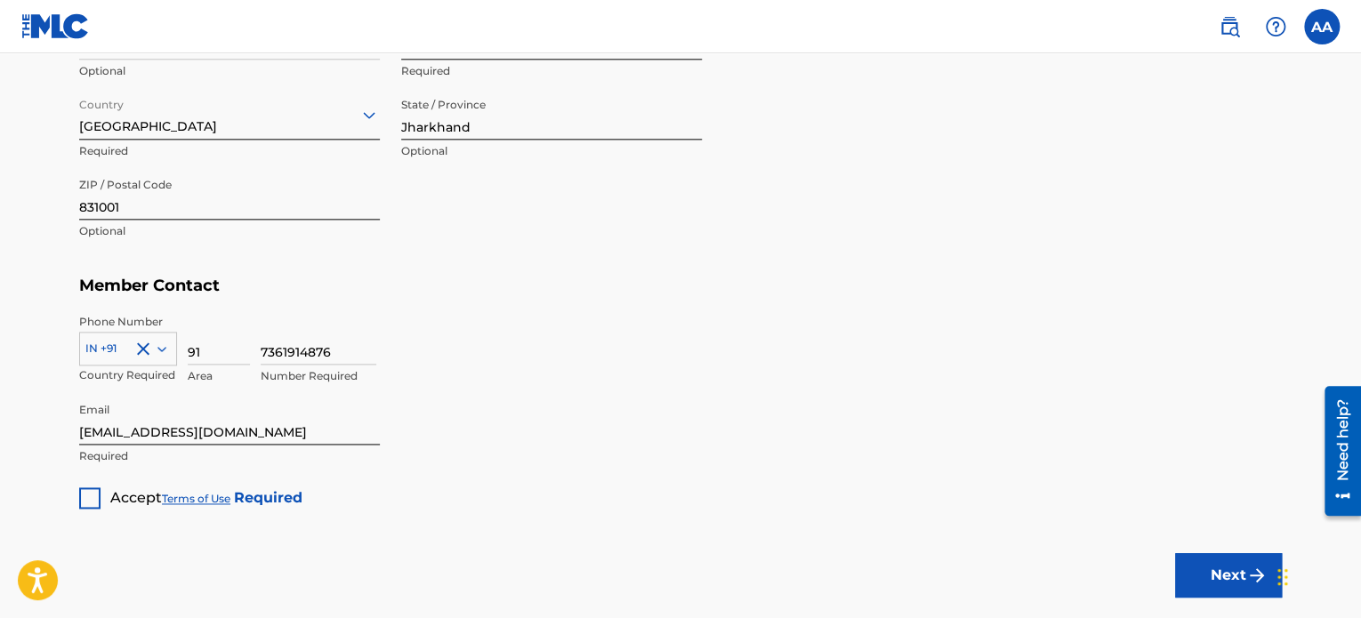
click at [95, 501] on div at bounding box center [89, 498] width 21 height 21
click at [1222, 577] on button "Next" at bounding box center [1228, 575] width 107 height 44
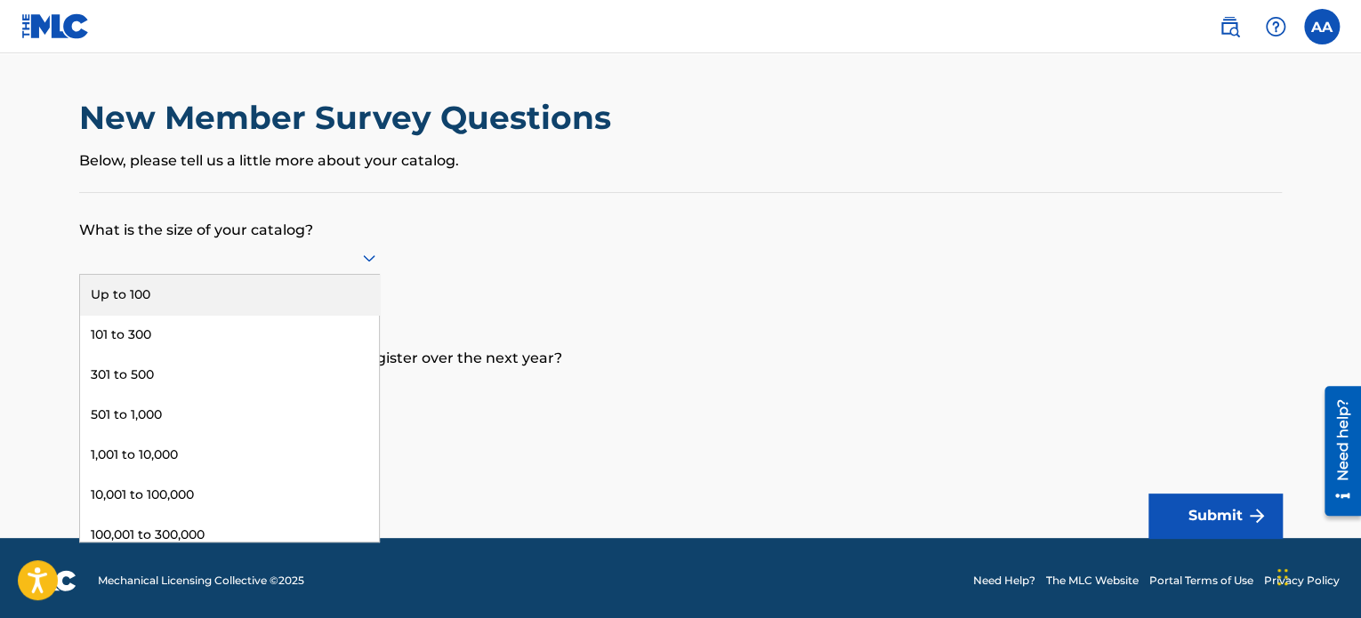
click at [203, 257] on div at bounding box center [229, 257] width 301 height 22
click at [165, 310] on div "Up to 100" at bounding box center [229, 295] width 299 height 40
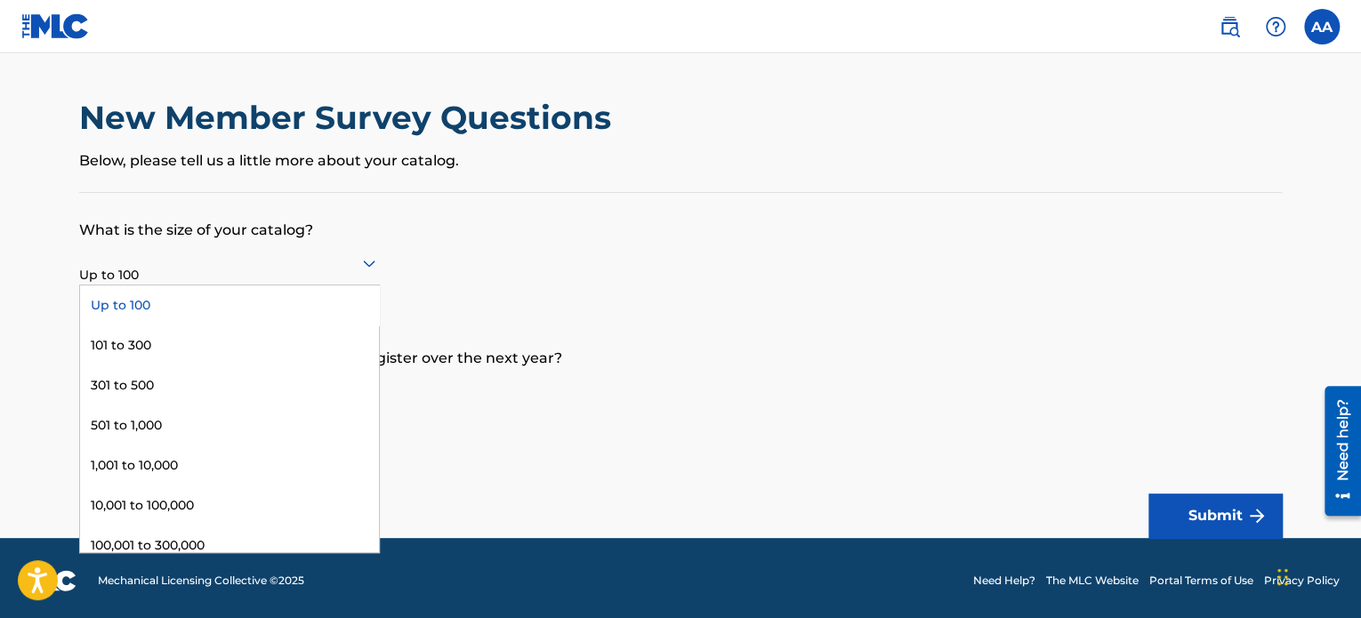
click at [184, 268] on div at bounding box center [229, 263] width 301 height 22
click at [174, 300] on div "Up to 100" at bounding box center [229, 306] width 299 height 40
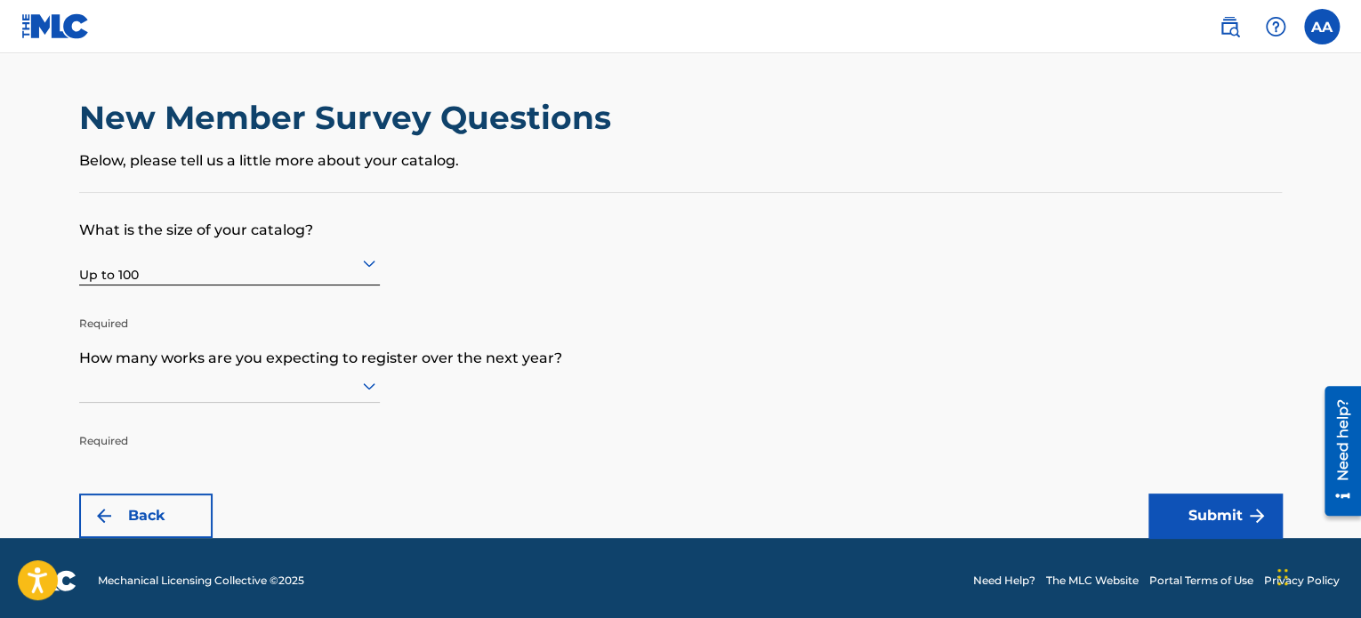
scroll to position [4, 0]
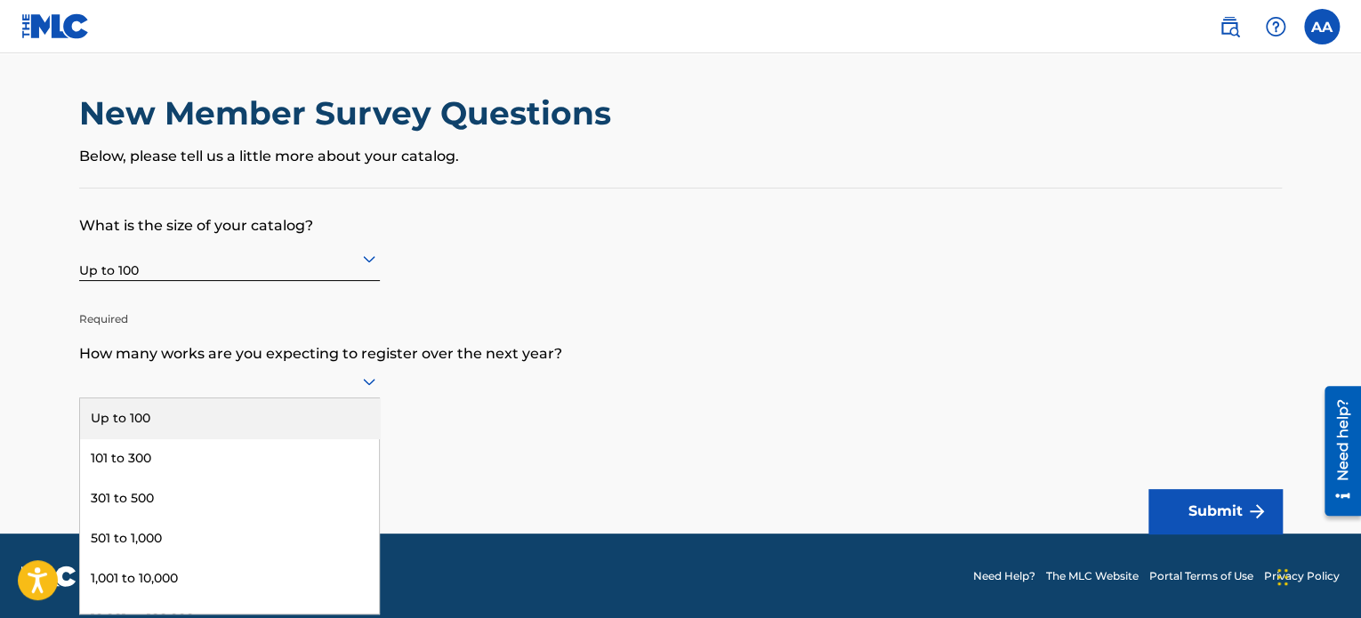
click at [165, 390] on div at bounding box center [229, 381] width 301 height 22
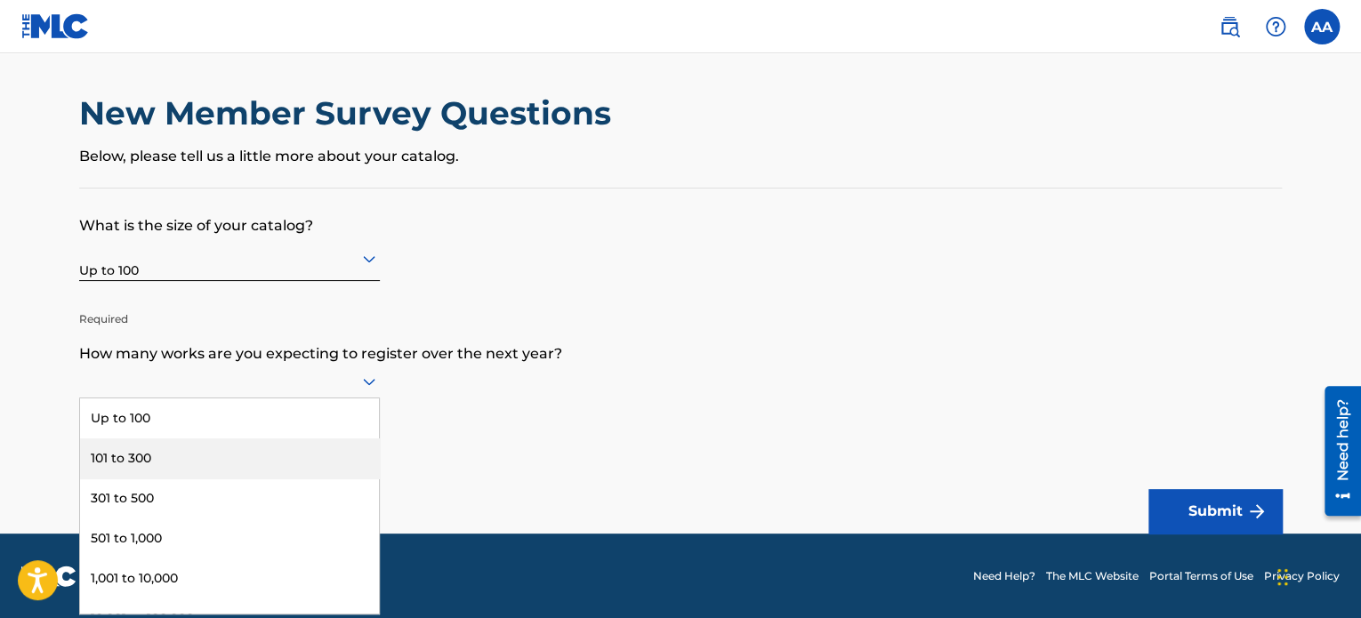
click at [168, 451] on div "101 to 300" at bounding box center [229, 459] width 299 height 40
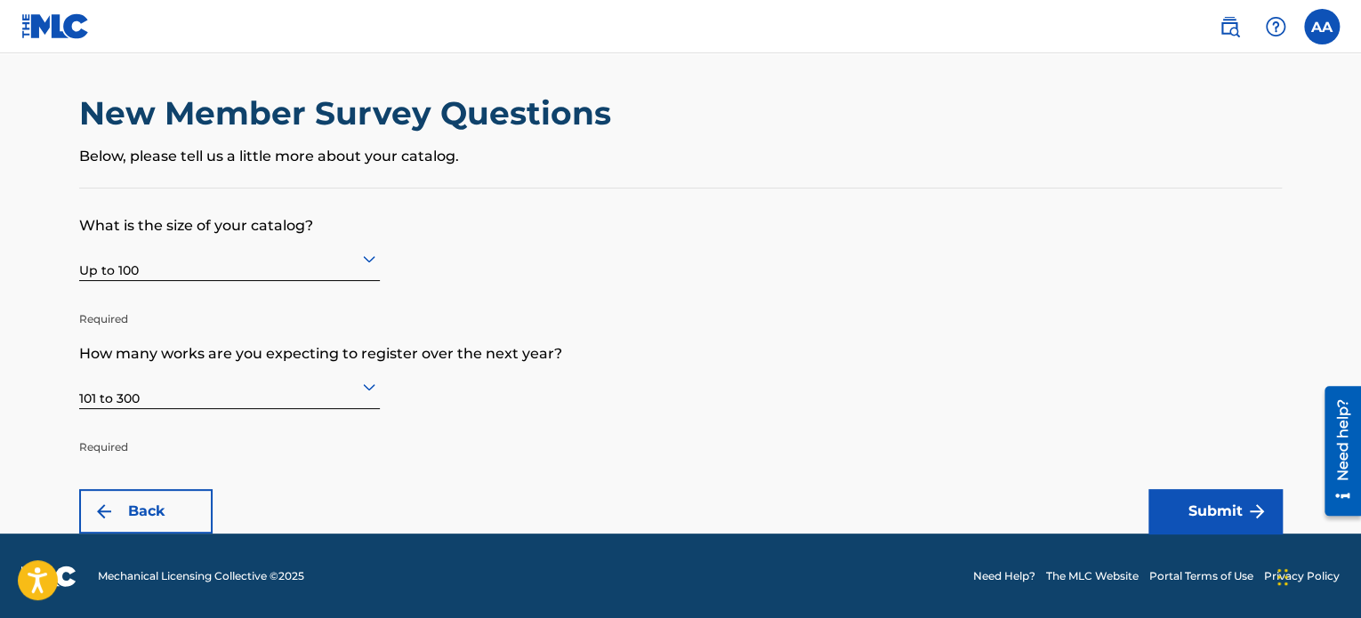
click at [1178, 504] on button "Submit" at bounding box center [1215, 511] width 133 height 44
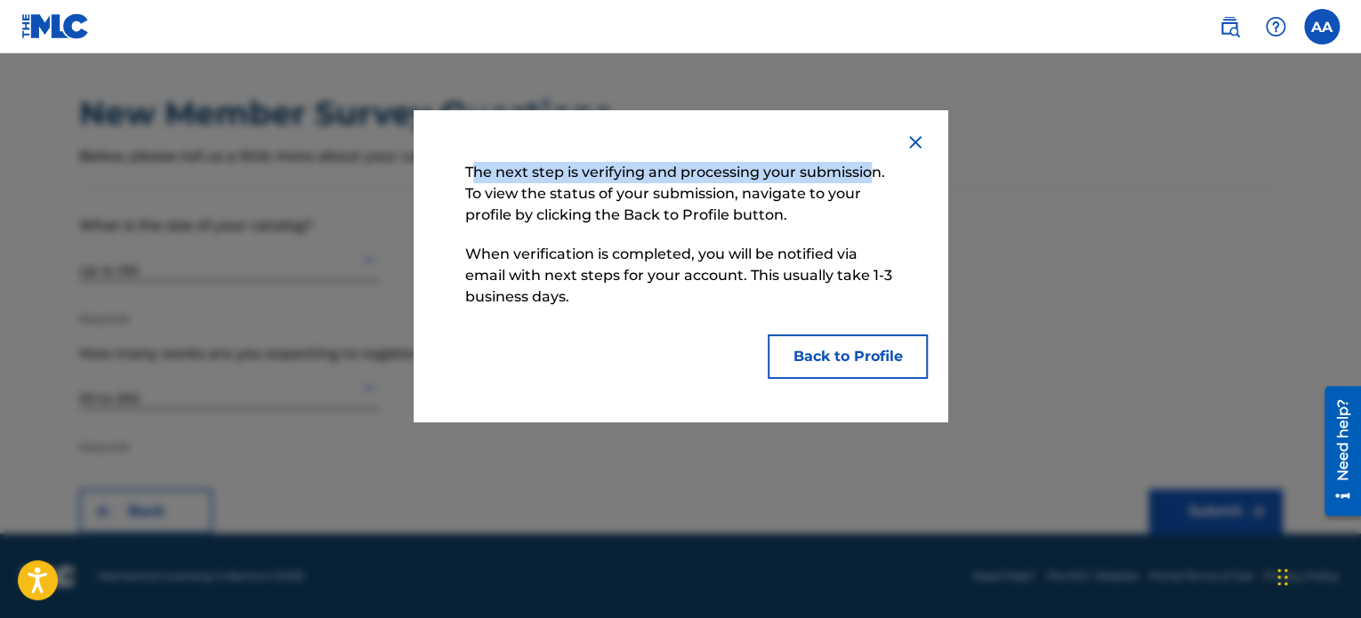
drag, startPoint x: 474, startPoint y: 166, endPoint x: 874, endPoint y: 178, distance: 399.6
click at [874, 178] on p "The next step is verifying and processing your submission. To view the status o…" at bounding box center [680, 194] width 448 height 82
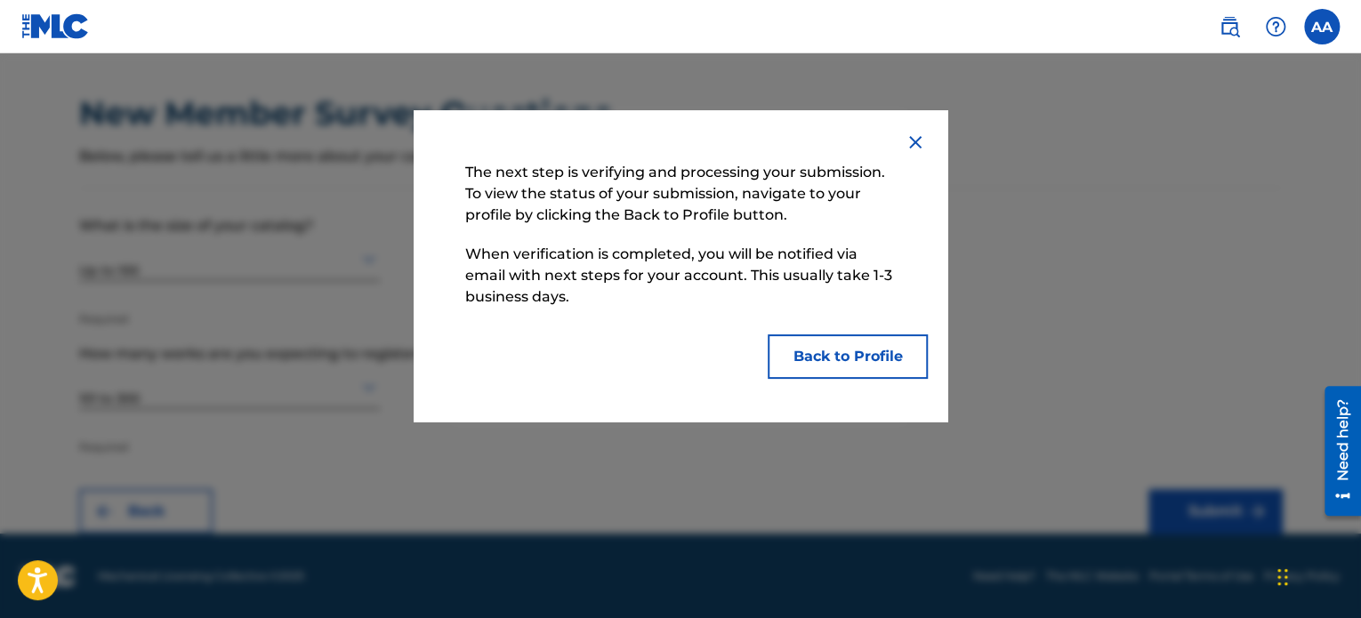
click at [904, 205] on div "The next step is verifying and processing your submission. To view the status o…" at bounding box center [681, 265] width 534 height 311
drag, startPoint x: 633, startPoint y: 214, endPoint x: 762, endPoint y: 208, distance: 130.0
click at [762, 208] on p "The next step is verifying and processing your submission. To view the status o…" at bounding box center [680, 194] width 448 height 82
click at [843, 223] on p "The next step is verifying and processing your submission. To view the status o…" at bounding box center [680, 194] width 448 height 82
drag, startPoint x: 556, startPoint y: 250, endPoint x: 712, endPoint y: 255, distance: 155.8
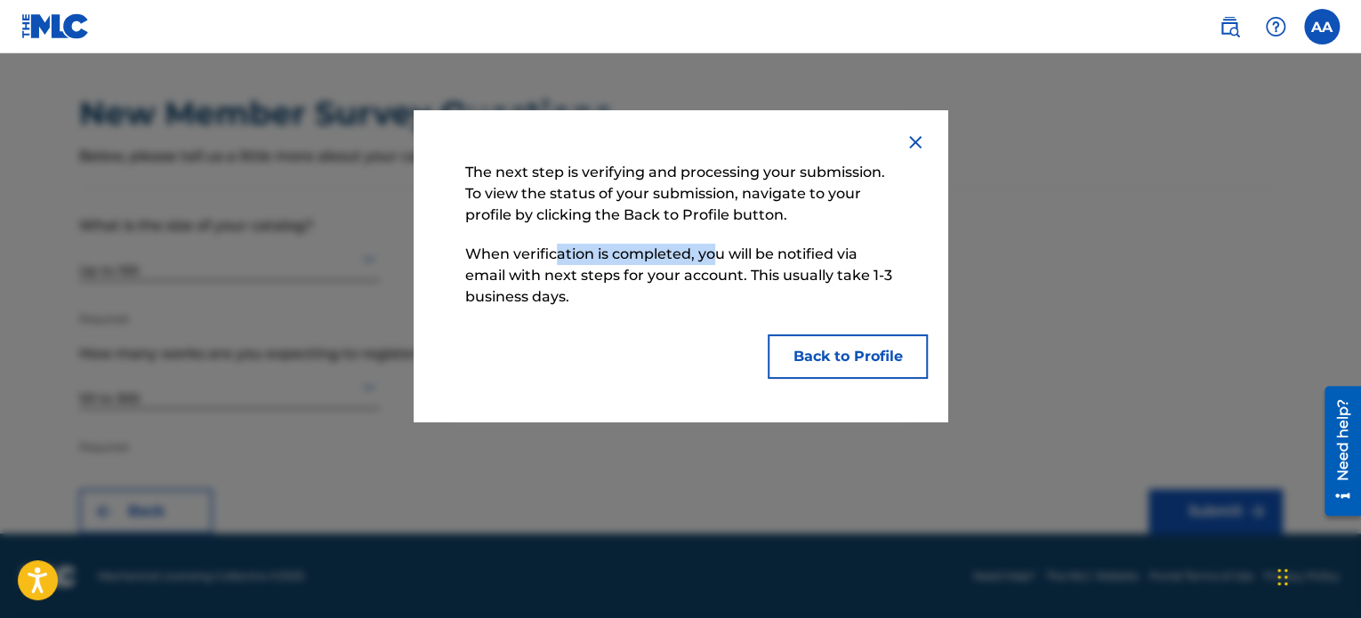
click at [712, 255] on p "When verification is completed, you will be notified via email with next steps …" at bounding box center [680, 276] width 448 height 82
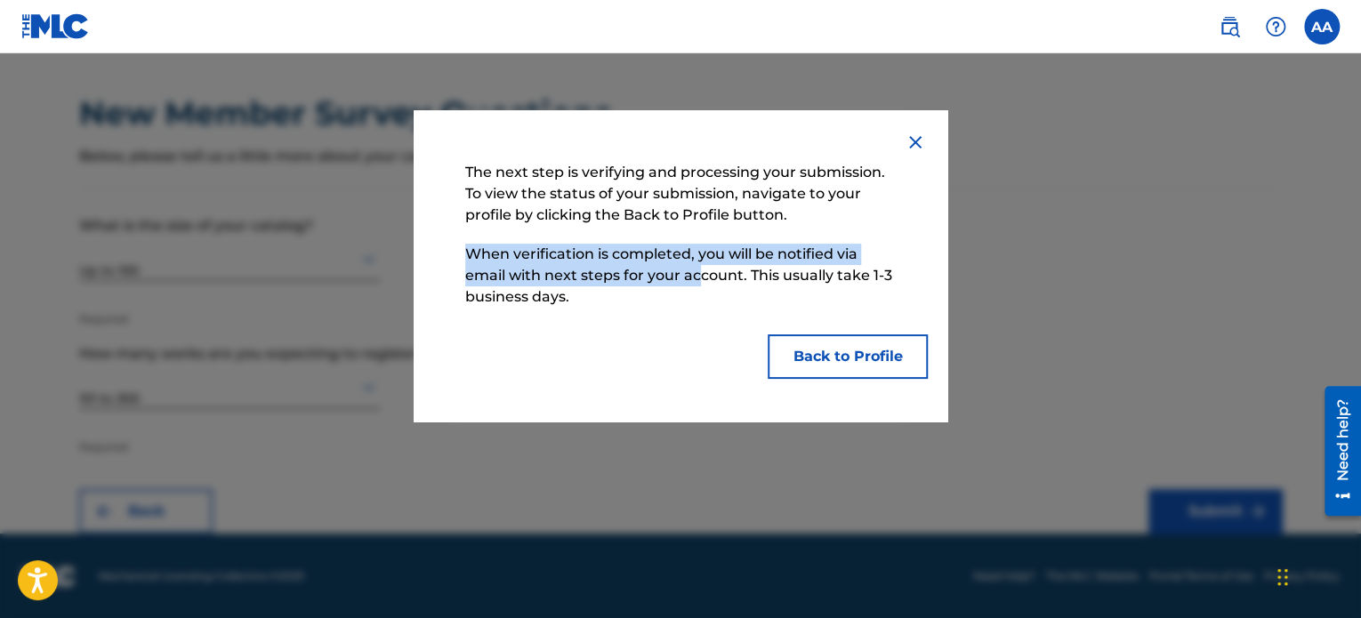
drag, startPoint x: 819, startPoint y: 223, endPoint x: 698, endPoint y: 266, distance: 129.2
click at [698, 266] on div "The next step is verifying and processing your submission. To view the status o…" at bounding box center [680, 266] width 448 height 226
click at [787, 218] on p "The next step is verifying and processing your submission. To view the status o…" at bounding box center [680, 194] width 448 height 82
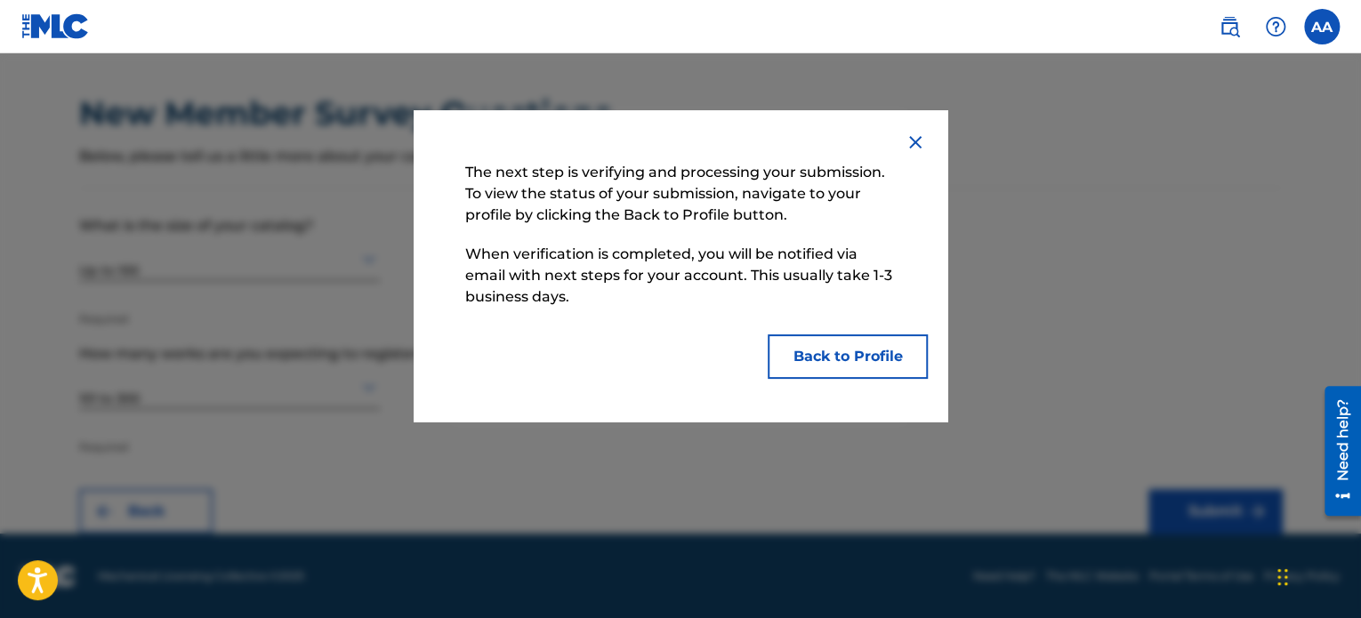
drag, startPoint x: 488, startPoint y: 286, endPoint x: 658, endPoint y: 290, distance: 170.9
click at [658, 290] on p "When verification is completed, you will be notified via email with next steps …" at bounding box center [680, 276] width 448 height 82
drag, startPoint x: 794, startPoint y: 280, endPoint x: 890, endPoint y: 282, distance: 95.2
click at [890, 282] on p "When verification is completed, you will be notified via email with next steps …" at bounding box center [680, 276] width 448 height 82
click at [701, 300] on p "When verification is completed, you will be notified via email with next steps …" at bounding box center [680, 276] width 448 height 82
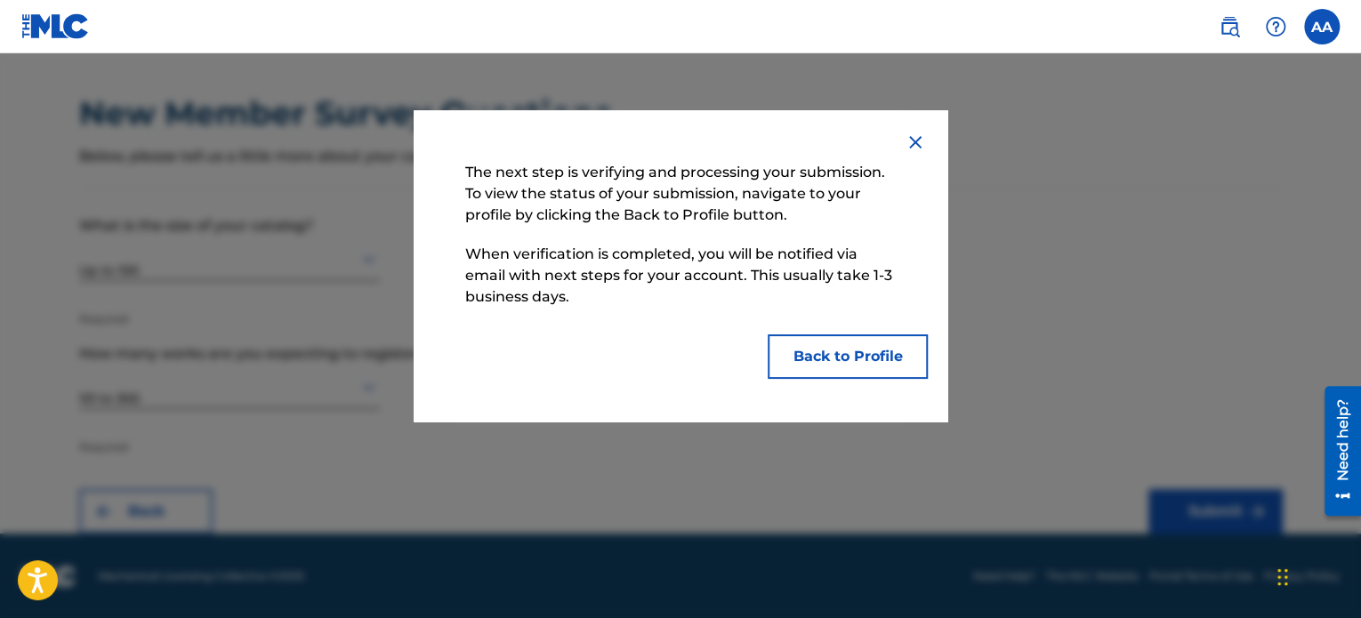
click at [846, 351] on button "Back to Profile" at bounding box center [848, 357] width 160 height 44
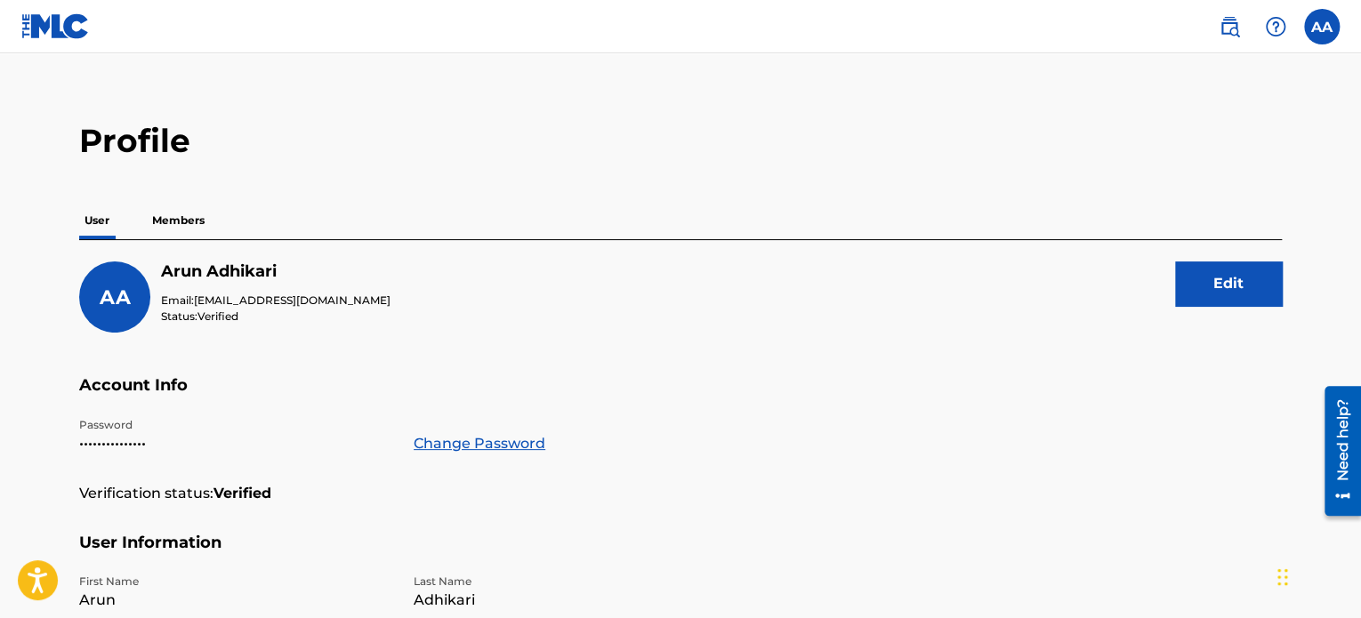
scroll to position [12, 0]
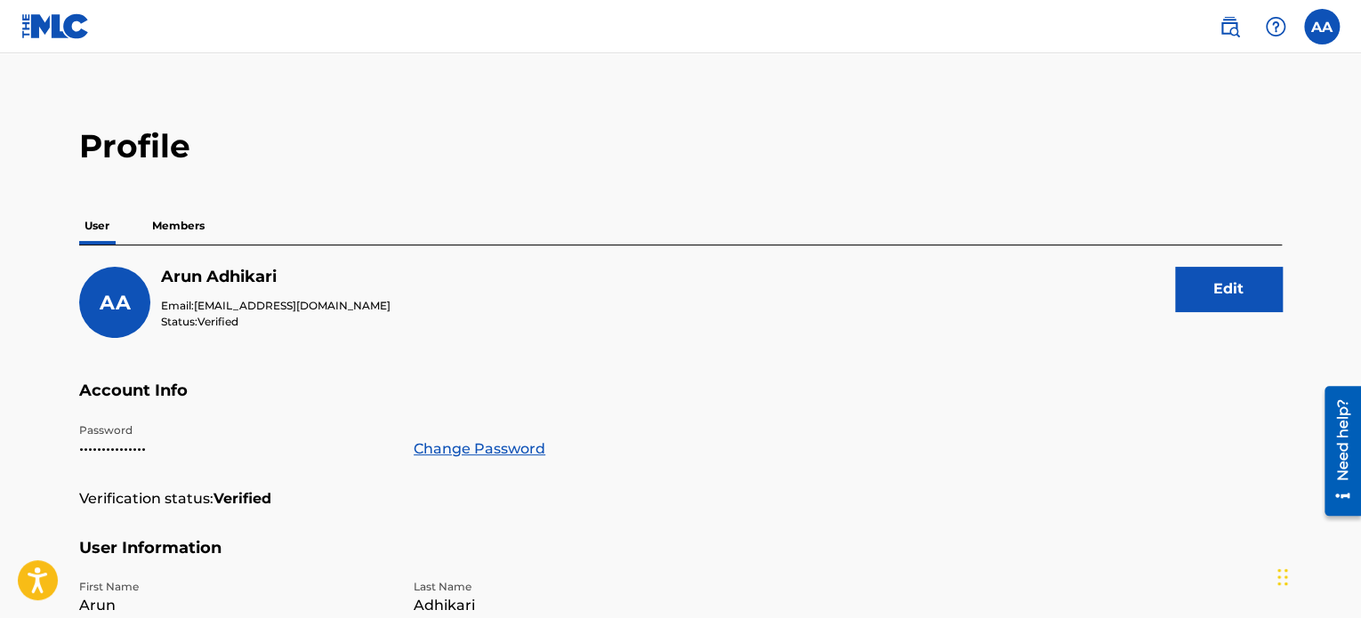
click at [1251, 278] on button "Edit" at bounding box center [1228, 289] width 107 height 44
click at [98, 302] on div "AA" at bounding box center [114, 302] width 71 height 71
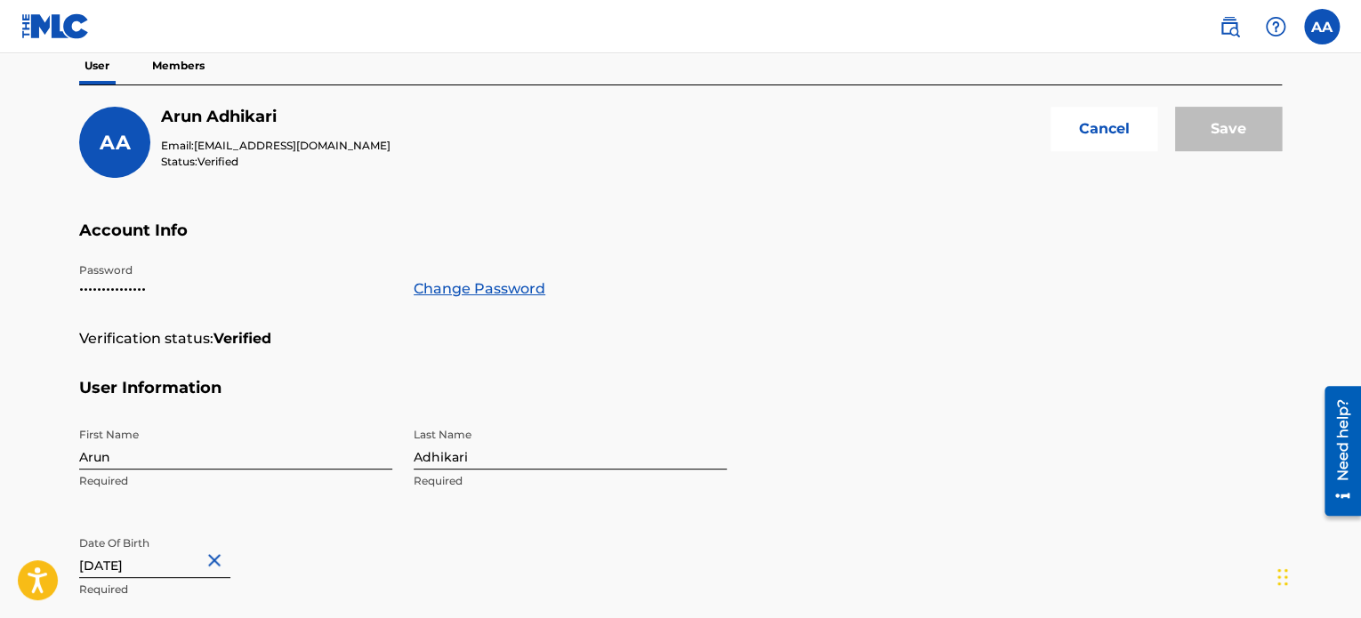
scroll to position [171, 0]
click at [1102, 141] on button "Cancel" at bounding box center [1104, 131] width 107 height 44
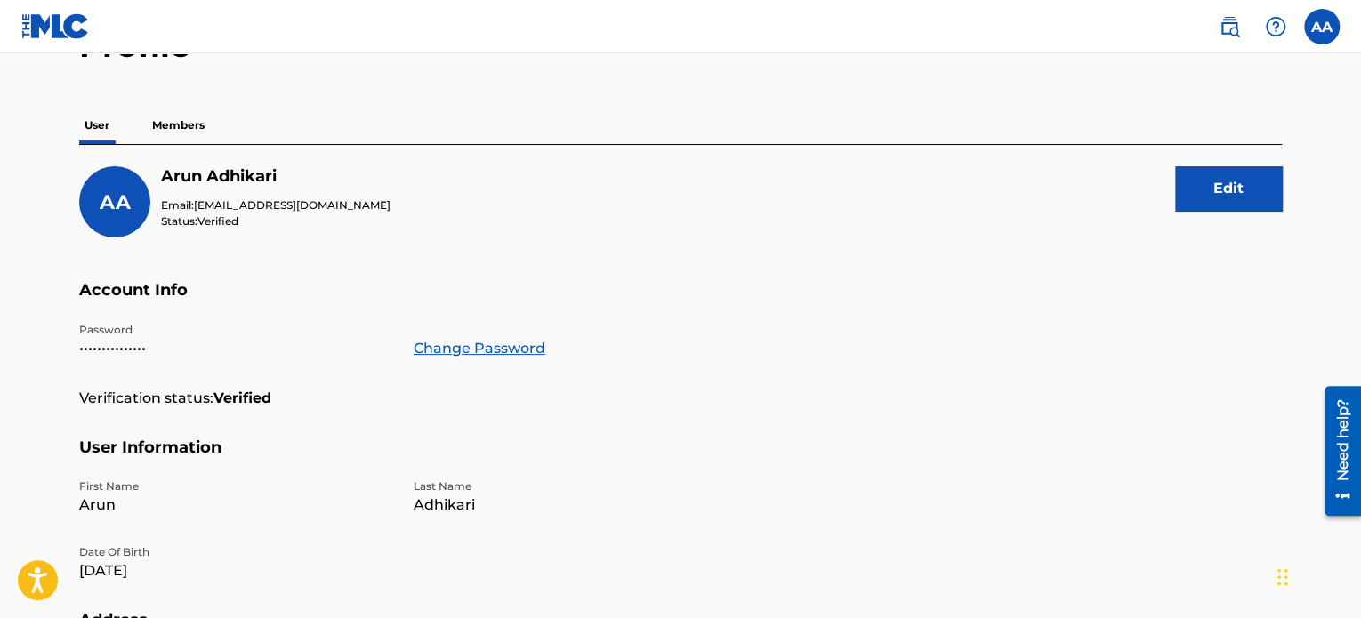
scroll to position [108, 0]
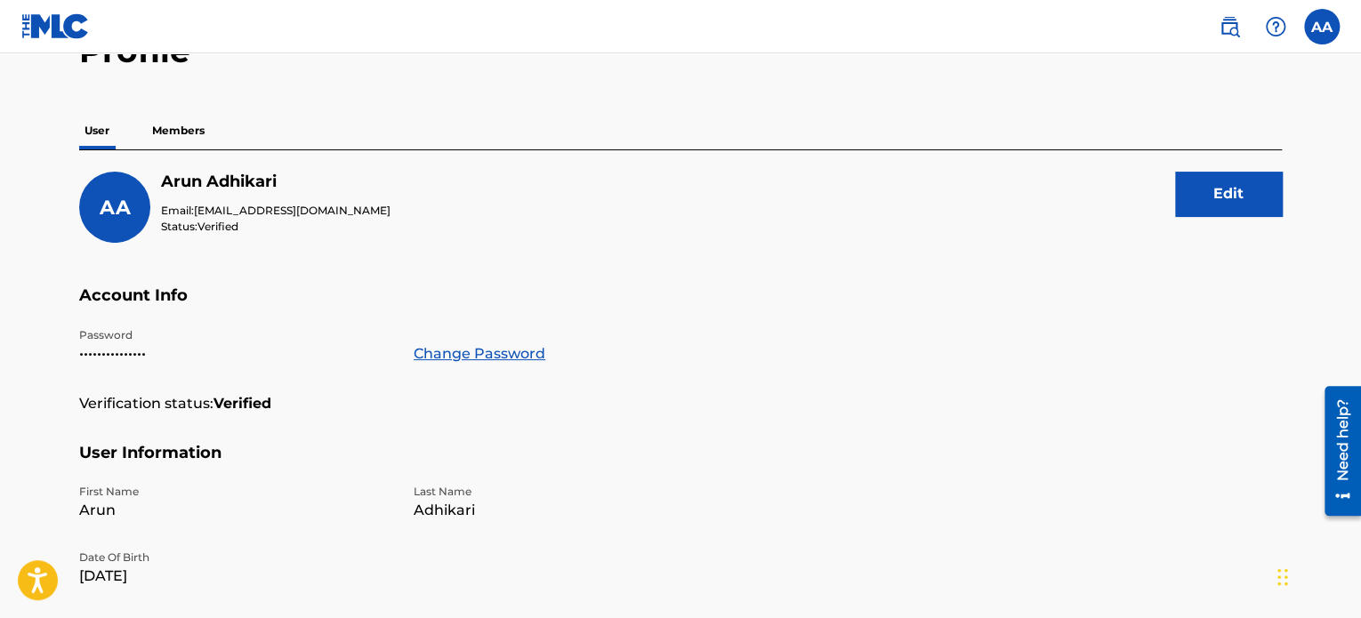
click at [60, 29] on img at bounding box center [55, 26] width 69 height 26
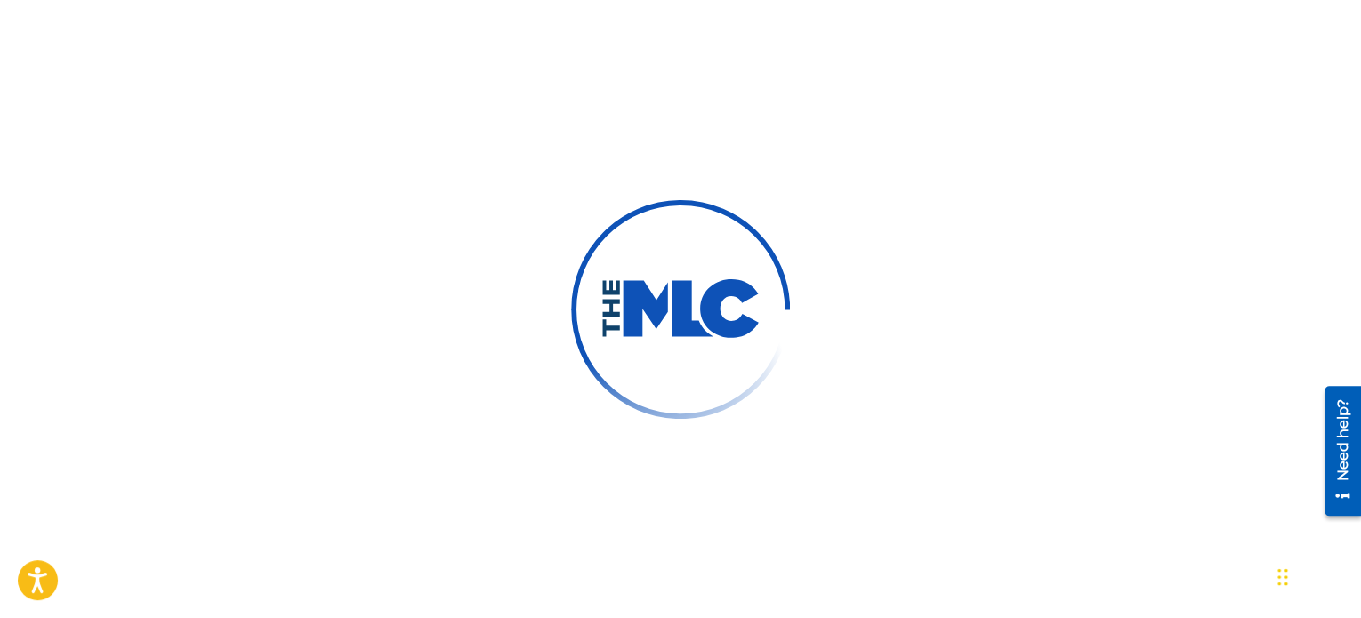
scroll to position [199, 0]
